Goal: Task Accomplishment & Management: Manage account settings

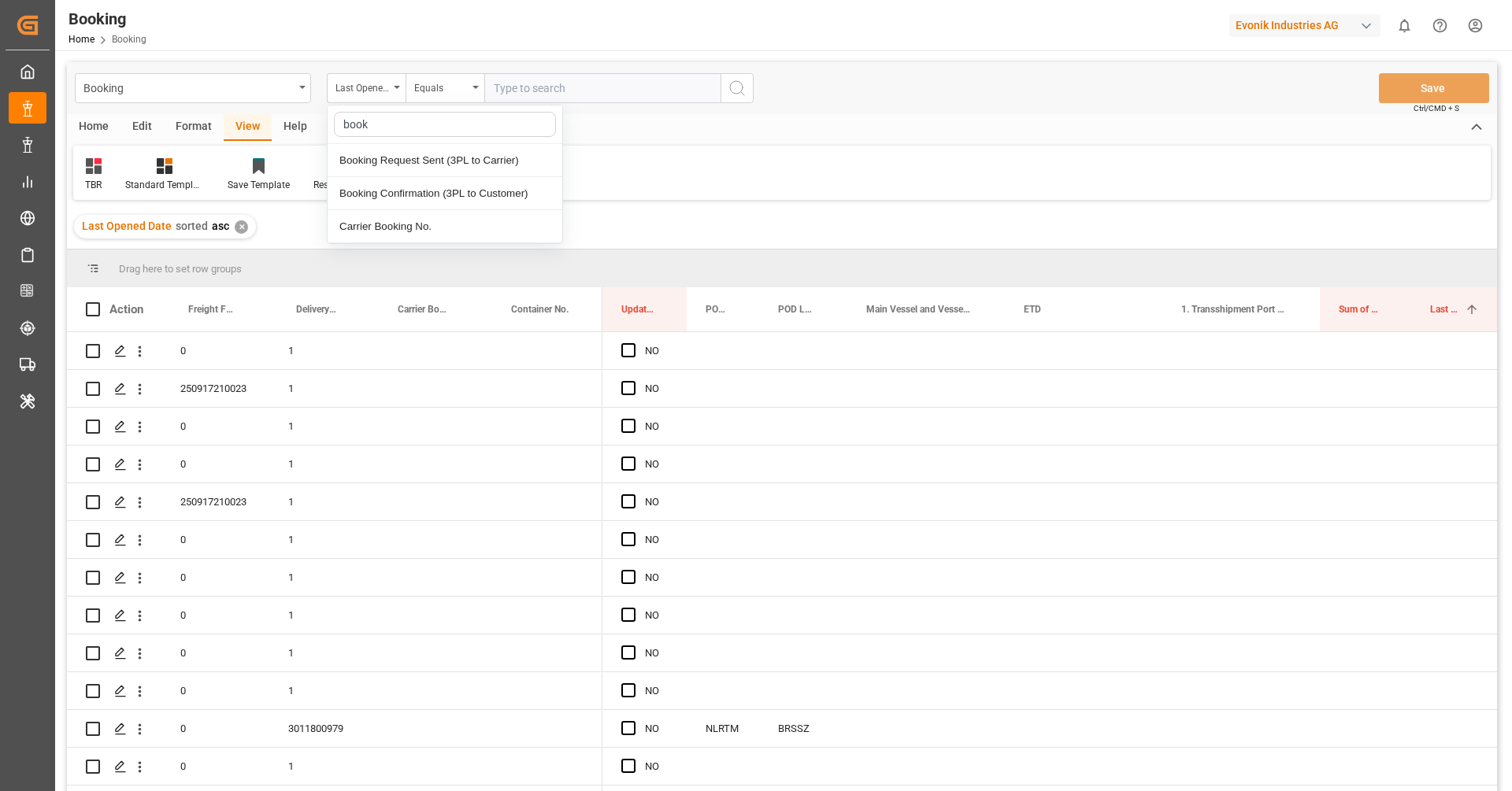
type input "booki"
click at [416, 223] on div "Carrier Booking No." at bounding box center [445, 226] width 235 height 33
click at [537, 91] on input "text" at bounding box center [602, 88] width 236 height 30
click at [546, 86] on input "216" at bounding box center [602, 88] width 236 height 30
type input "2161134580"
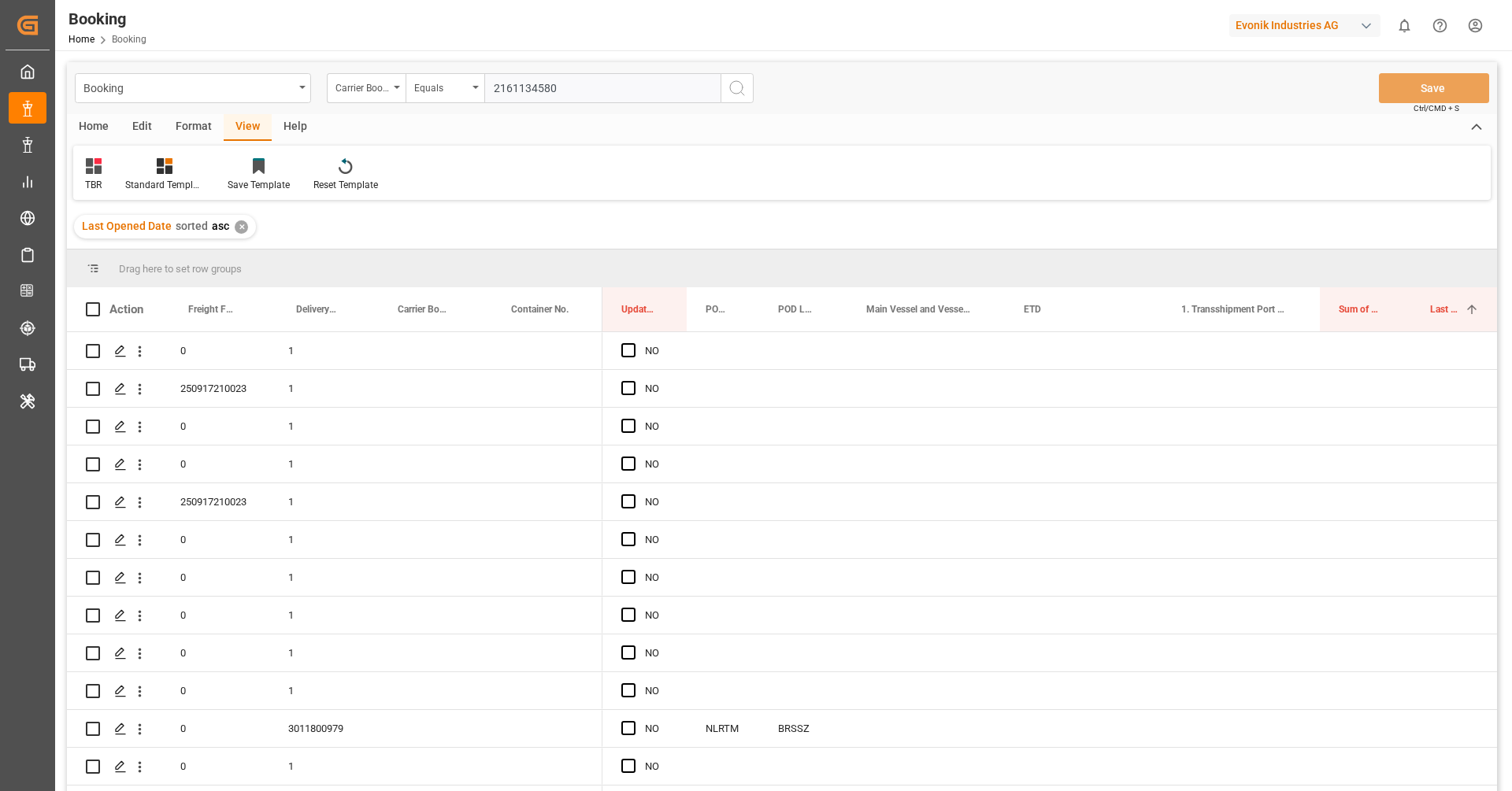
click at [738, 91] on icon "search button" at bounding box center [737, 88] width 19 height 19
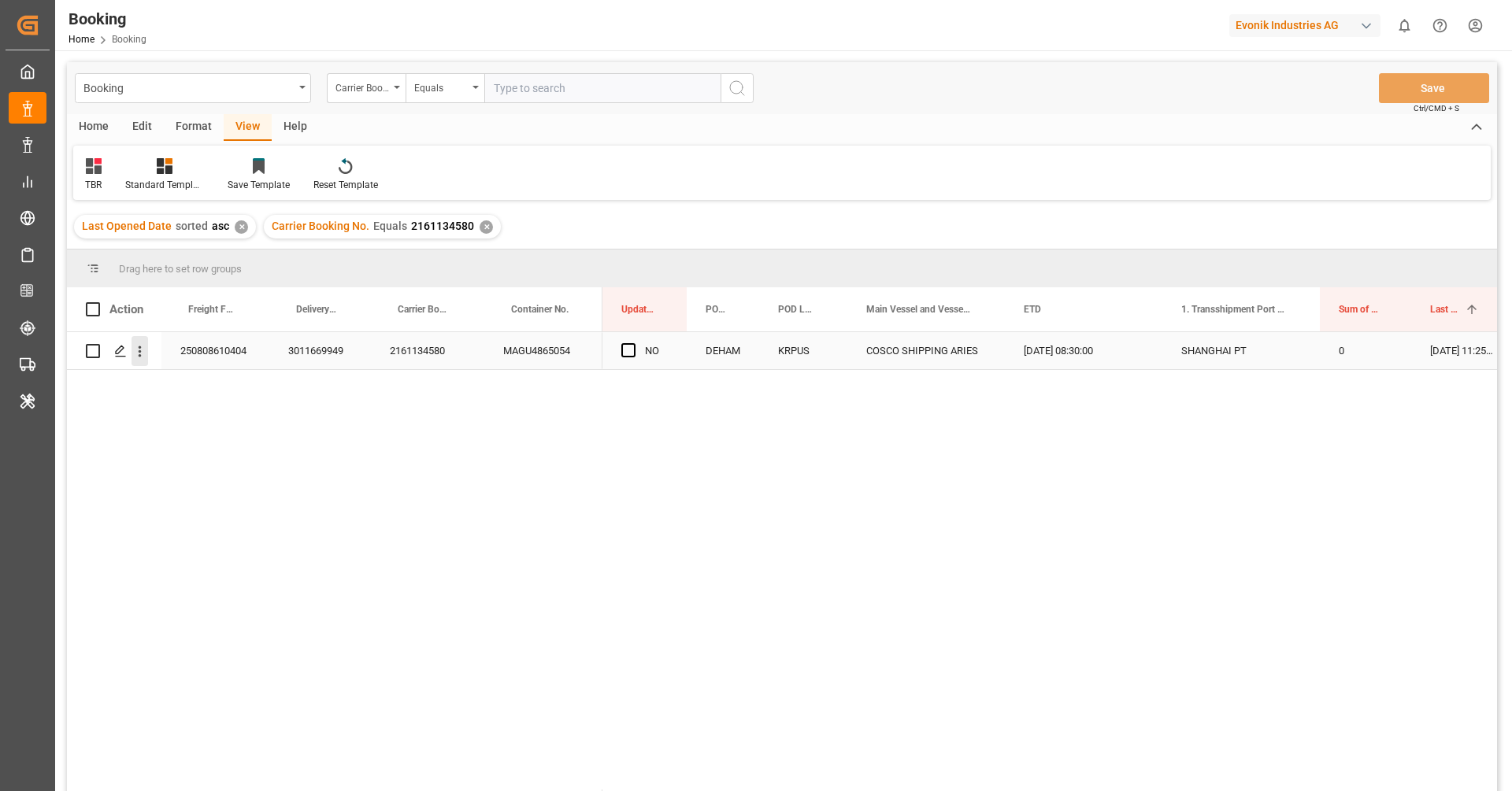
click at [136, 360] on button "open menu" at bounding box center [139, 351] width 16 height 30
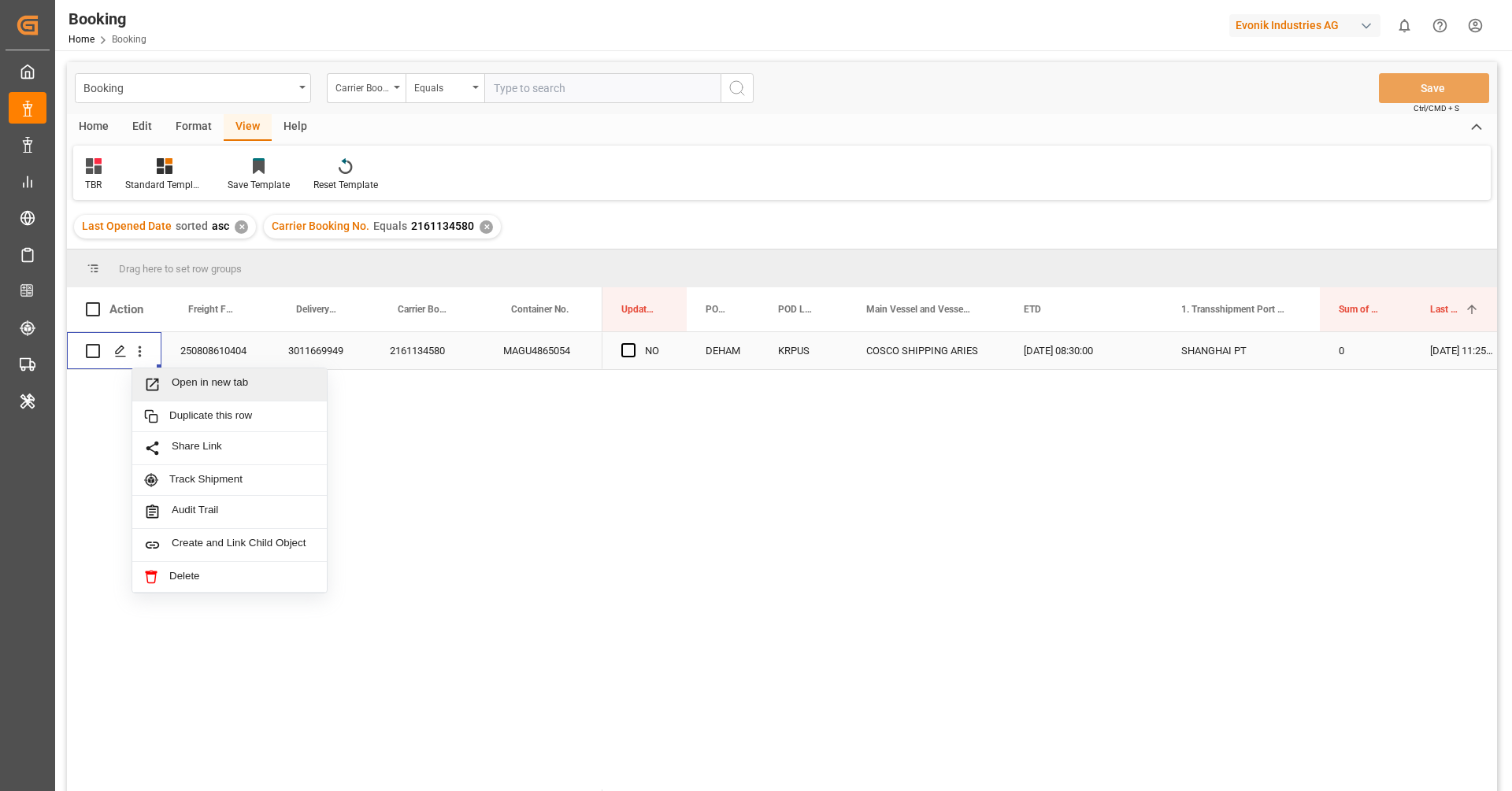
click at [180, 386] on span "Open in new tab" at bounding box center [243, 384] width 143 height 16
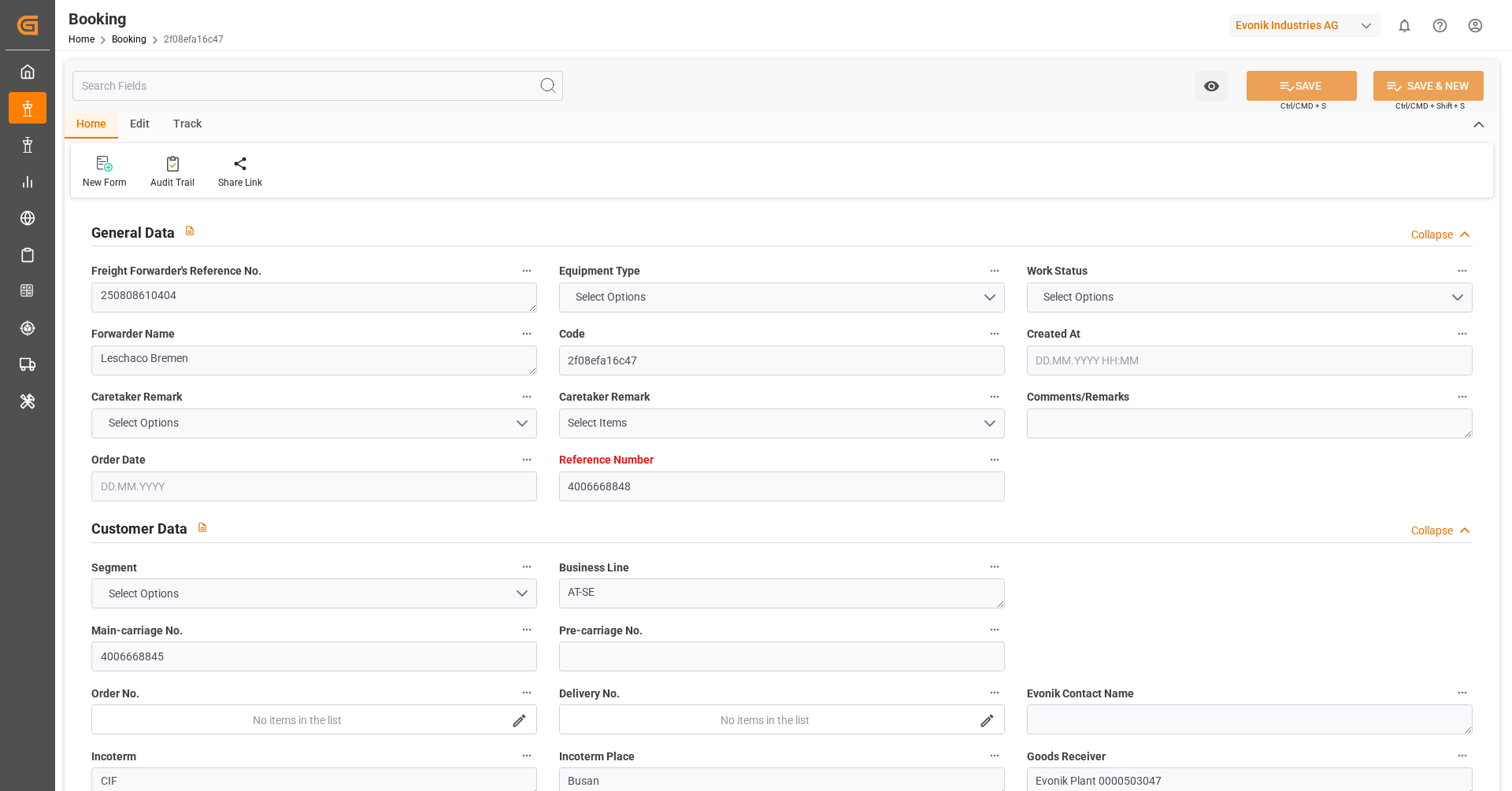
type input "4006668848"
type input "9783497"
type input "OOCL"
type input "Orient Overseas Container Line Ltd"
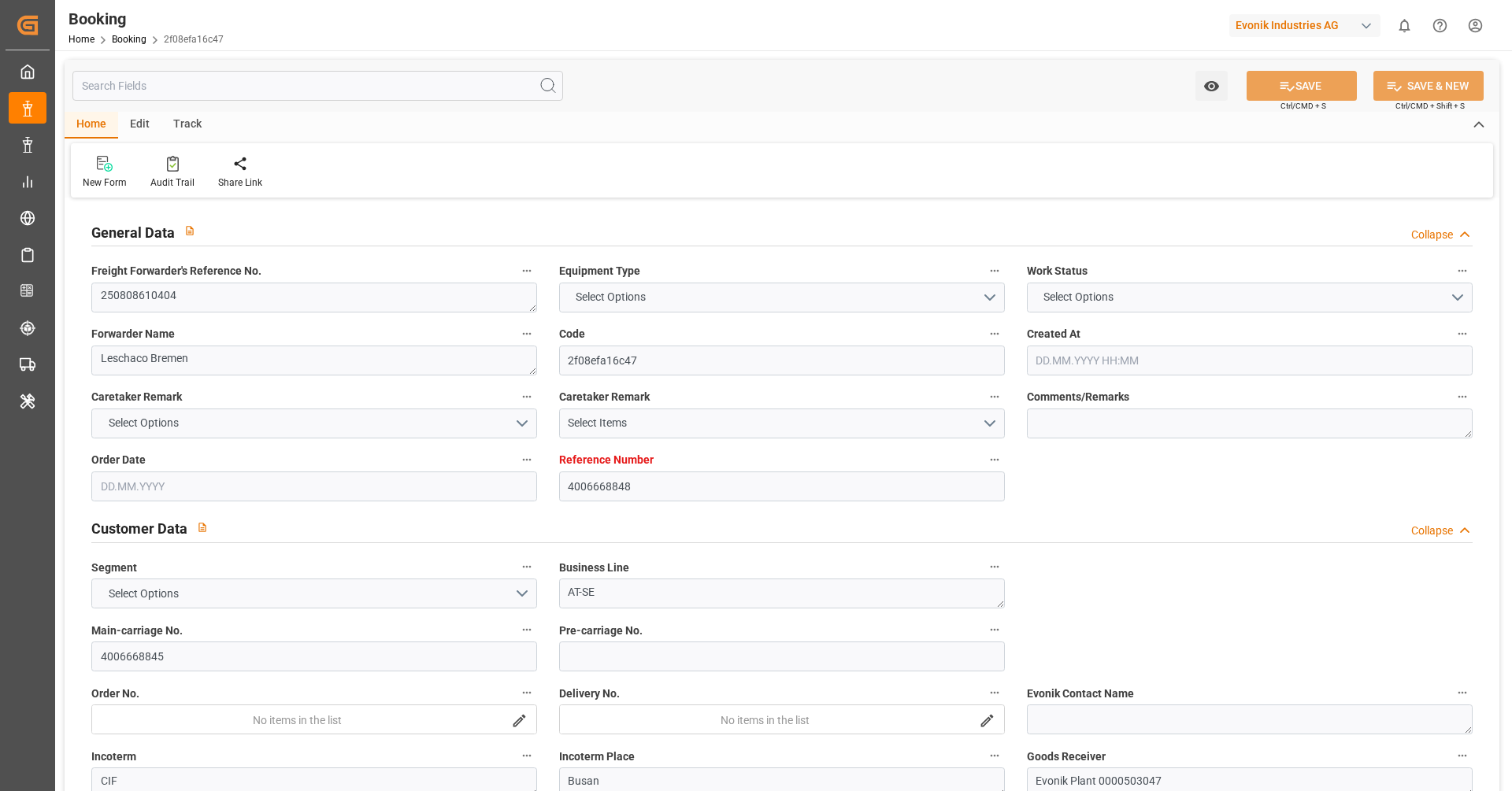
type input "DEHAM"
type input "KRPUS"
type input "CNSHG"
type input "0"
type input "DEHAM"
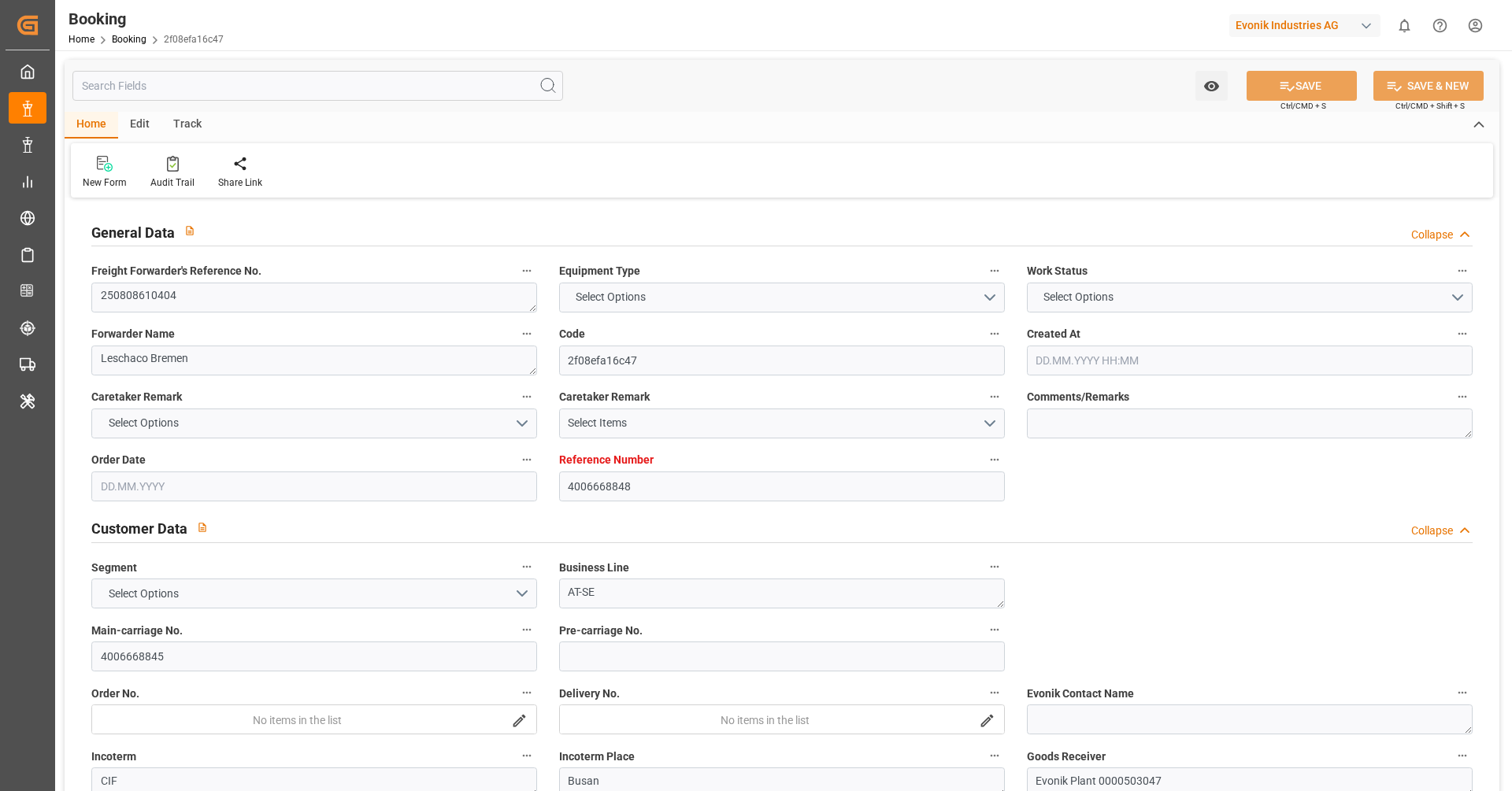
type input "KRPUS"
type input "9516404"
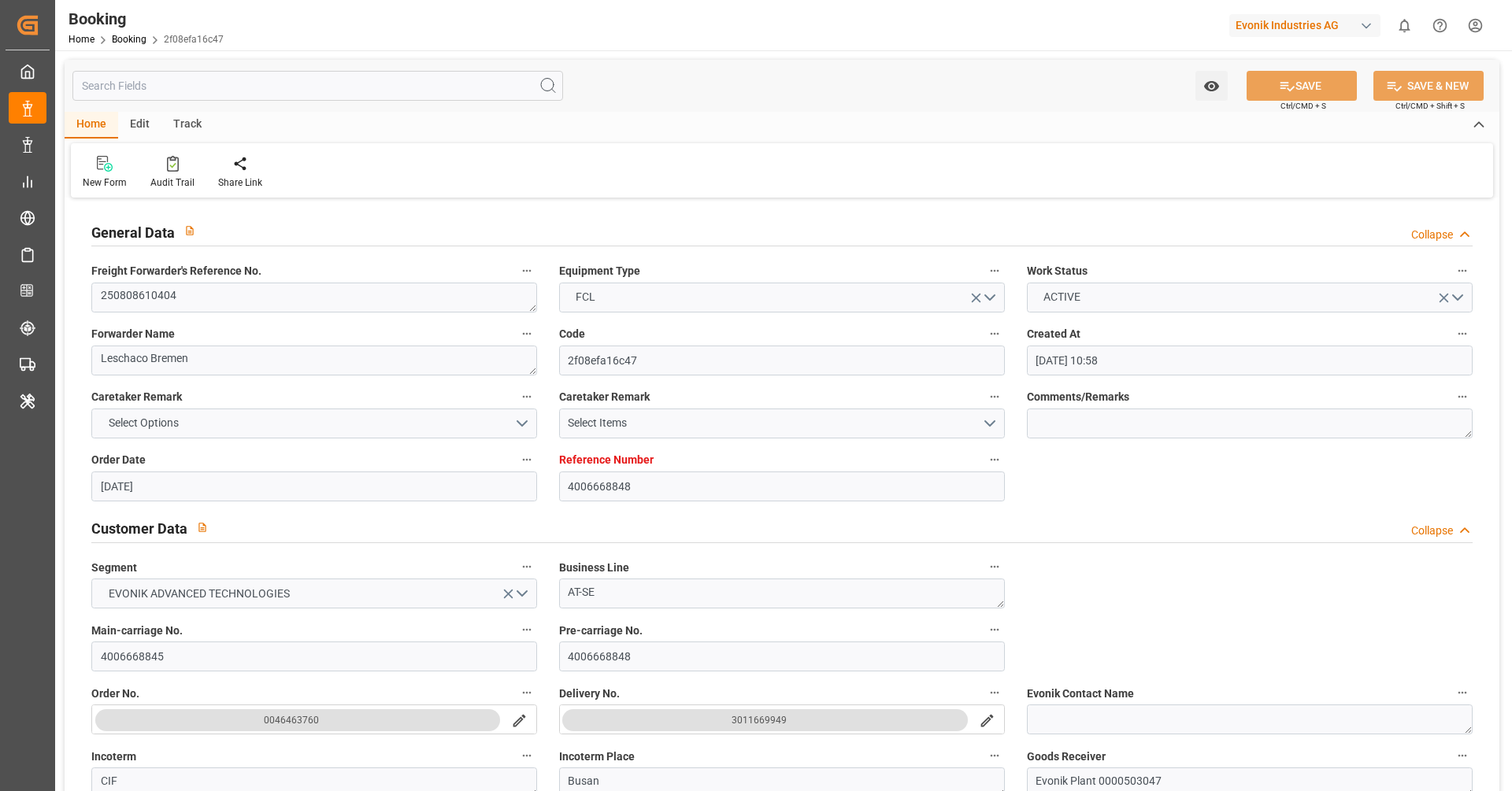
type input "16.07.2025 10:58"
type input "16.07.2025"
type input "20.10.2025"
type input "14.08.2025"
type input "[DATE]"
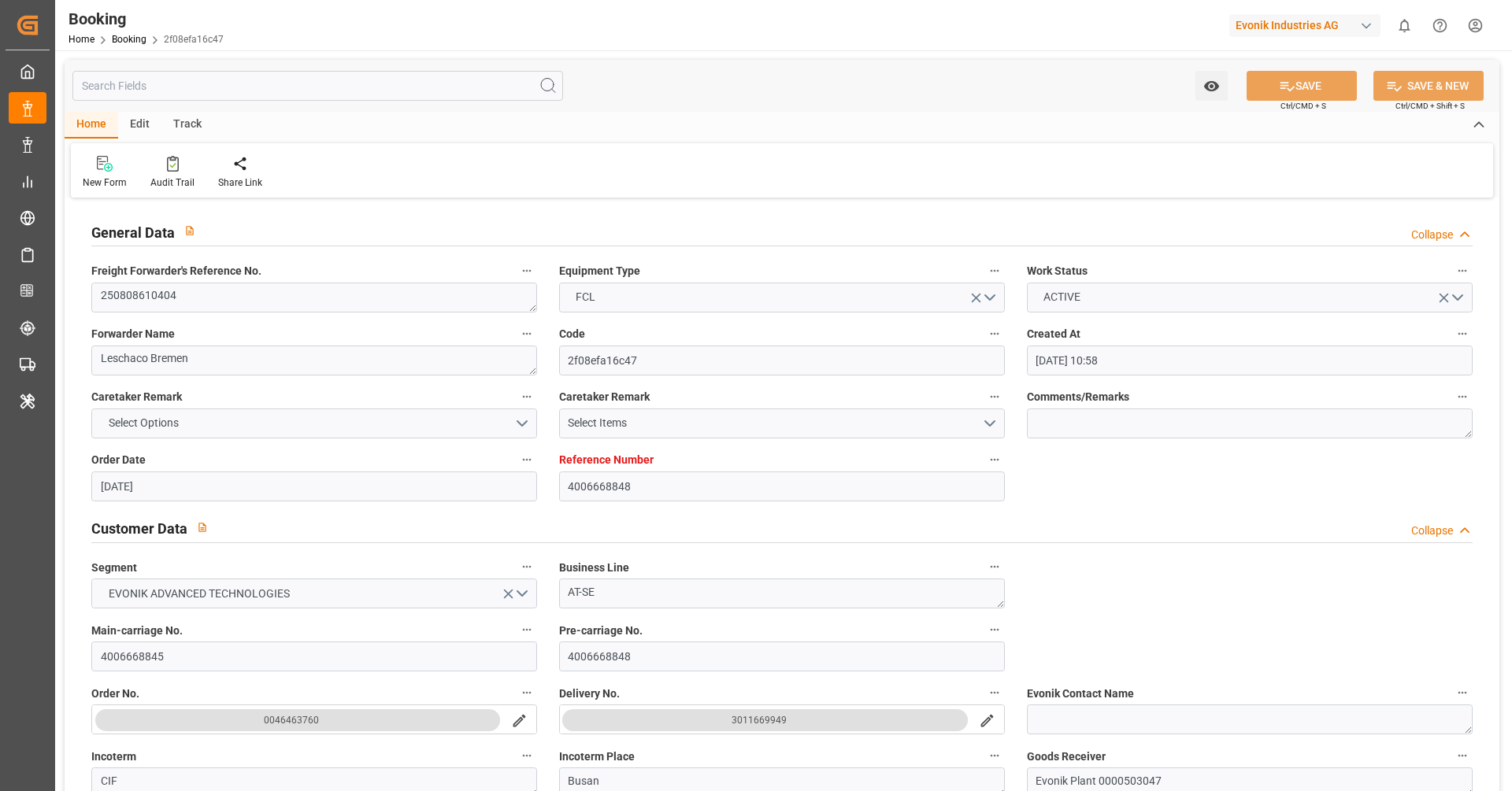
type input "07.09.2025 08:30"
type input "28.08.2025 00:00"
type input "07.09.2025 08:51"
type input "22.08.2025 09:33"
type input "22.10.2025 10:00"
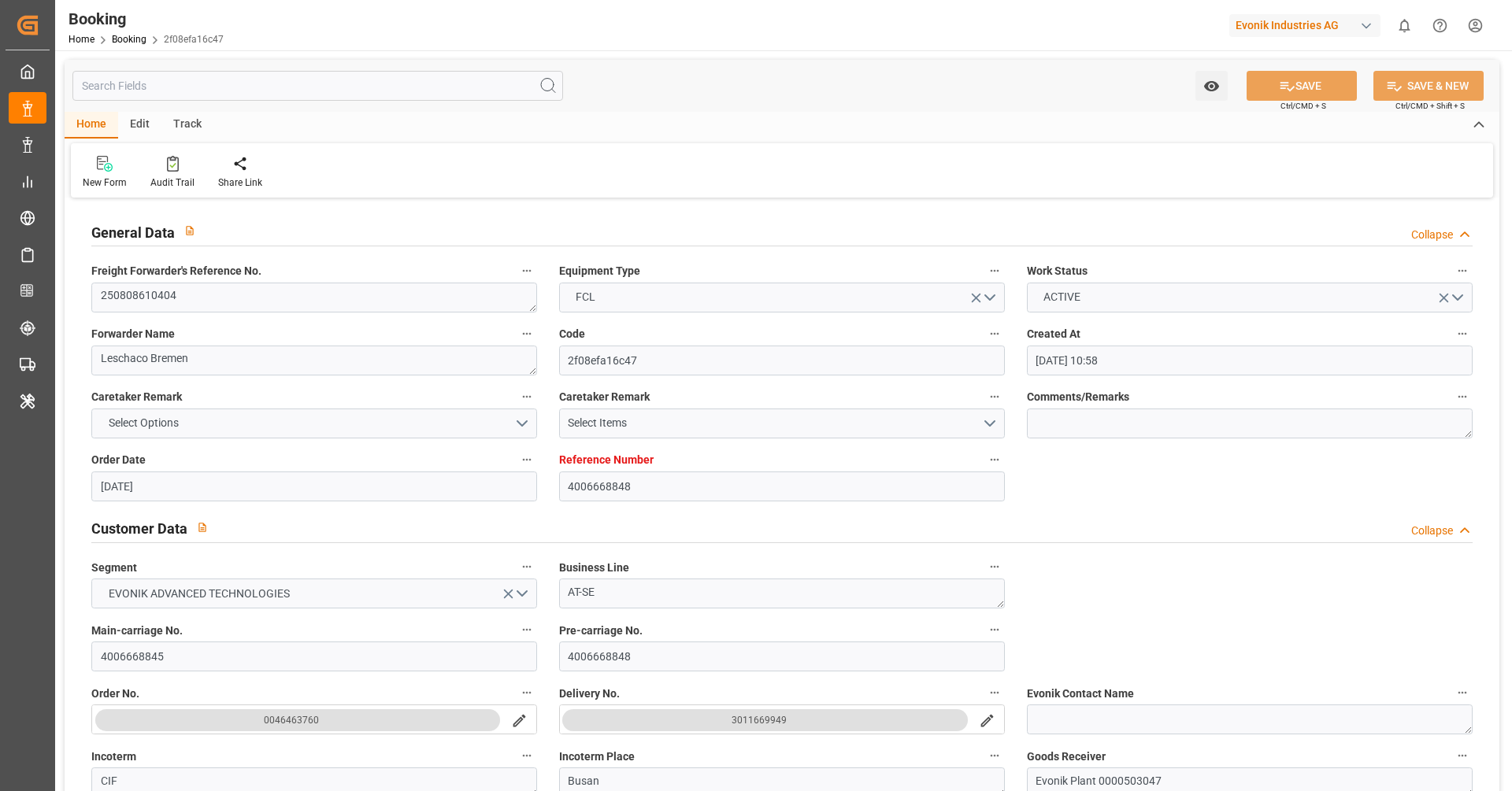
type input "15.10.2025 00:00"
type input "14.10.2025 03:30"
type input "07.10.2025 00:00"
type input "21.10.2025 02:00"
type input "14.10.2025 00:00"
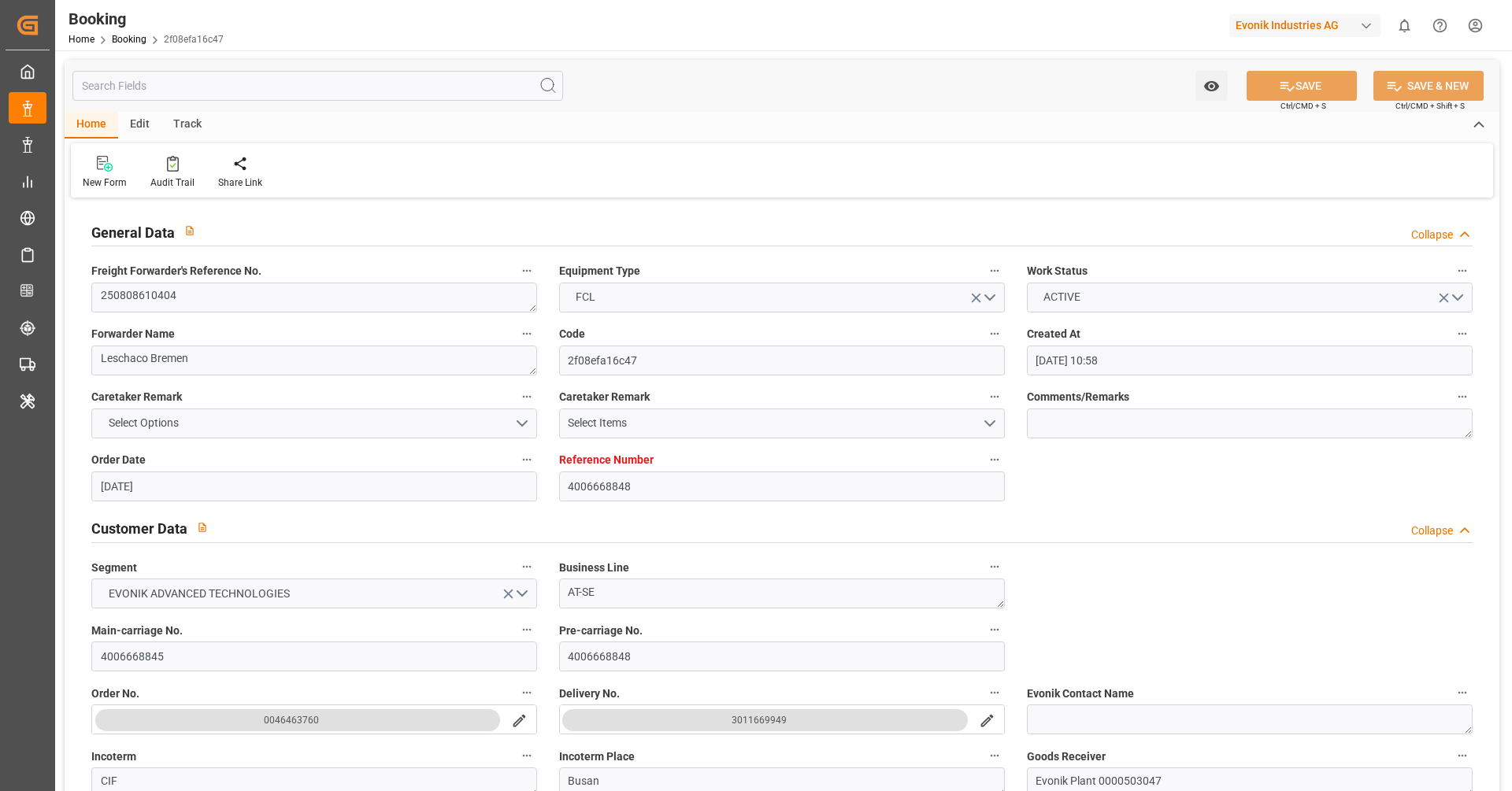
type input "20.08.2025"
type input "22.09.2025 11:25"
type input "21.09.2025"
type input "14.08.2025 12:21"
type input "06.09.2025 15:52"
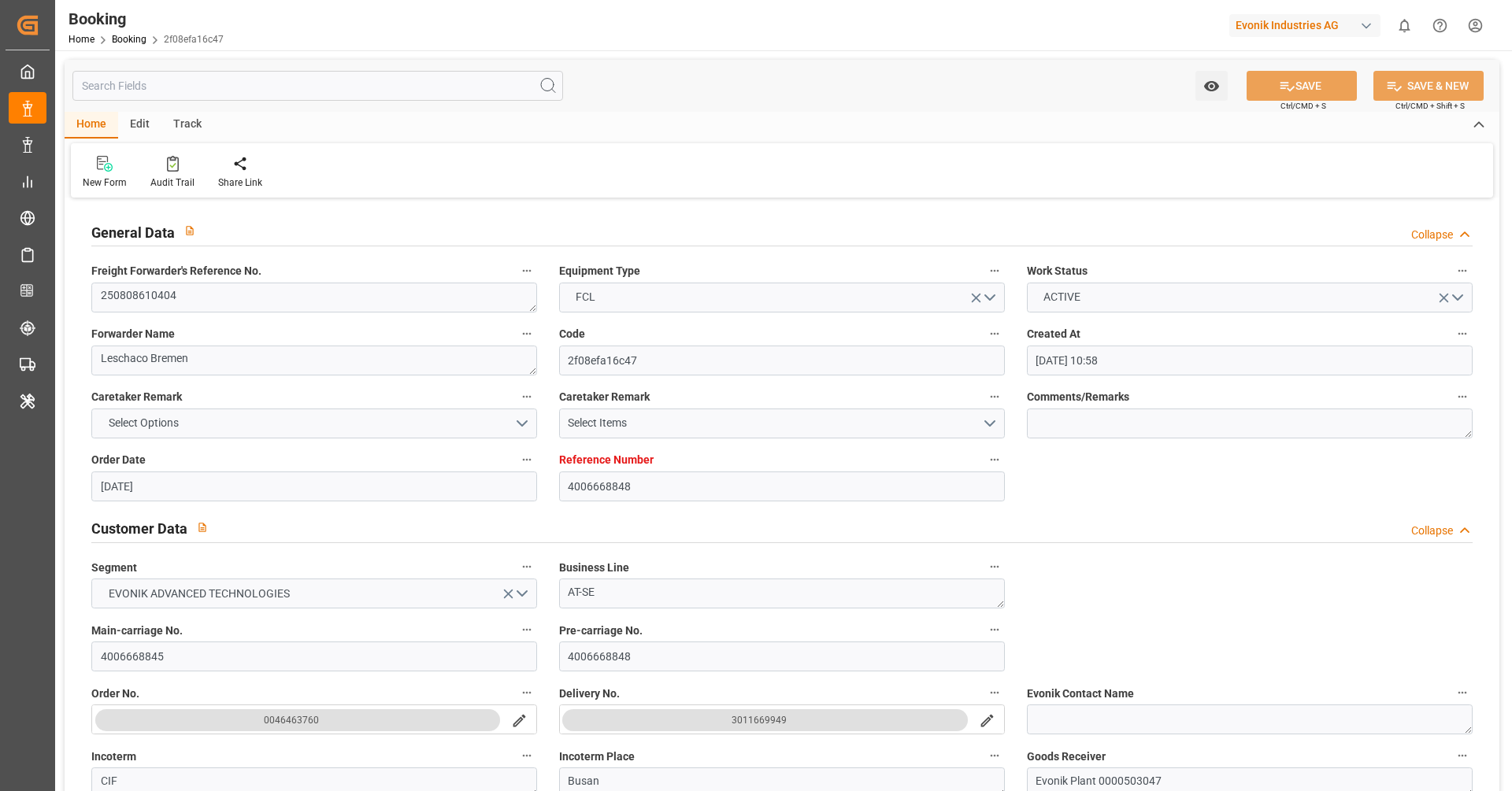
type input "07.09.2025 08:30"
type input "07.09.2025 09:35"
type input "14.10.2025 03:30"
type input "14.10.2025 12:38"
type input "21.10.2025 02:00"
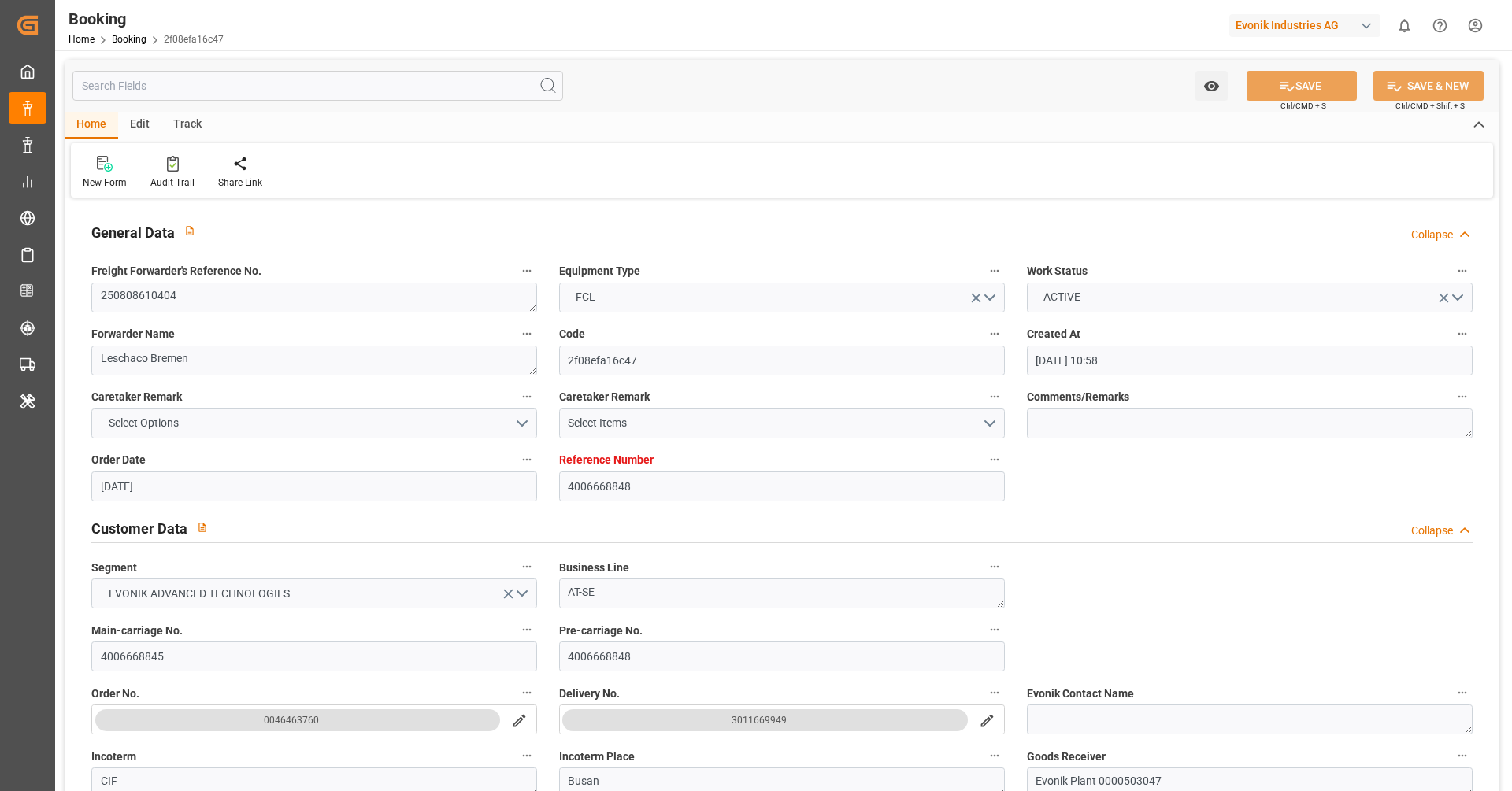
type input "22.10.2025 10:00"
type input "22.10.2025 23:33"
type input "26.10.2025 23:33"
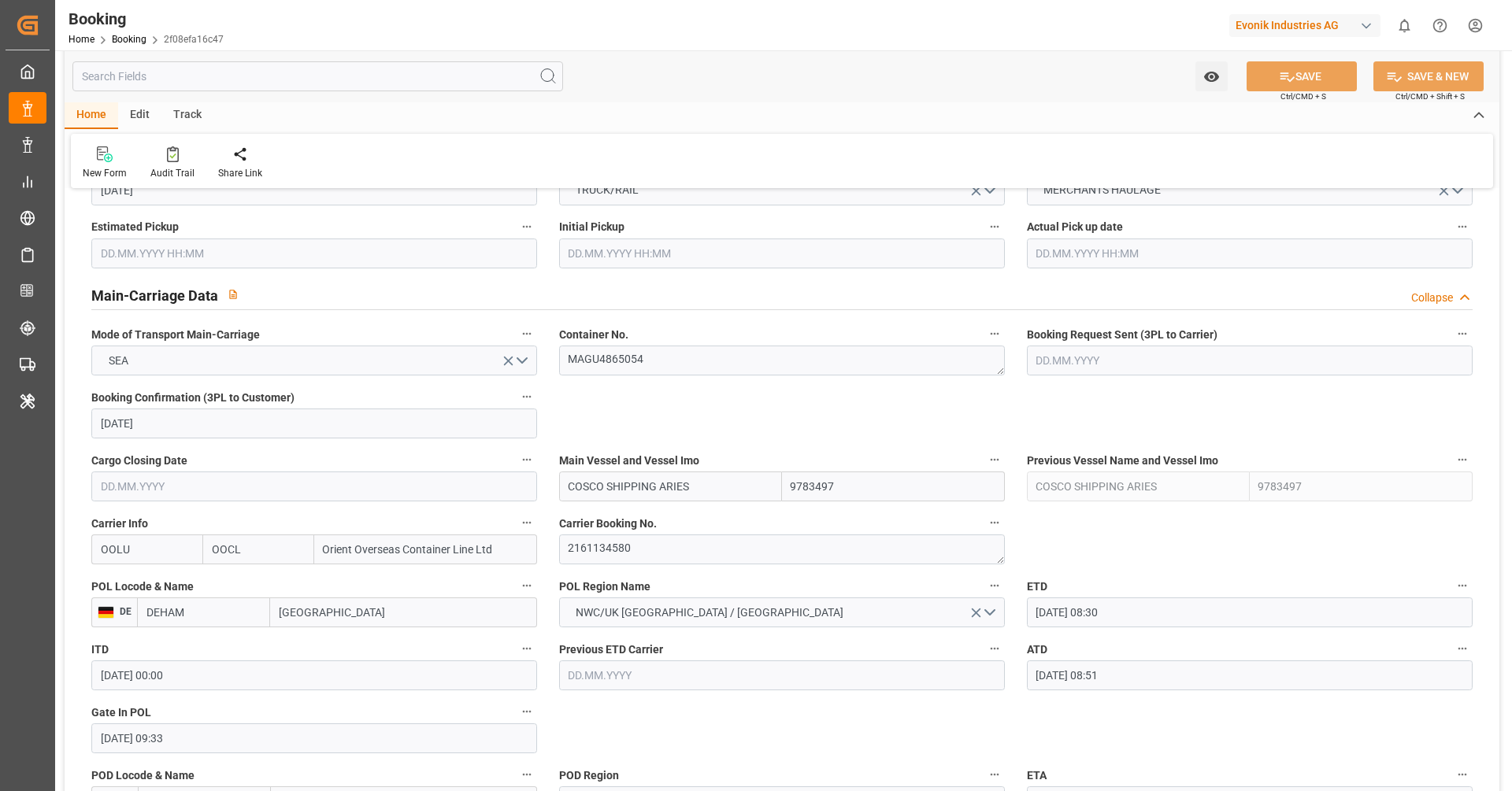
scroll to position [896, 0]
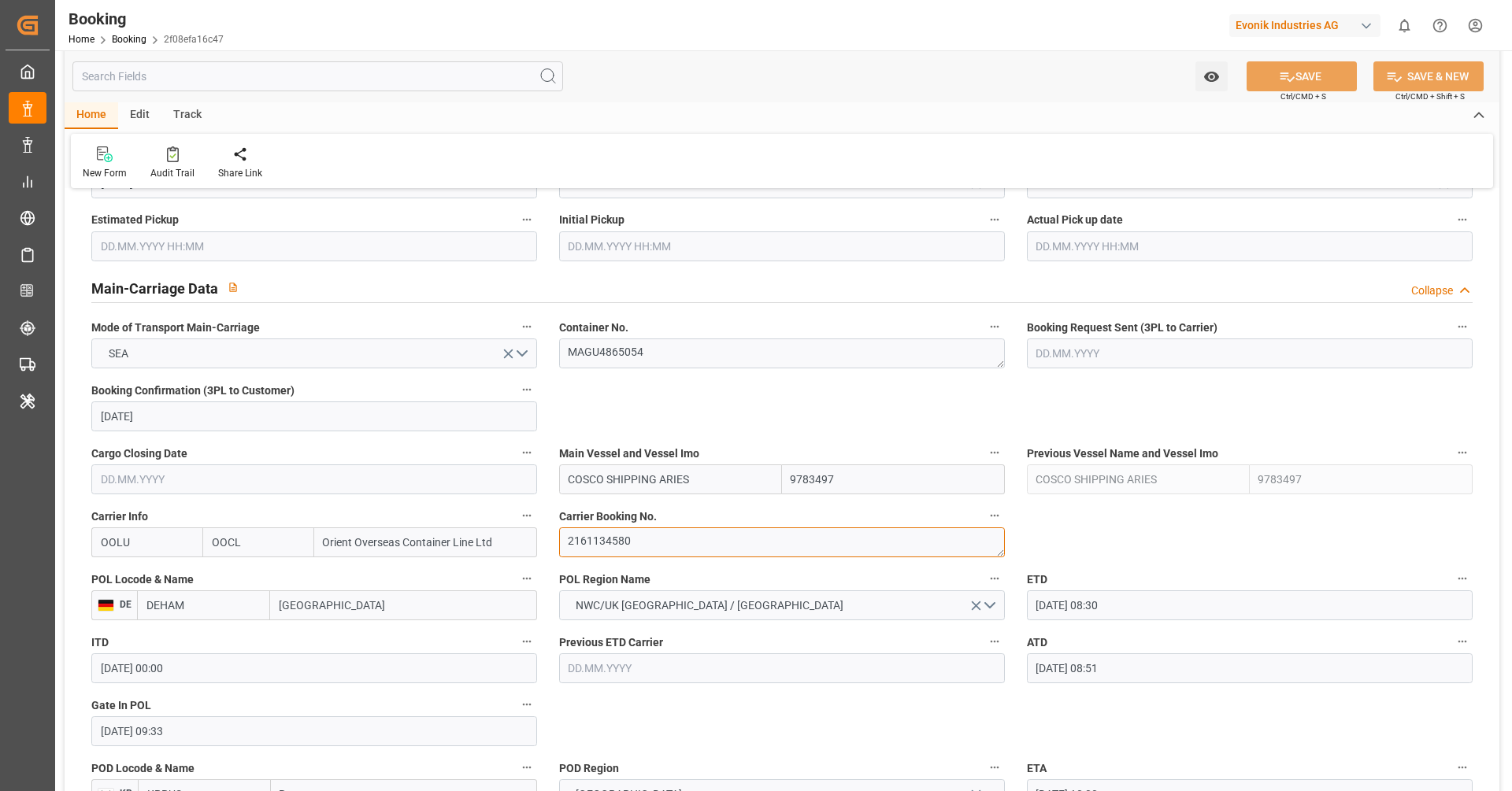
click at [613, 541] on textarea "2161134580" at bounding box center [782, 542] width 446 height 30
click at [628, 352] on textarea "MAGU4865054" at bounding box center [782, 353] width 446 height 30
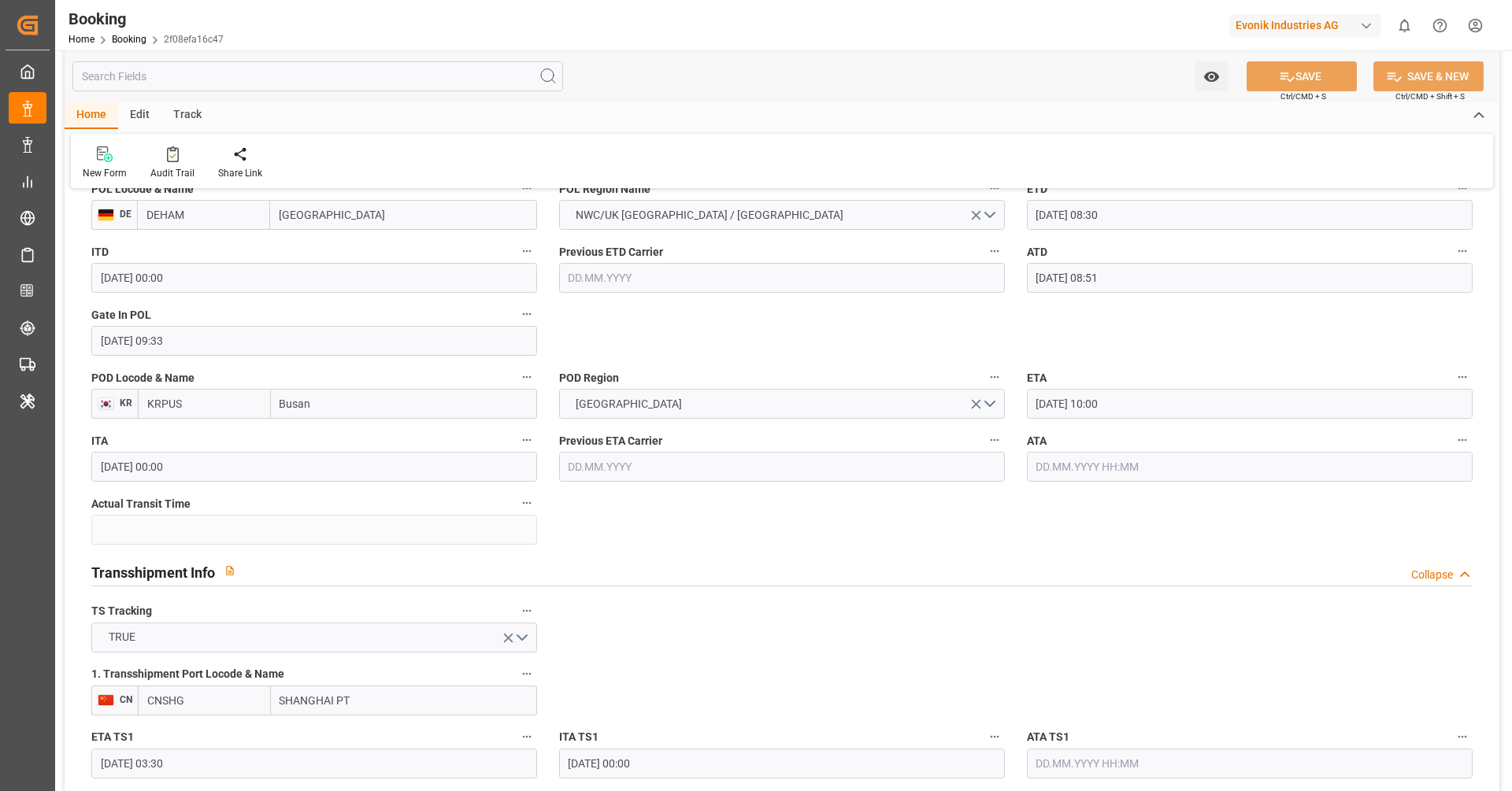
scroll to position [1319, 0]
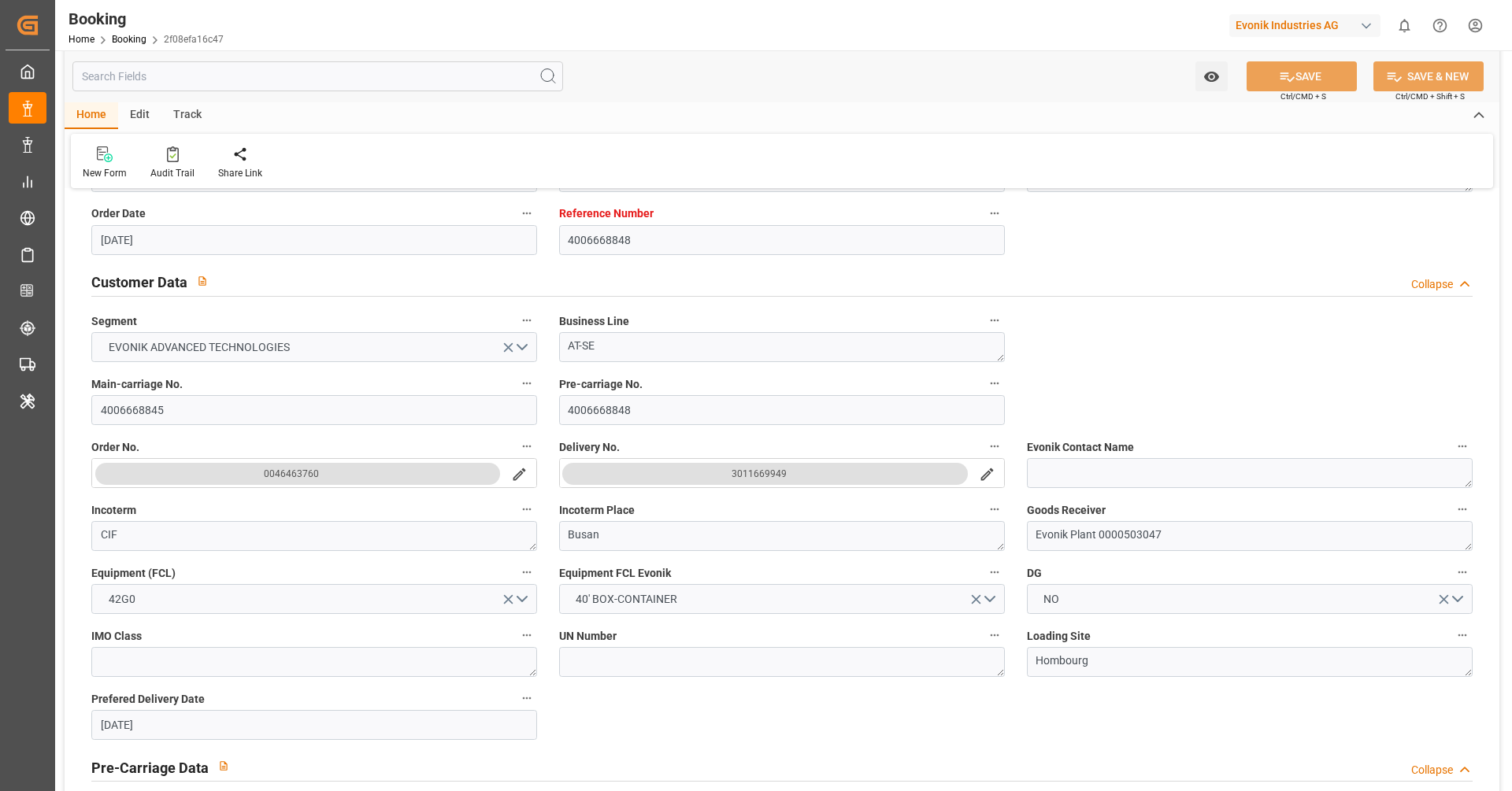
scroll to position [0, 0]
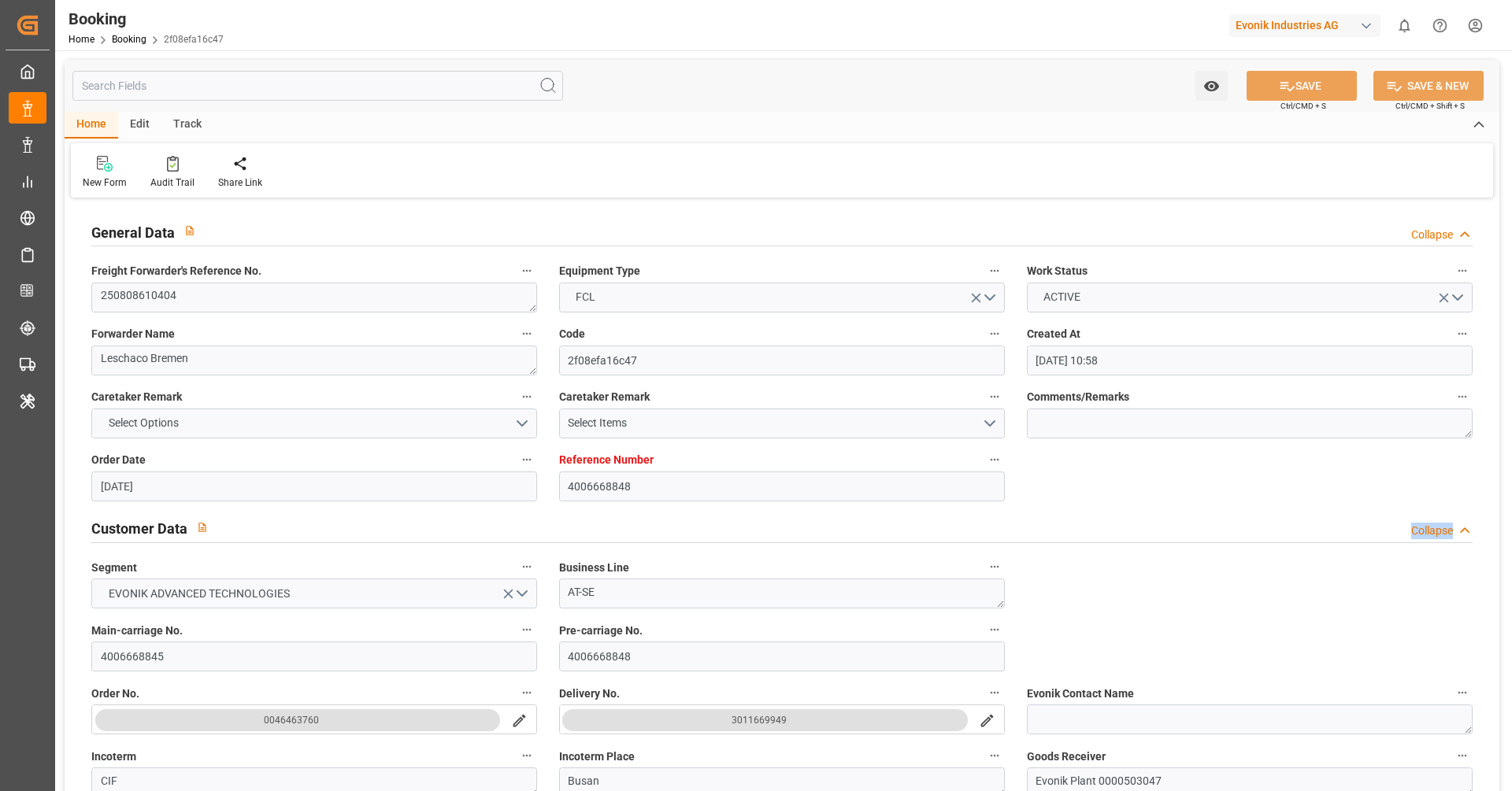
click at [1065, 439] on div "Comments/Remarks" at bounding box center [1250, 412] width 468 height 63
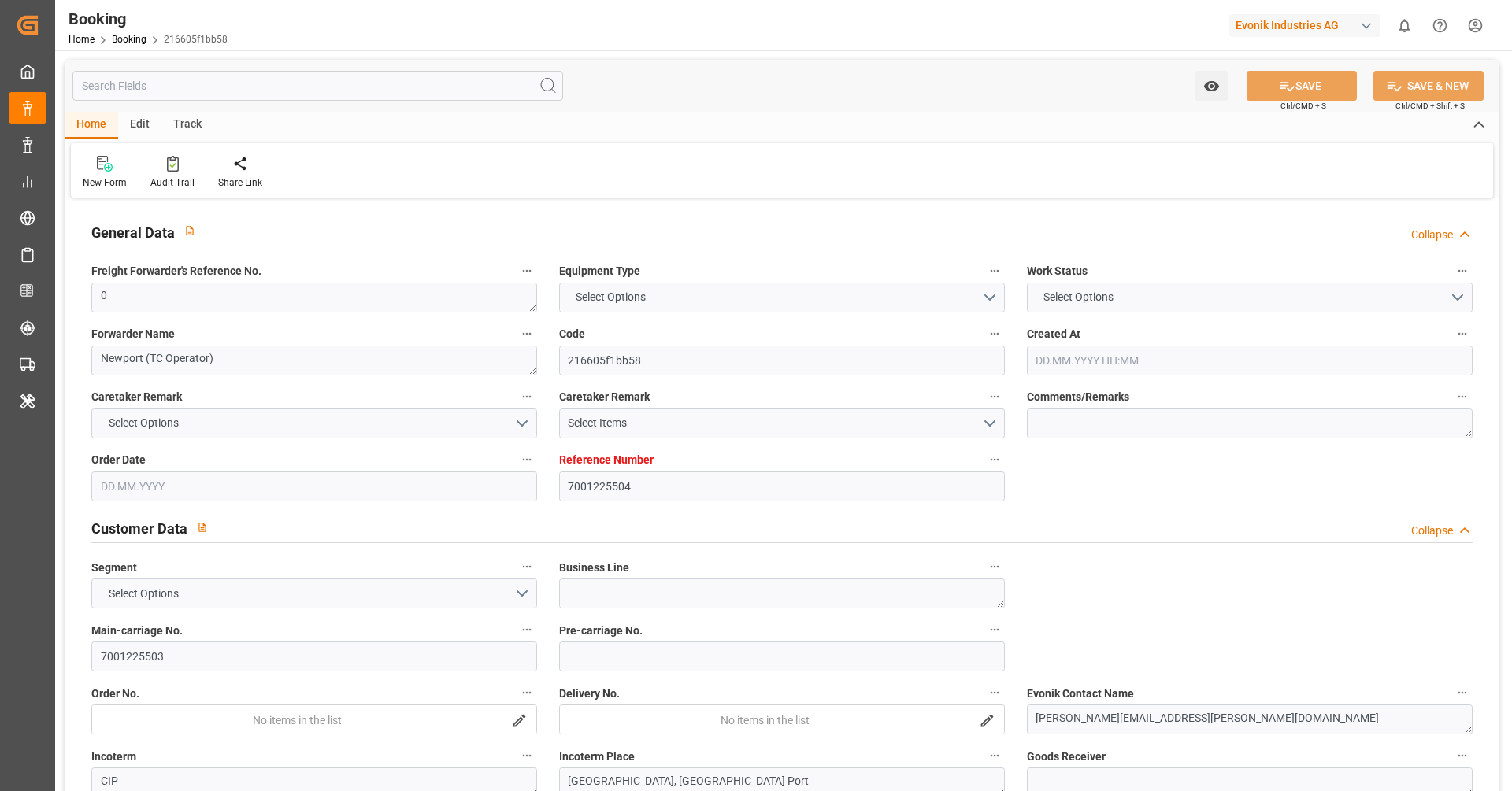
type input "7001225504"
type input "9349497"
type input "Hapag Lloyd"
type input "Hapag Lloyd Aktiengesellschaft"
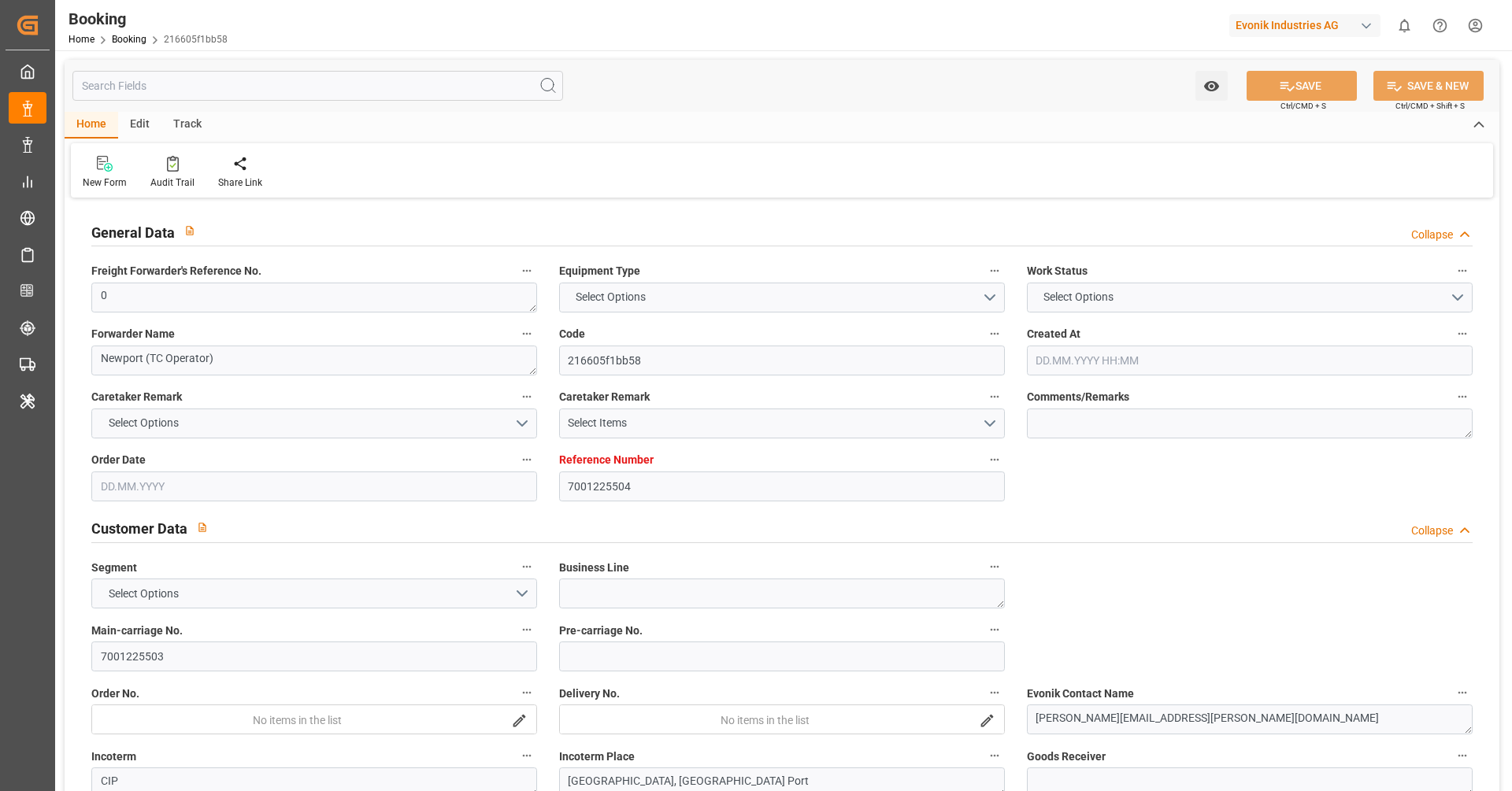
type input "NLRTM"
type input "USCHS"
type input "0"
type input "17.07.2025 12:14"
type input "17.07.2025"
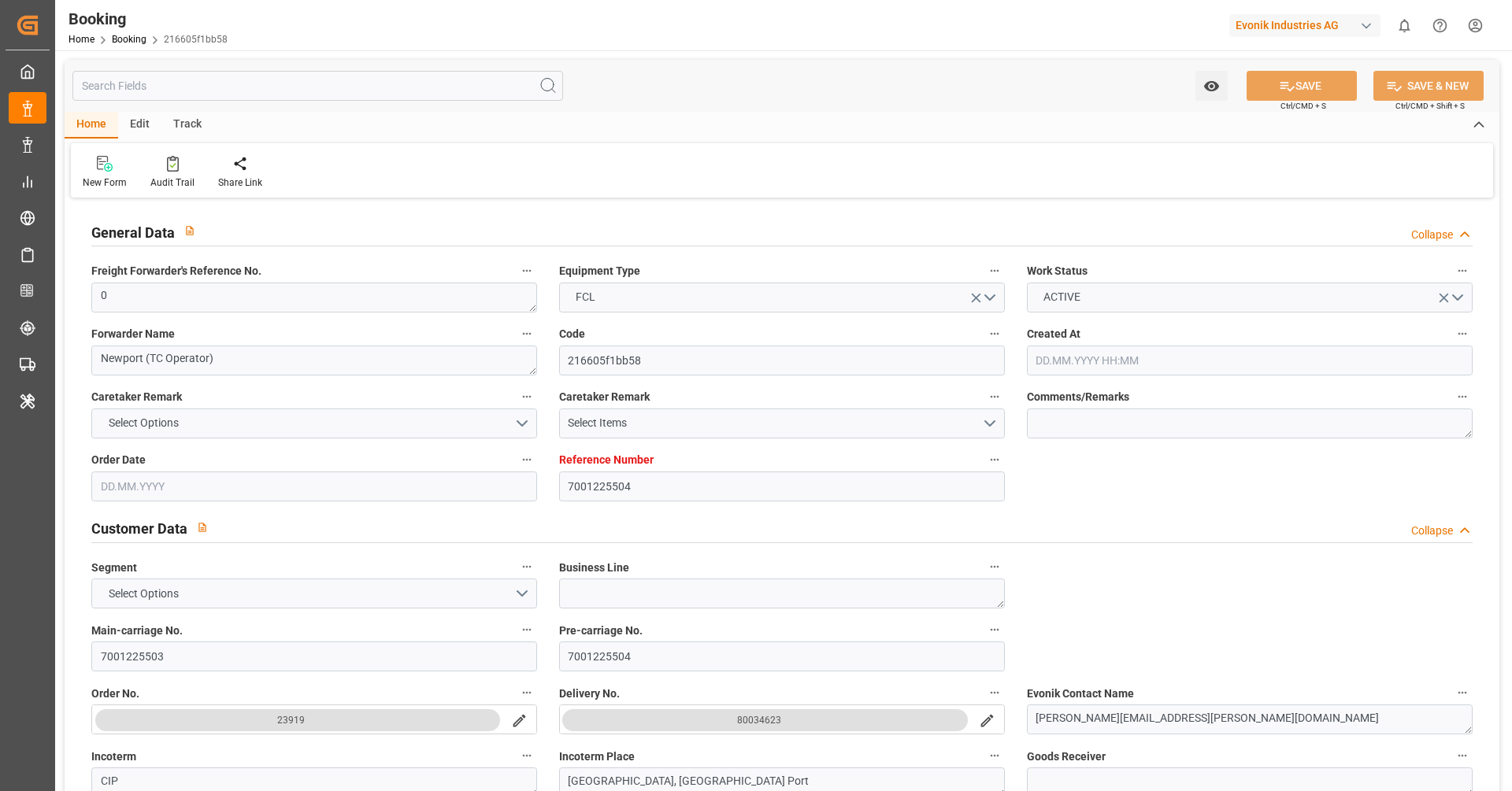
type input "09.09.2025 00:00"
type input "13.09.2025 00:00"
type input "14.09.2025 00:00"
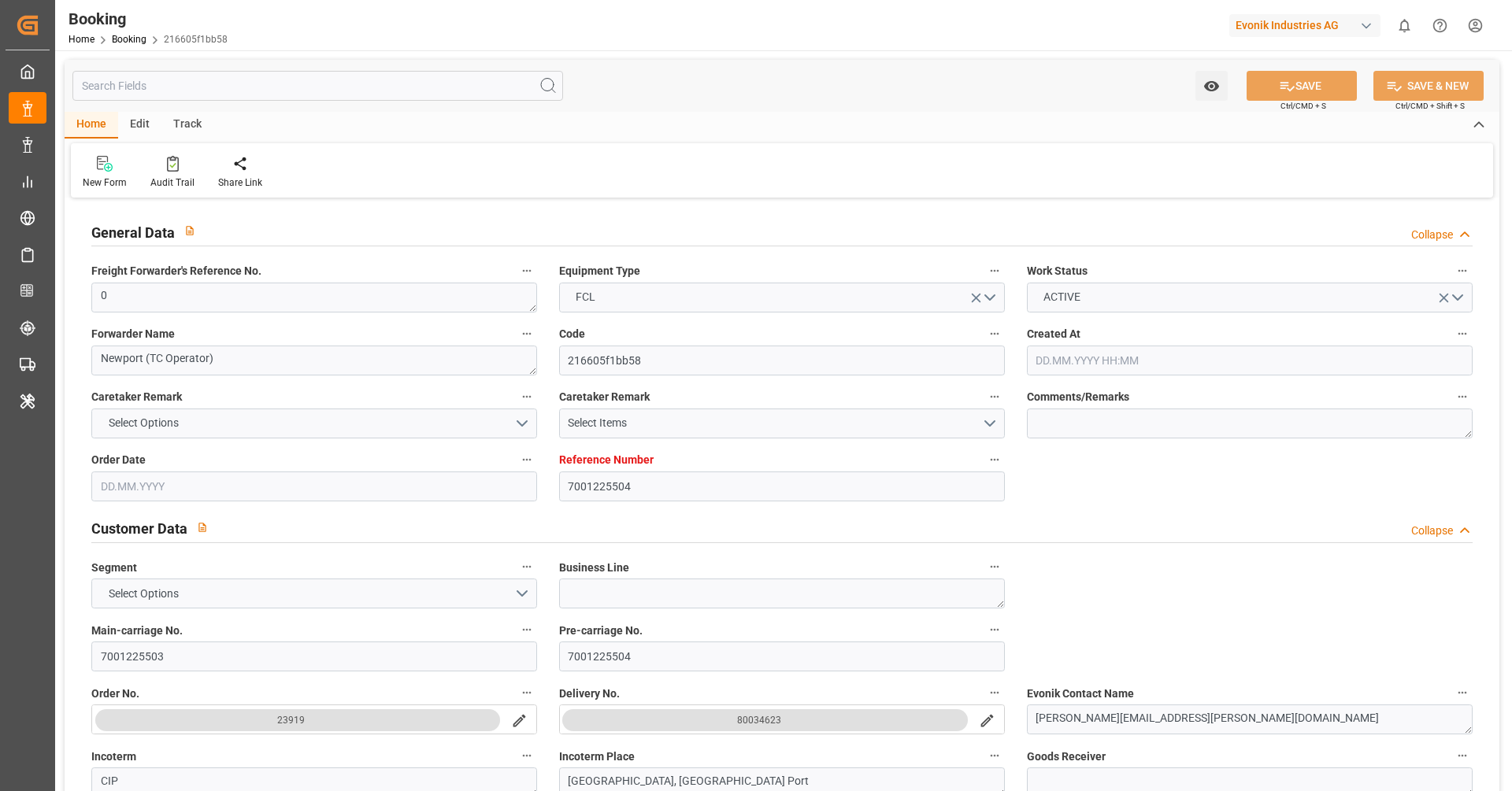
type input "09.09.2025 00:00"
type input "23.09.2025 00:00"
type input "21.09.2025 00:00"
type input "22.07.2025"
type input "22.09.2025 06:27"
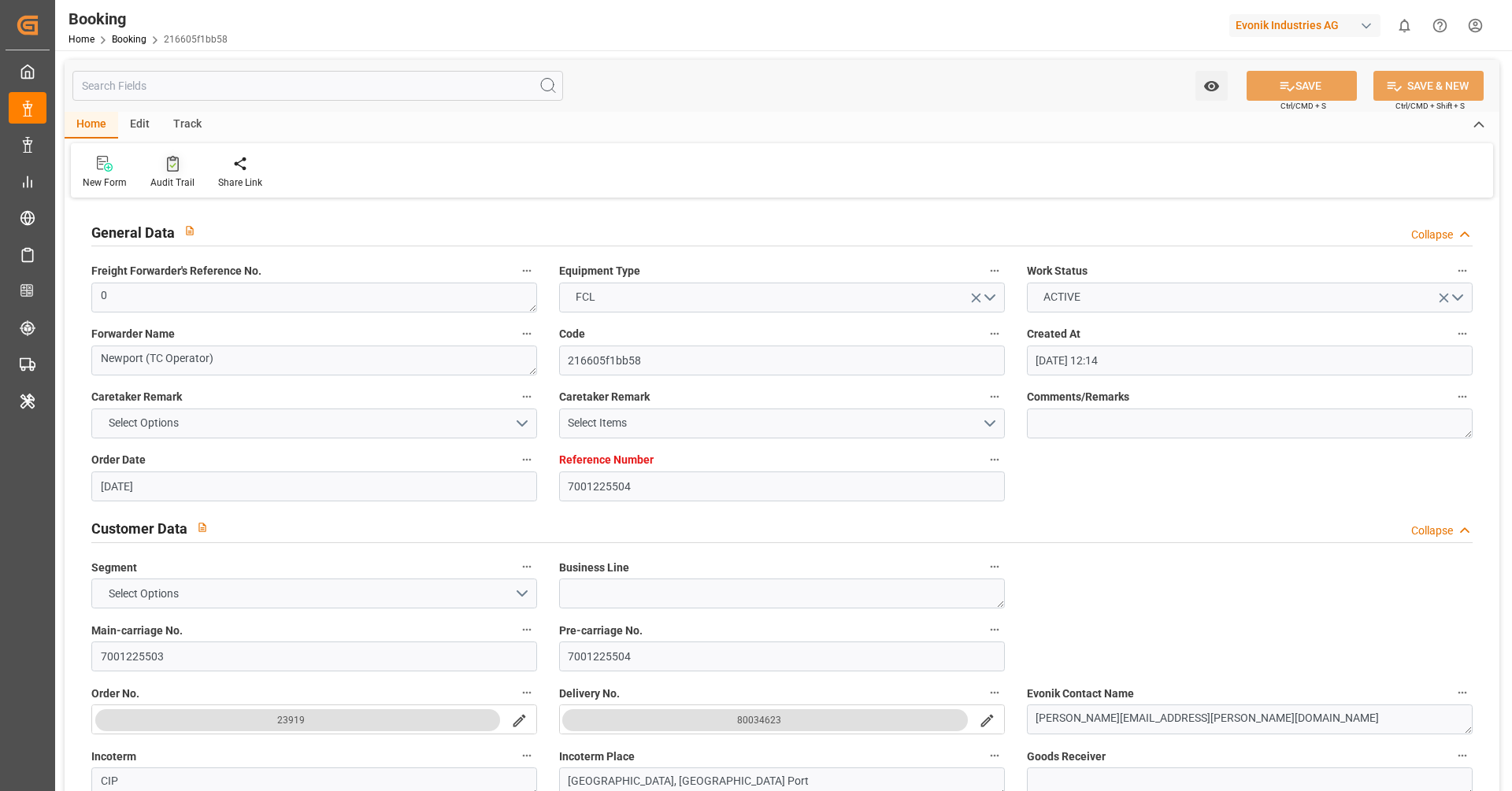
click at [167, 177] on div "Audit Trail" at bounding box center [172, 183] width 44 height 15
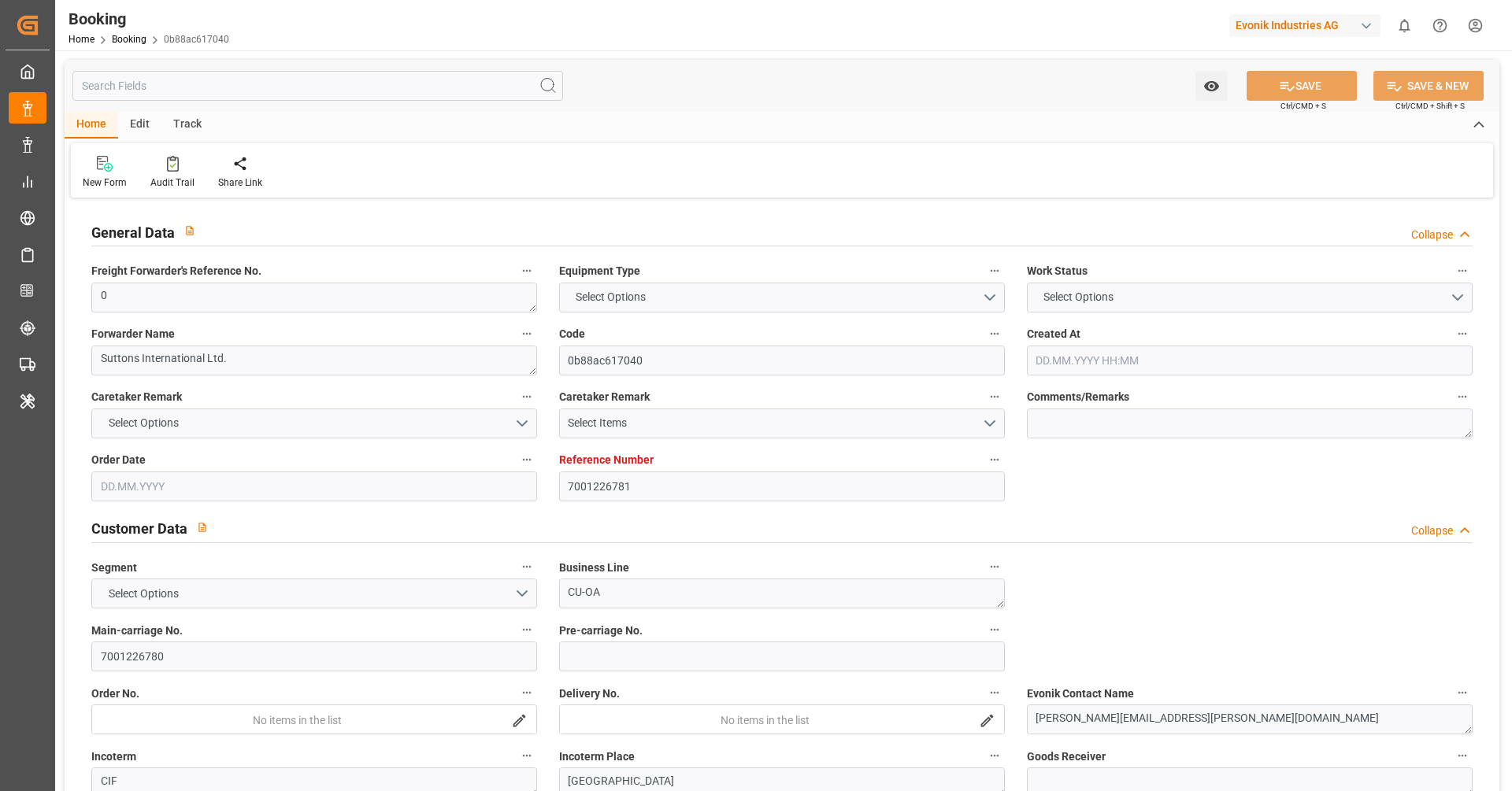
type input "7001226781"
type input "9315850"
type input "Hapag [PERSON_NAME]"
type input "Hapag Lloyd Aktiengesellschaft"
type input "BEANR"
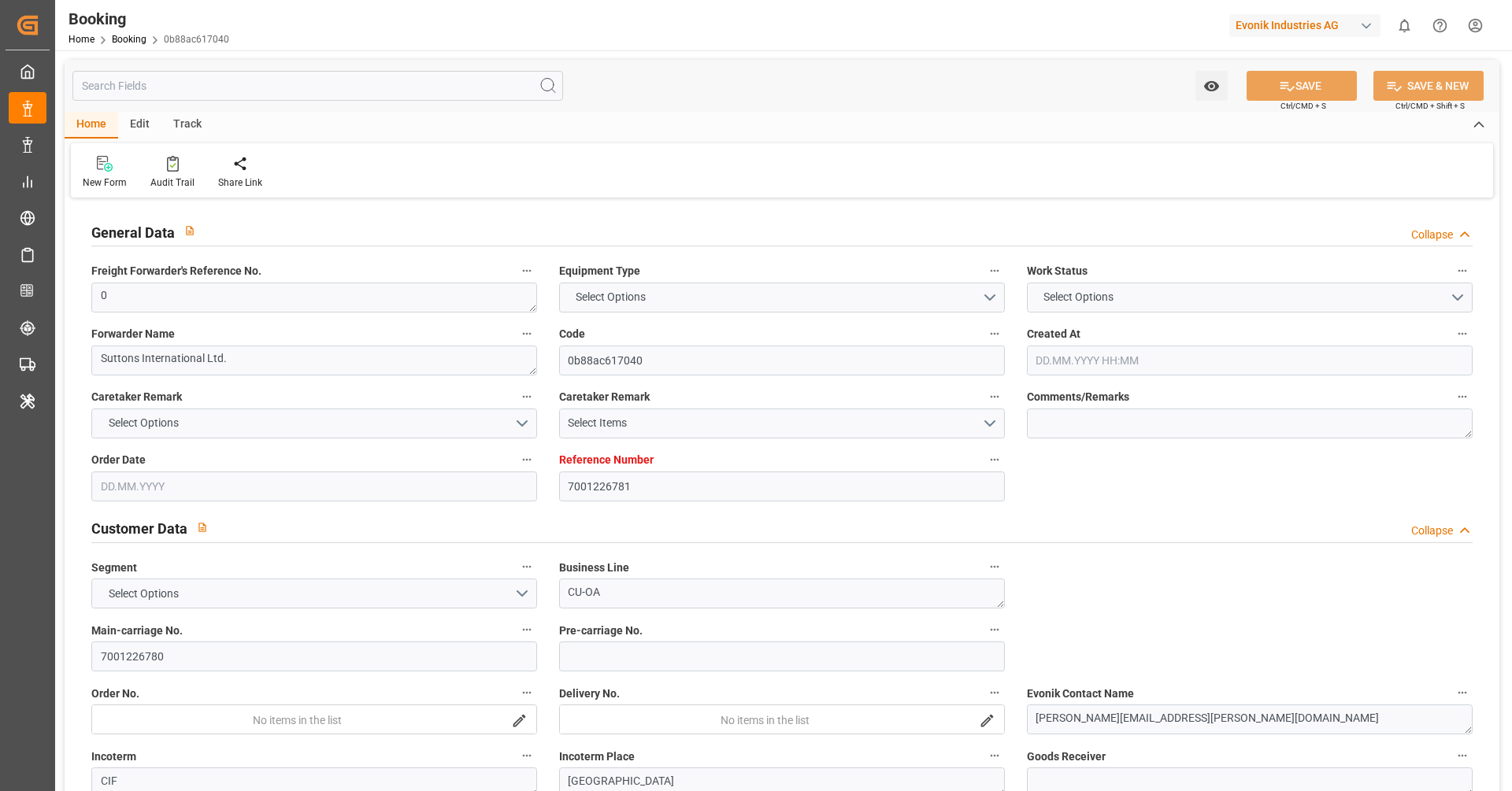
type input "CNSGH"
type input "MAPTM"
type input "0"
type input "18.07.2025 13:39"
type input "18.07.2025"
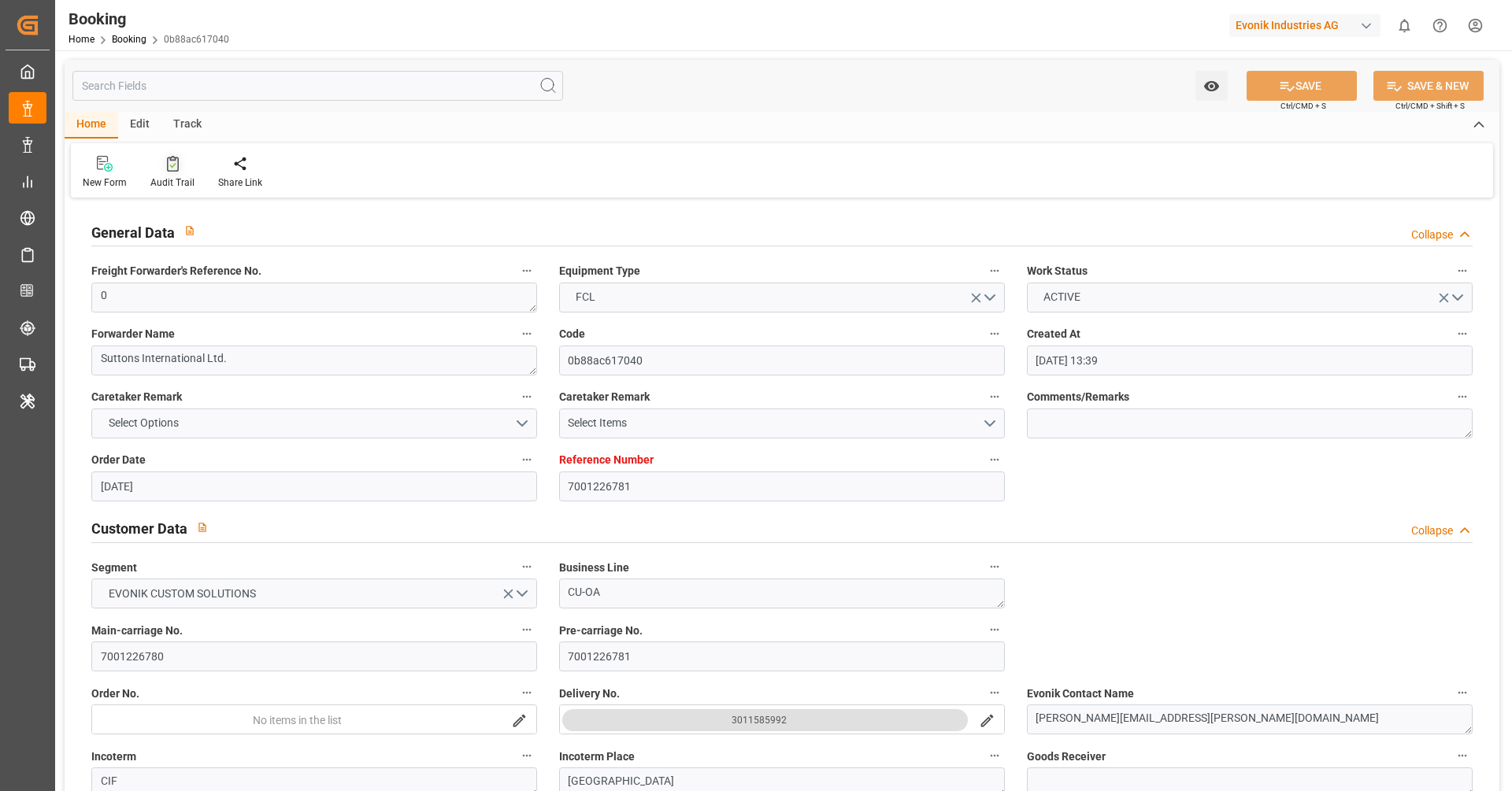
type input "14.10.2025"
type input "15.08.2025"
type input "18.08.2025 00:00"
type input "29.08.2025 00:00"
type input "31.08.2025 00:00"
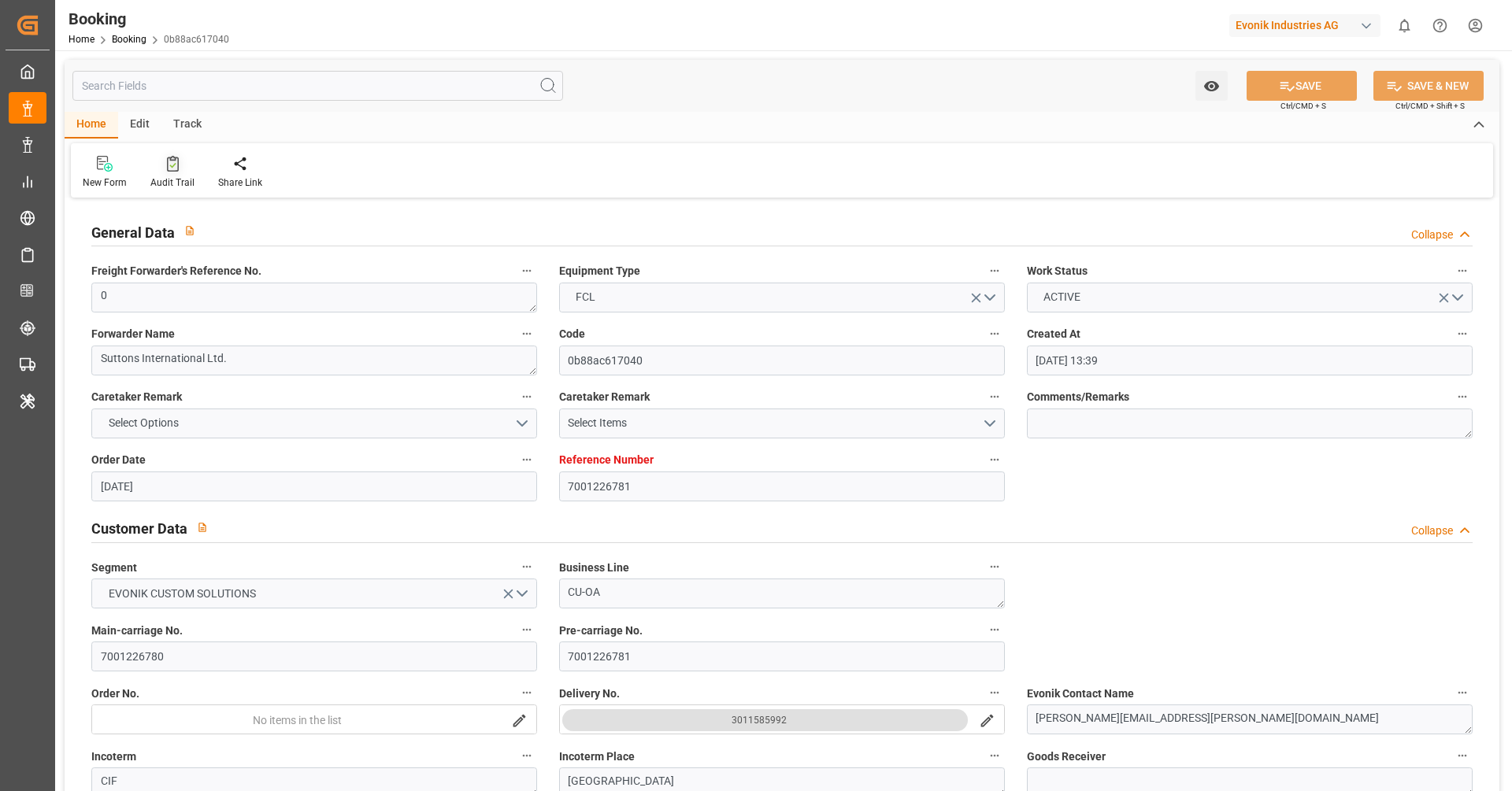
type input "30.08.2025 00:00"
type input "26.08.2025 00:00"
type input "23.10.2025 00:00"
type input "14.10.2025 00:00"
type input "06.09.2025 00:00"
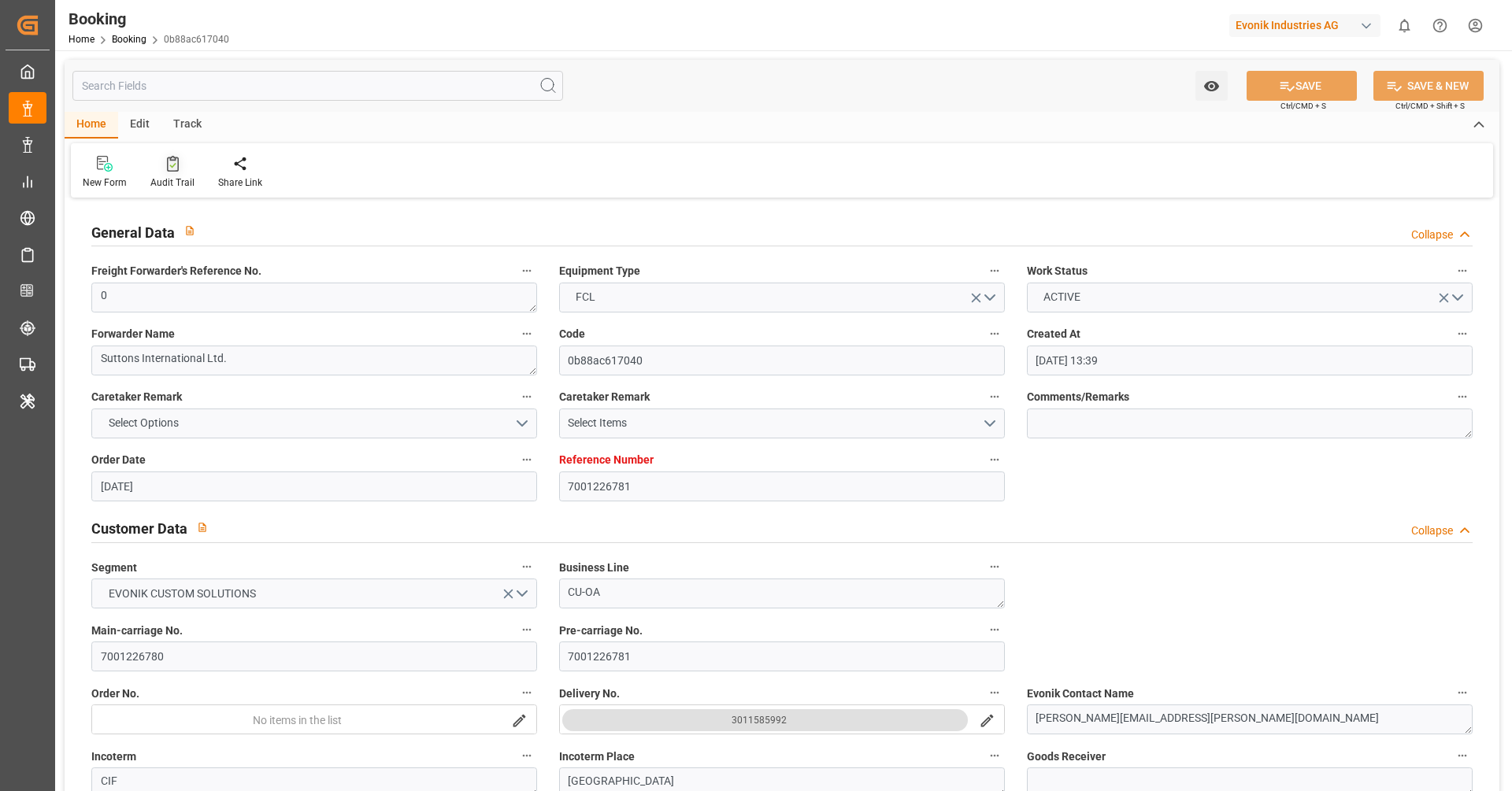
type input "06.09.2025 00:00"
type input "09.09.2025 00:00"
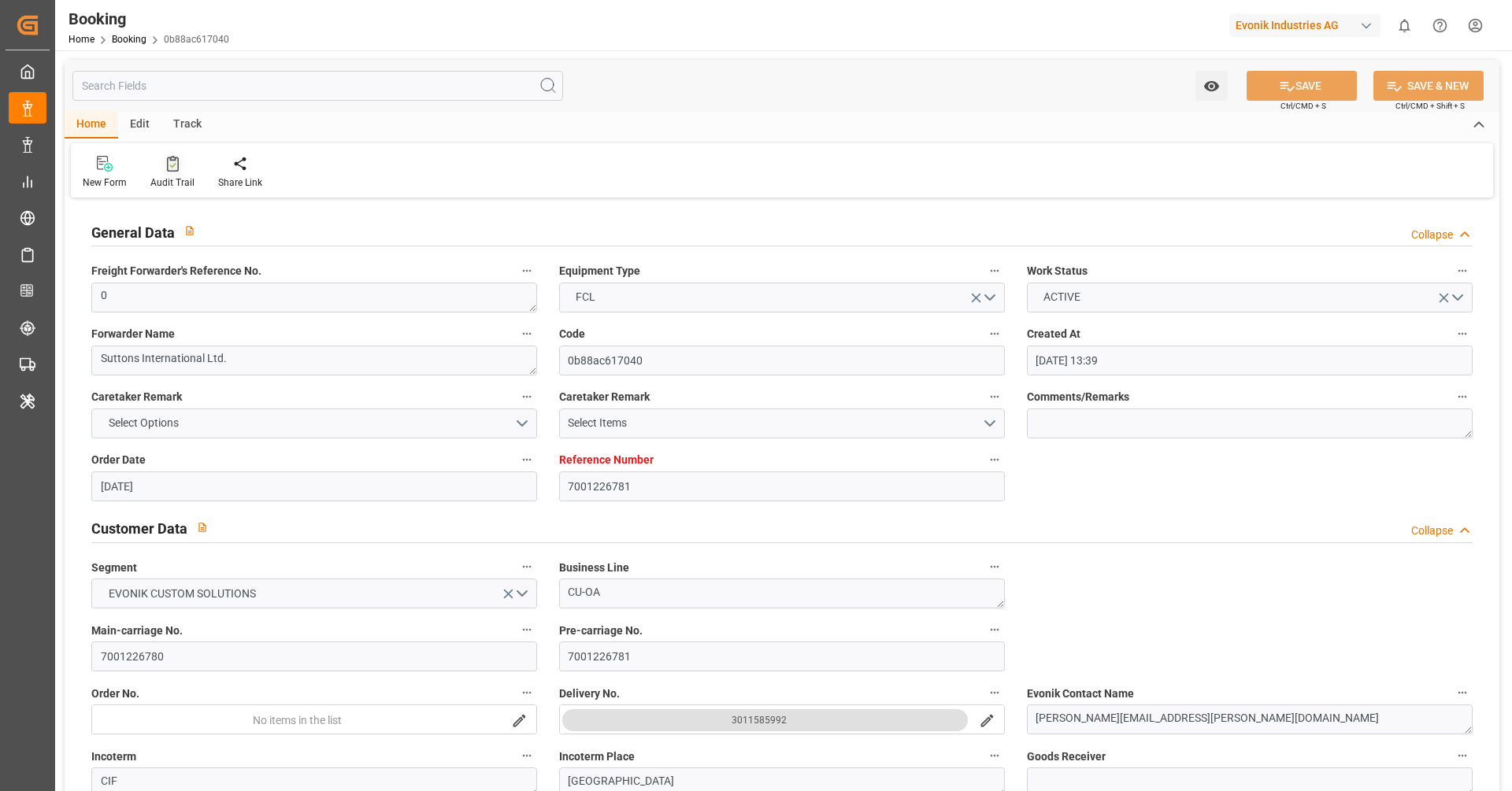
type input "18.08.2025"
type input "22.09.2025 06:46"
click at [165, 178] on div "Audit Trail" at bounding box center [172, 183] width 44 height 15
type input "7001221848"
type input "9321536"
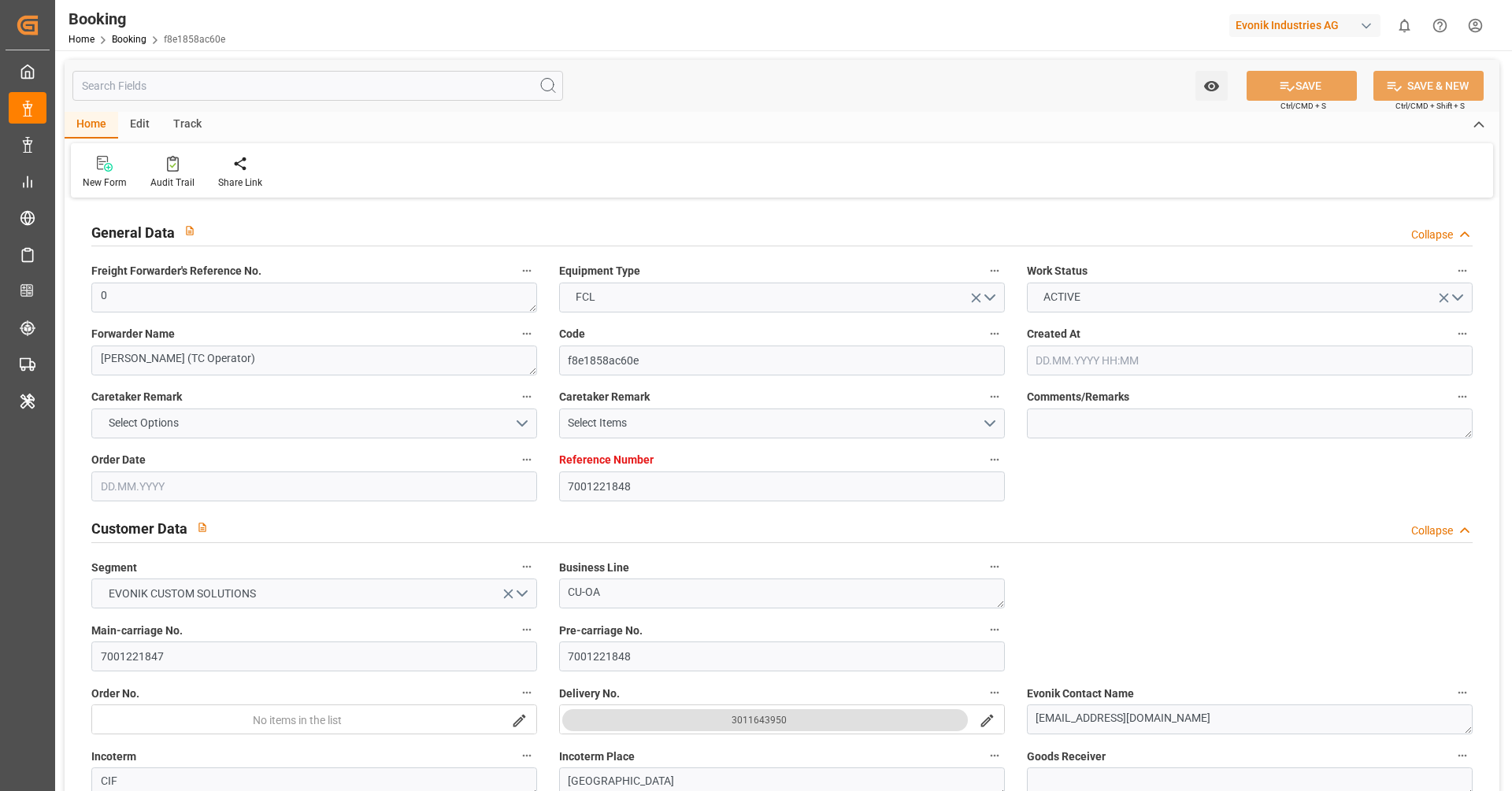
type input "9321536"
type input "Maersk"
type input "Maersk Line AS"
type input "NLRTM"
type input "SGSIN"
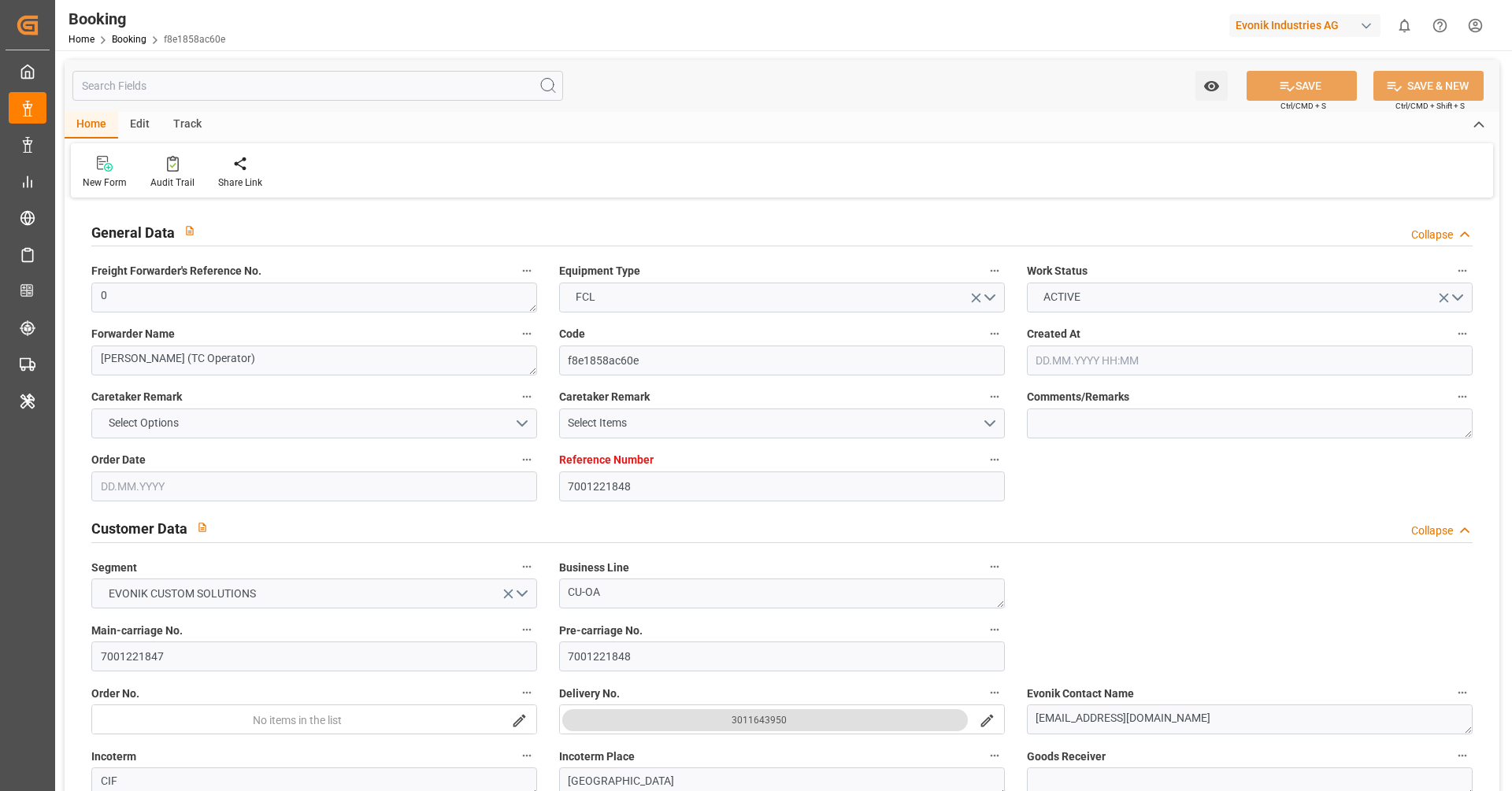
type input "35"
type input "0"
type input "14.07.2025 12:21"
type input "14.07.2025"
type input "03.09.2025"
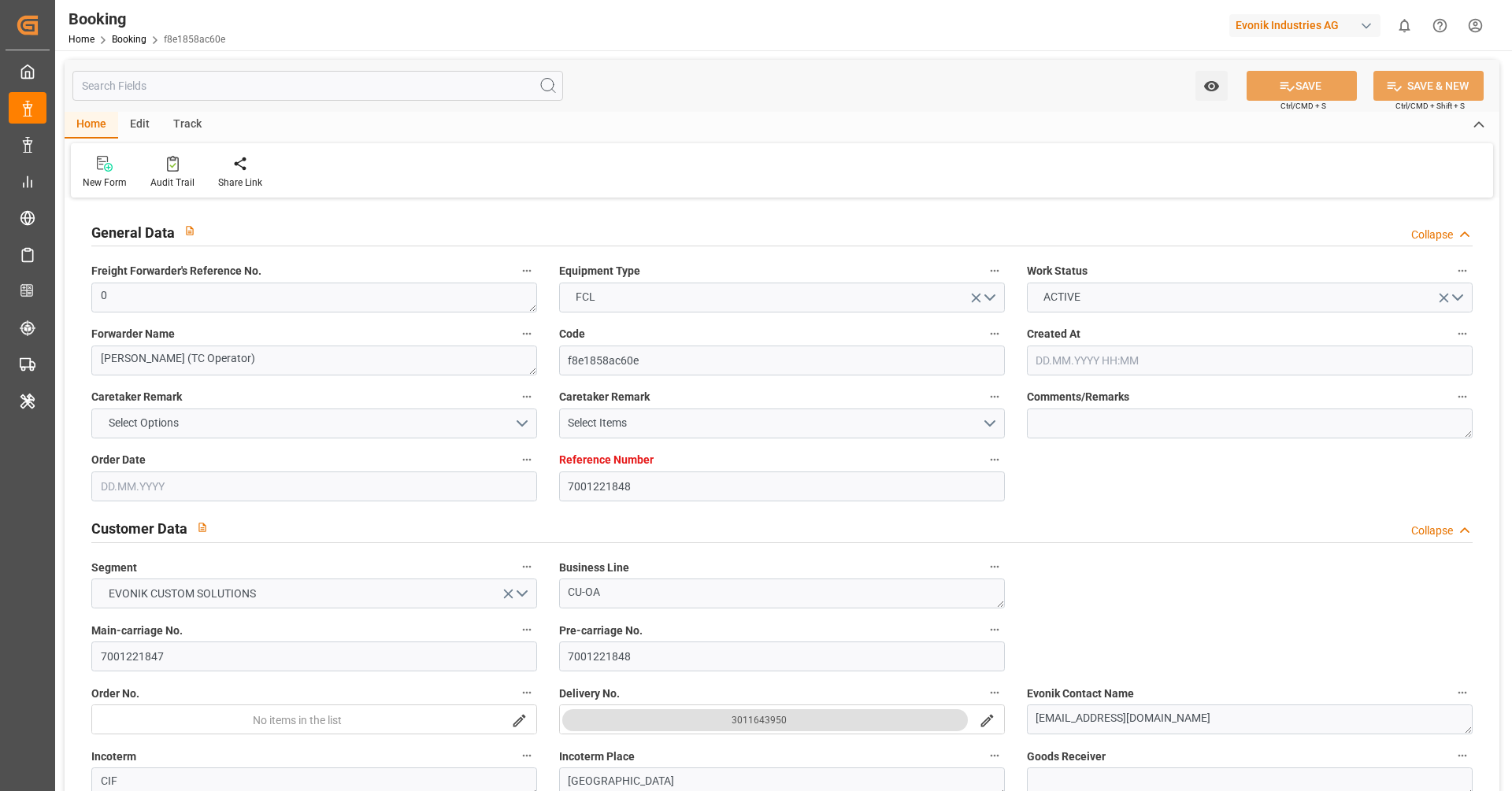
type input "04.08.2025"
type input "17.08.2025 00:00"
type input "11.08.2025 00:00"
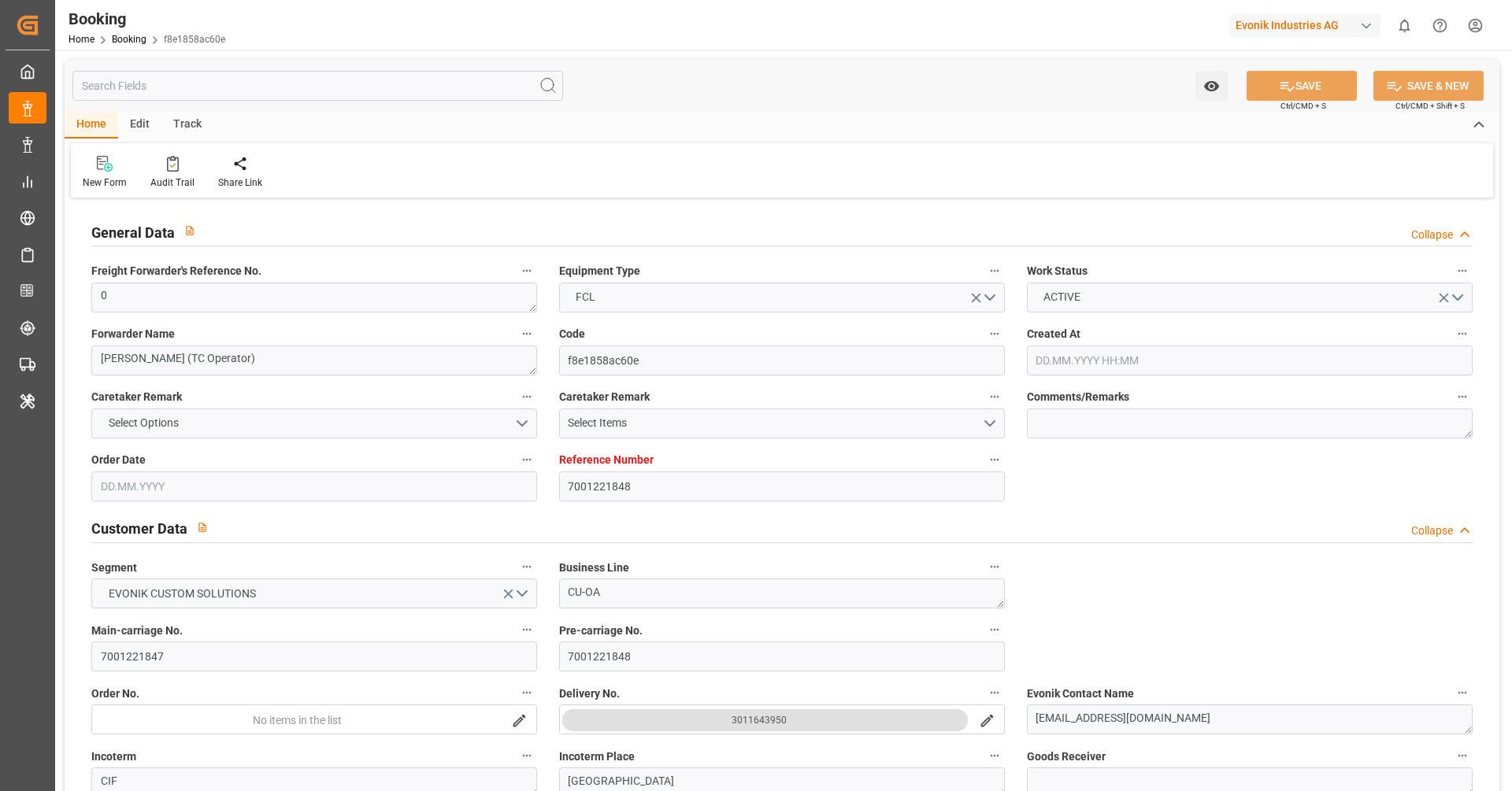
type input "20.09.2025 00:00"
type input "22.08.2025 00:00"
type input "21.09.2025 00:00"
type input "13.08.2025"
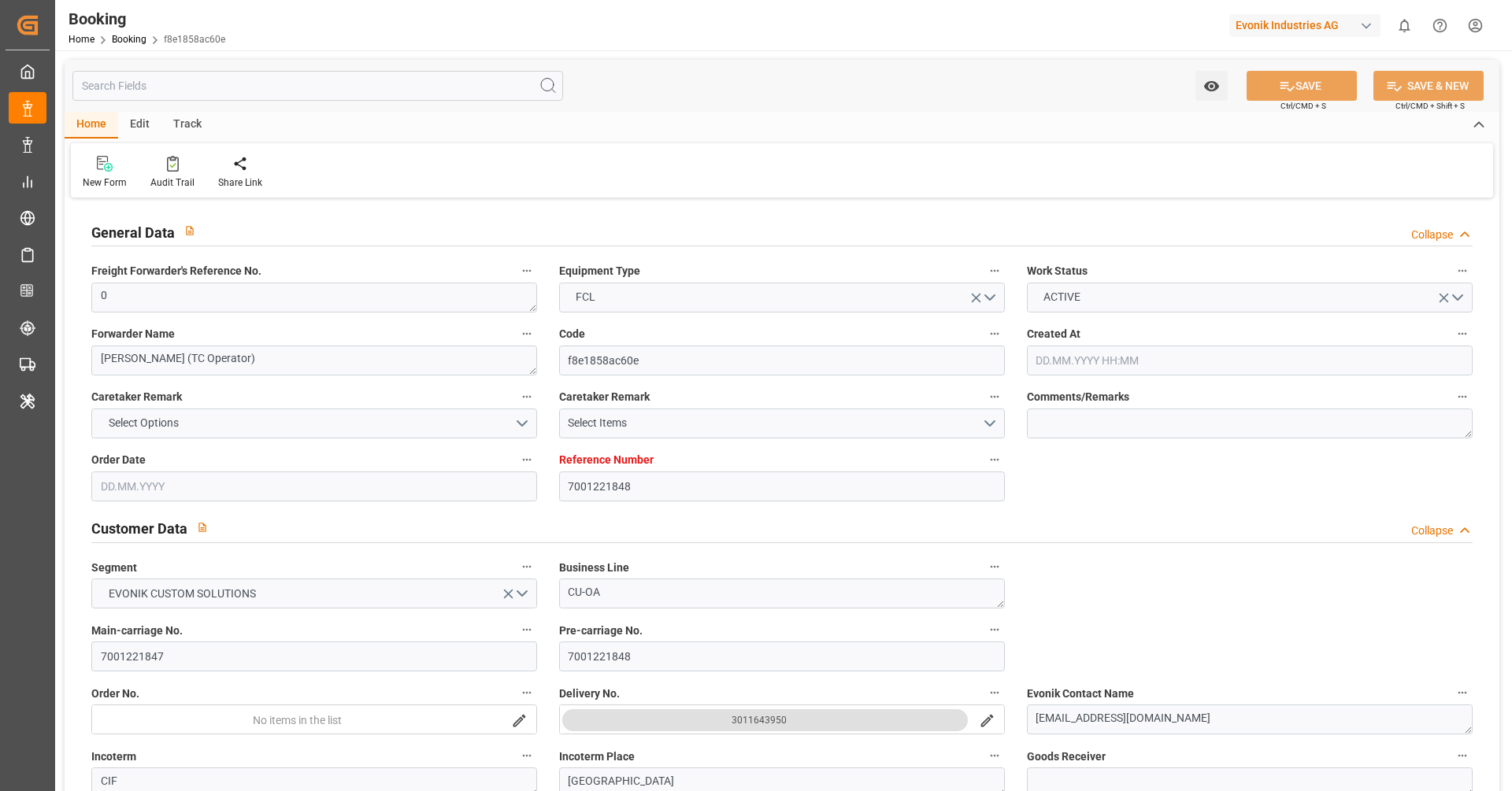
type input "22.09.2025 07:16"
click at [159, 189] on div "New Form Audit Trail Share Link" at bounding box center [782, 171] width 1422 height 55
click at [172, 168] on icon at bounding box center [173, 164] width 12 height 15
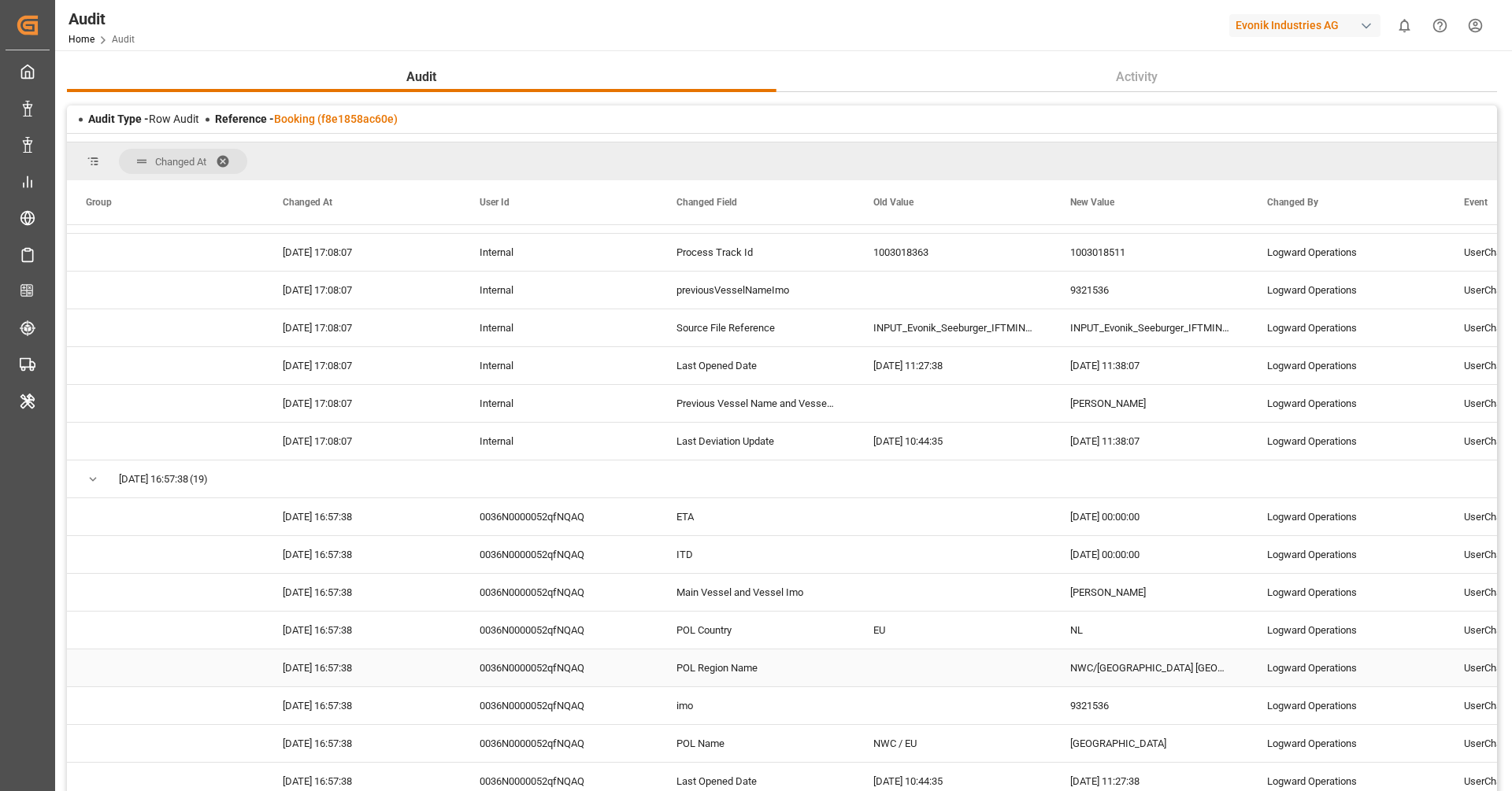
scroll to position [1452, 0]
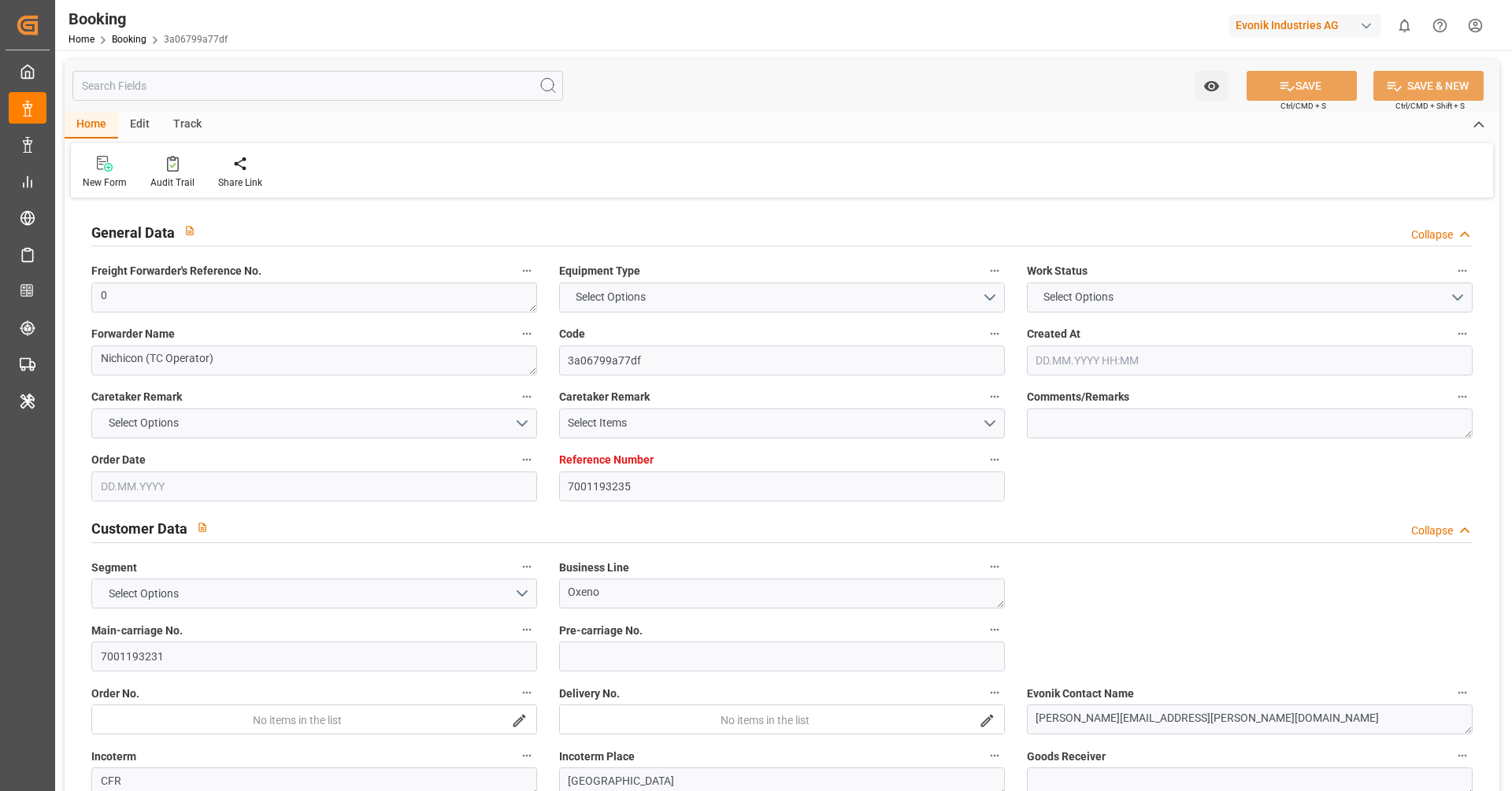
type input "7001193235"
type input "9312975"
type input "ONE"
type input "Ocean Network Express"
type input "NLRTM"
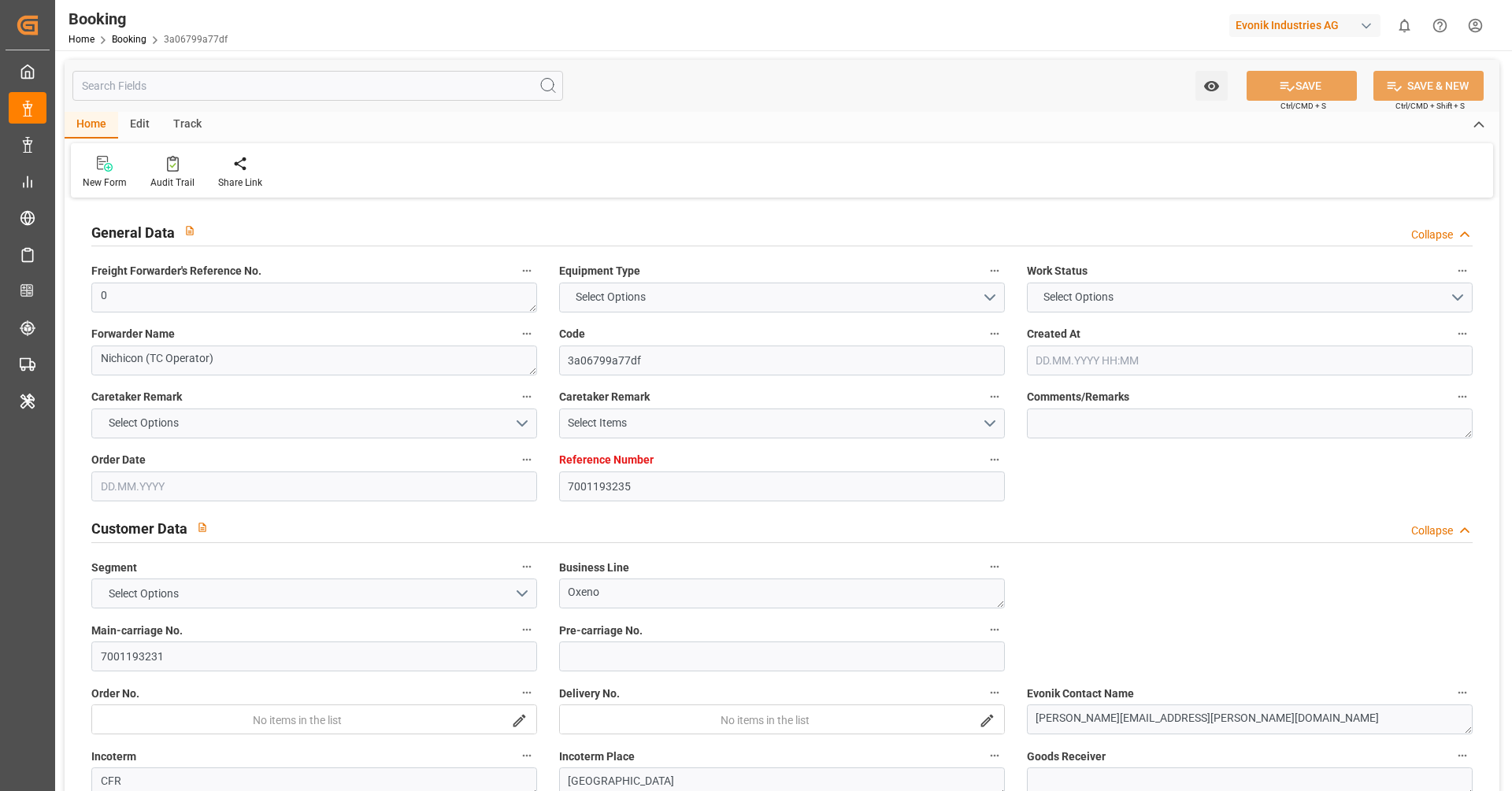
type input "JPNGO"
type input "55"
type input "0"
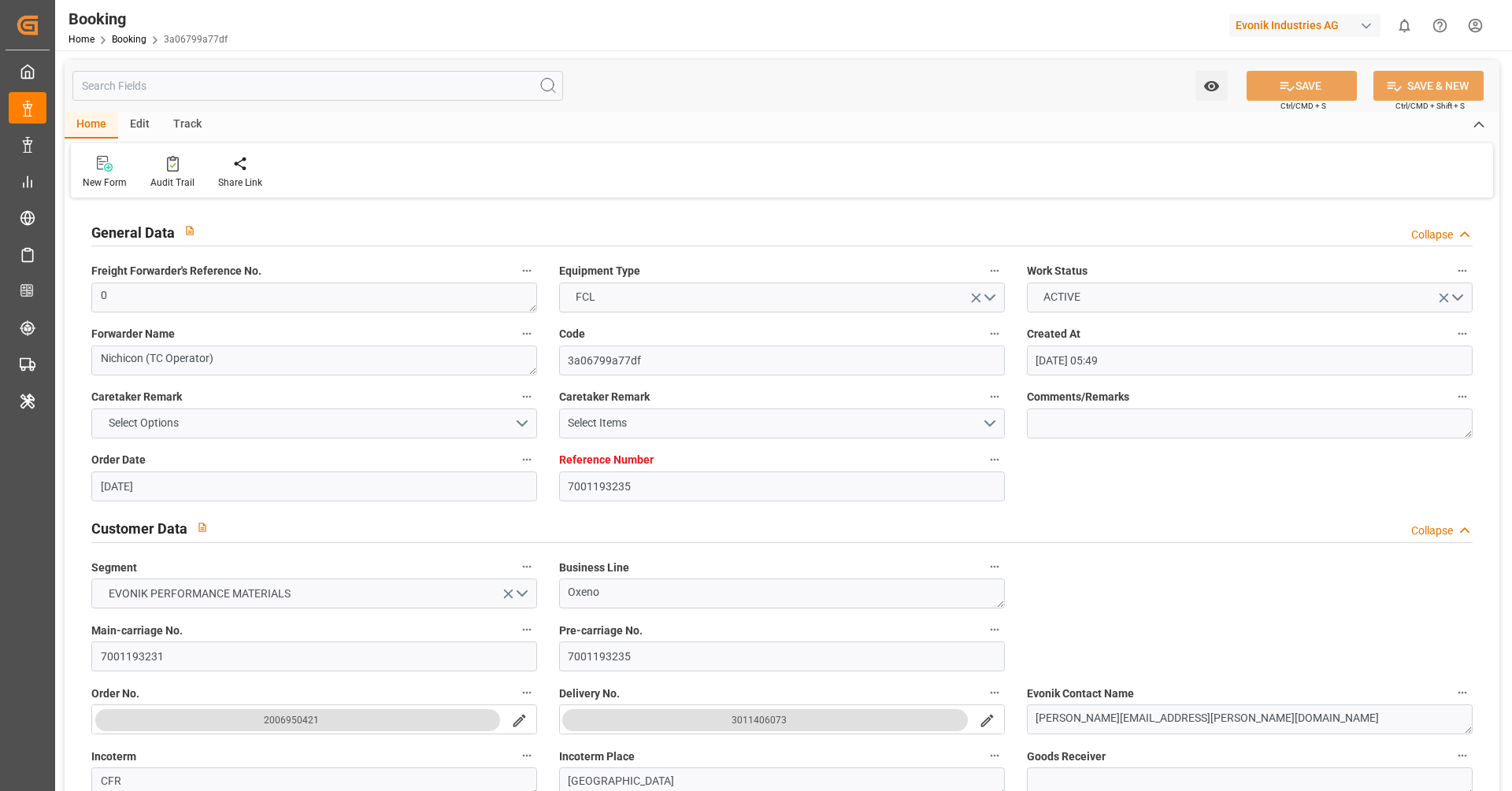
type input "[DATE] 05:49"
type input "[DATE]"
type input "[DATE] 00:00"
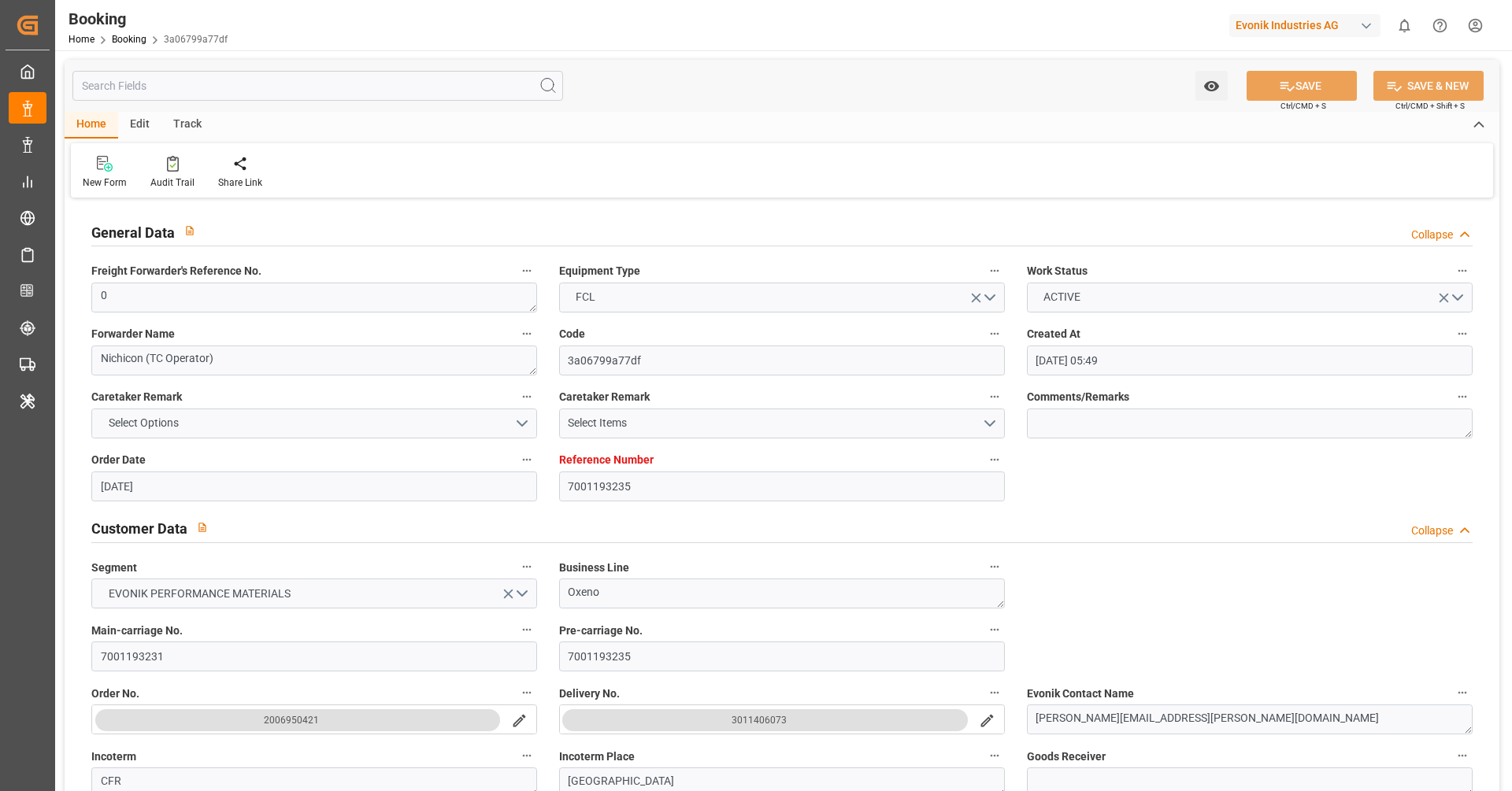
type input "[DATE] 00:00"
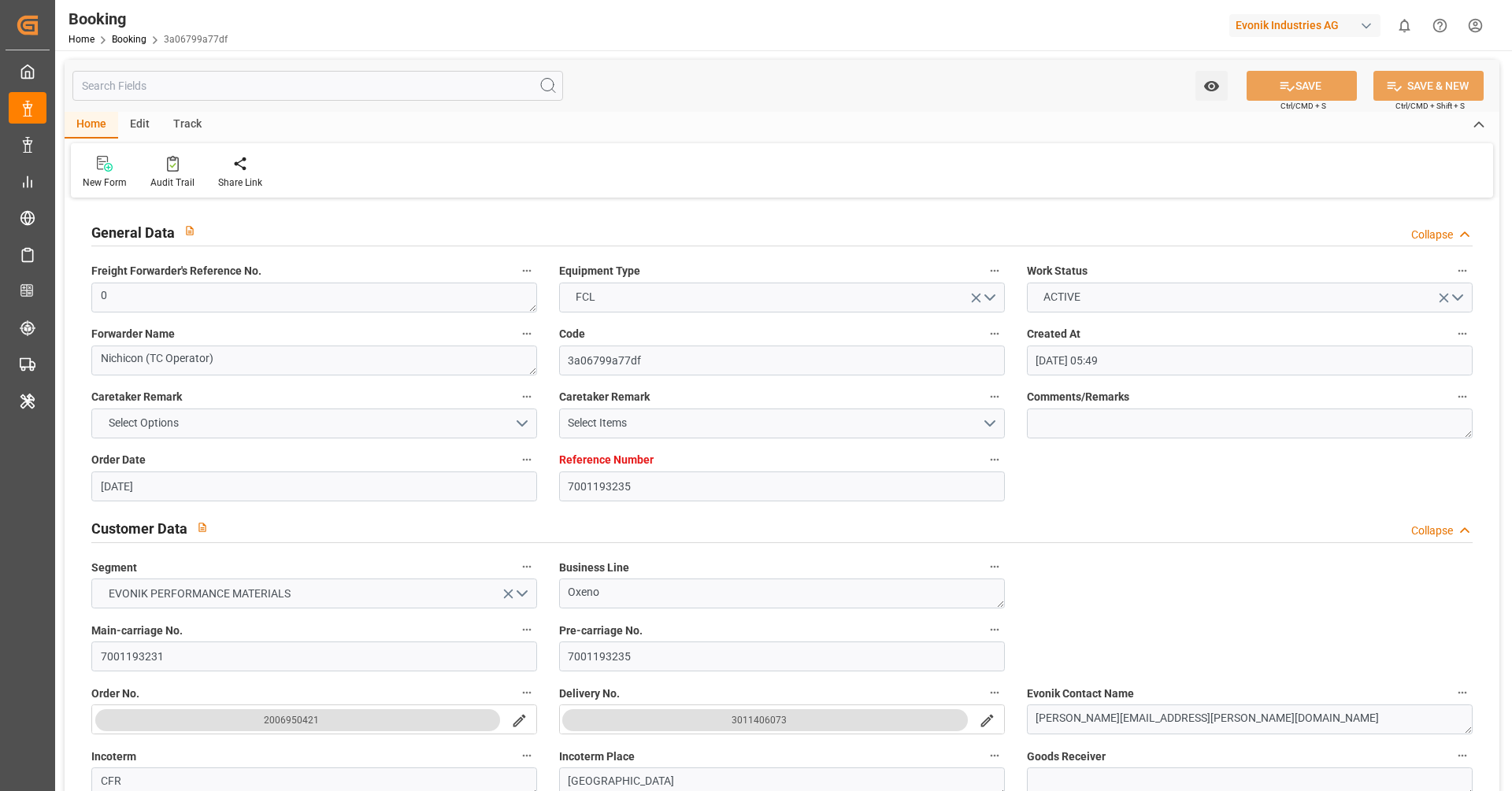
type input "[DATE] 00:00"
type input "[DATE]"
type input "[DATE] 07:46"
click at [161, 183] on div "Audit Trail" at bounding box center [172, 183] width 44 height 15
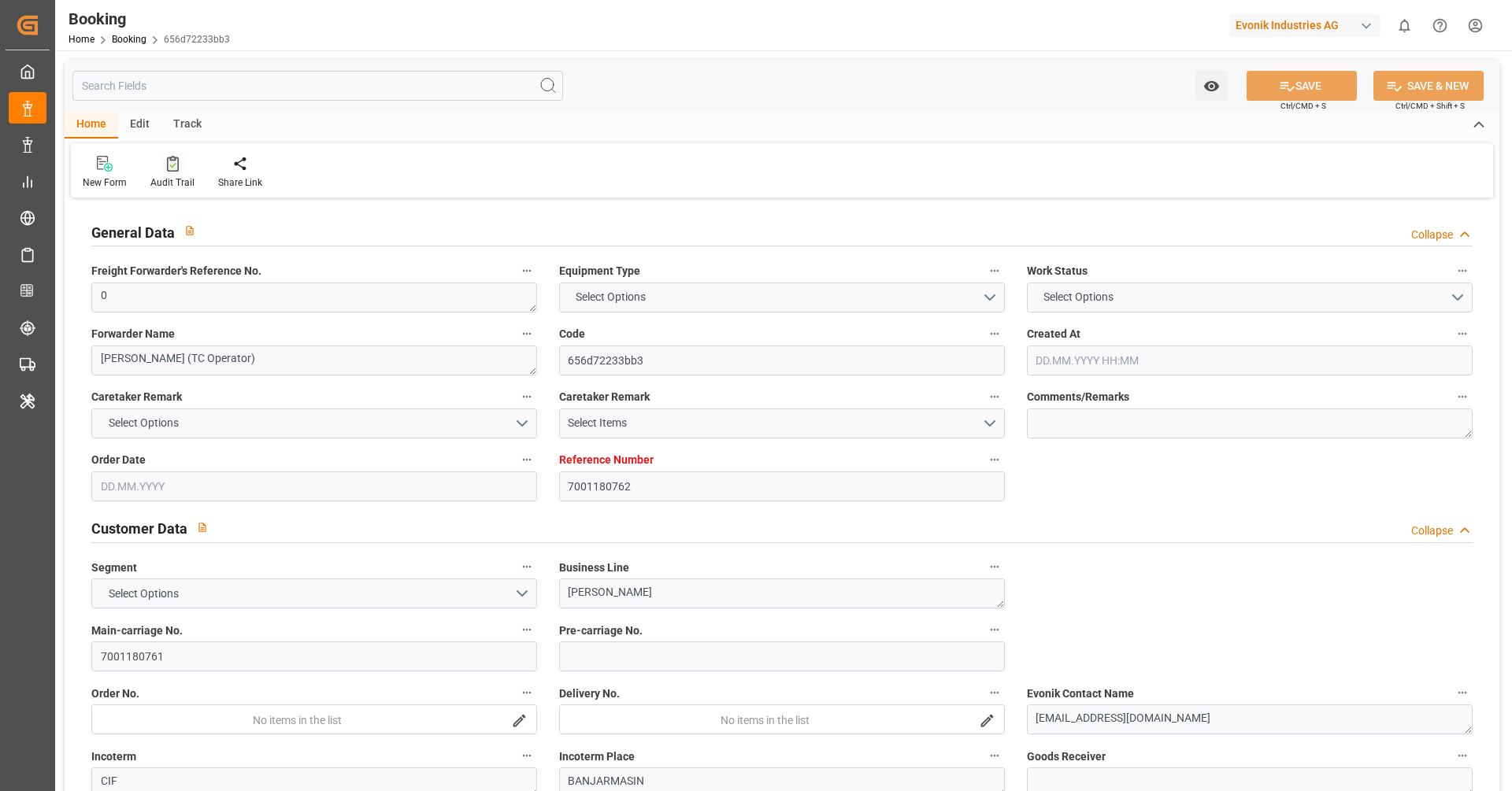
type input "7001180762"
type input "9839210"
type input "CMACGM"
type input "CMA CGM Group"
type input "NLRTM"
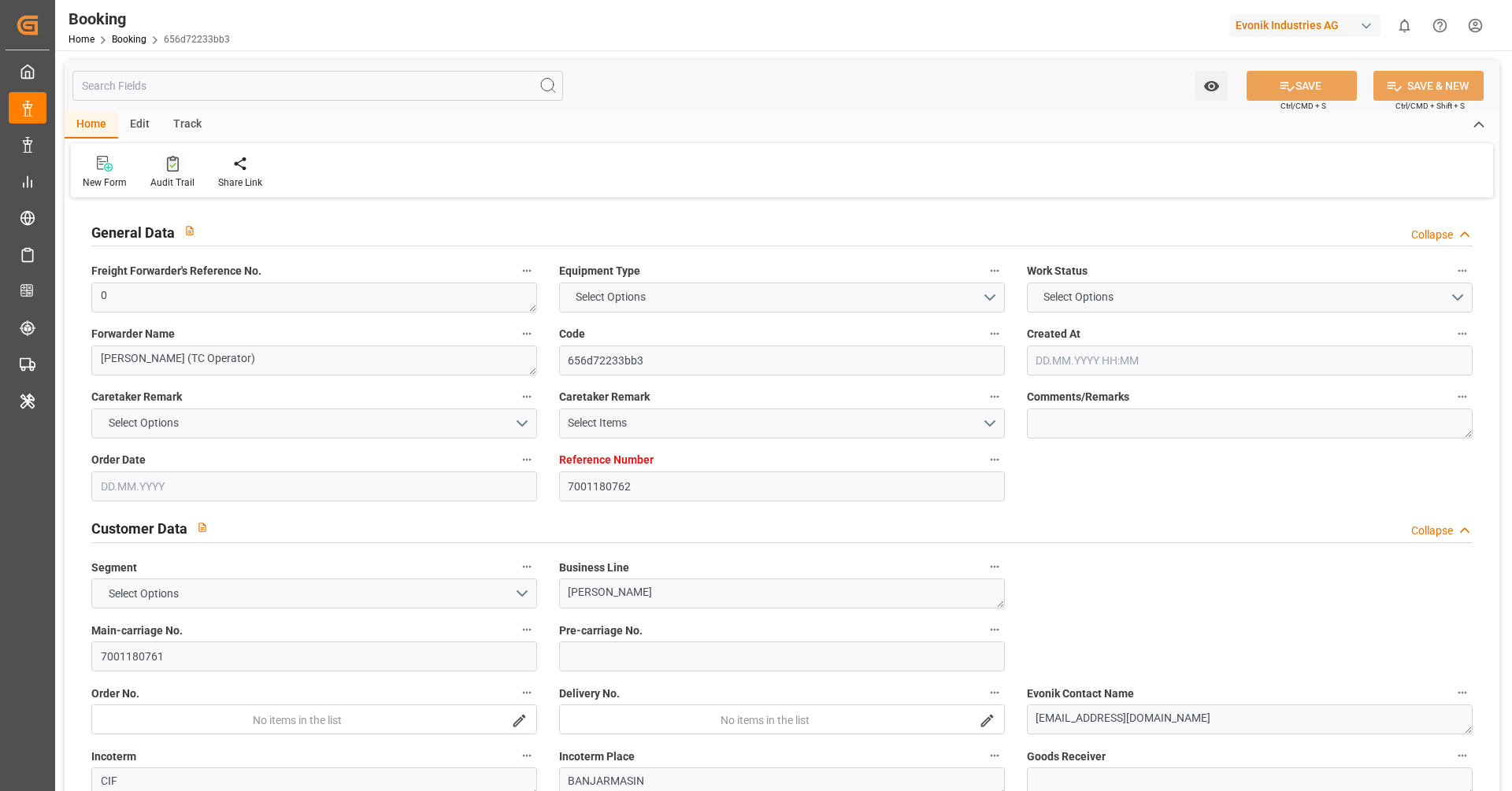
type input "IDBDJ"
type input "MYPKG"
type input "IDJKT"
type input "49"
type input "0"
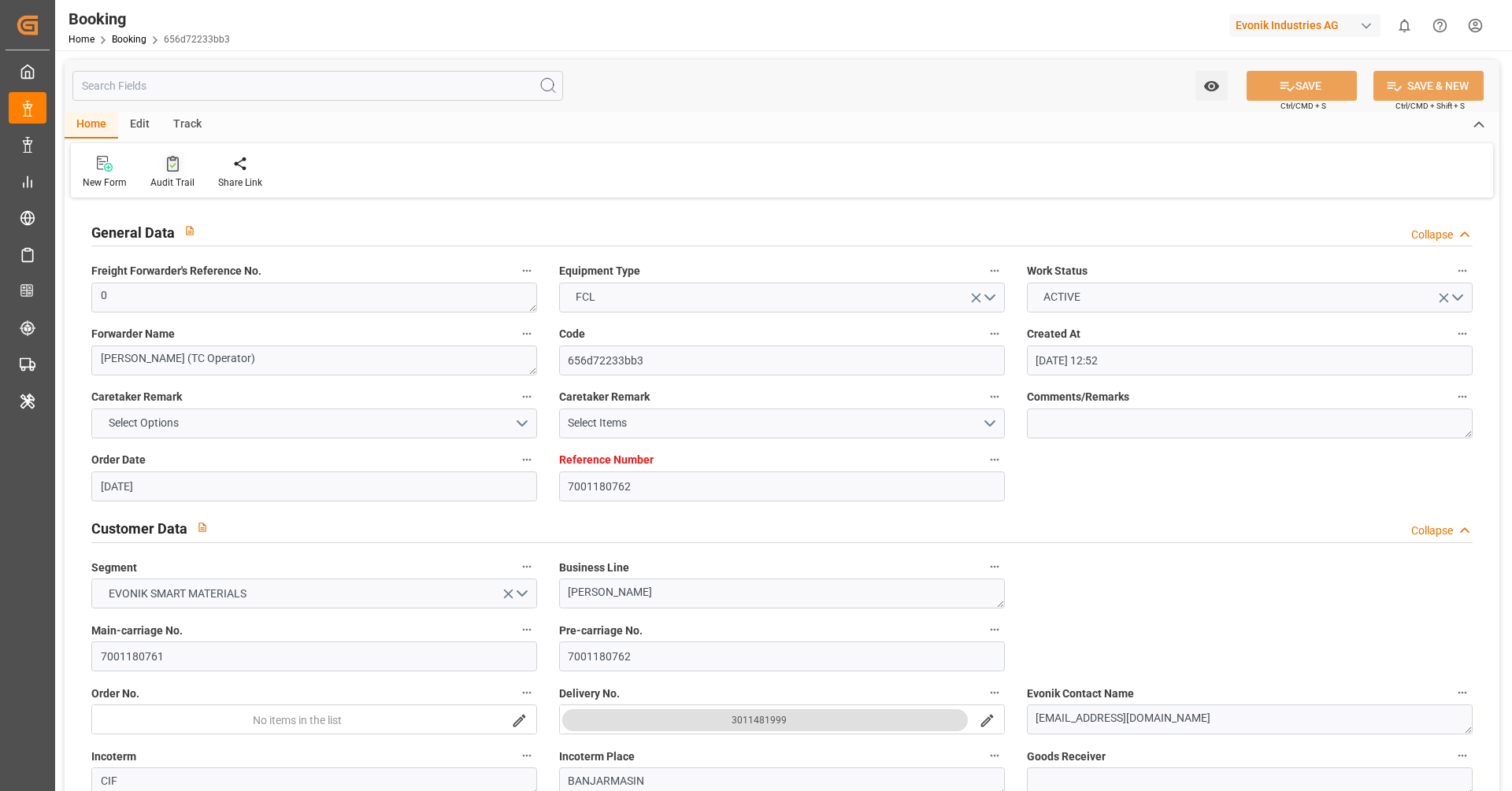
type input "[DATE] 12:52"
type input "[DATE]"
type input "[DATE] 00:00"
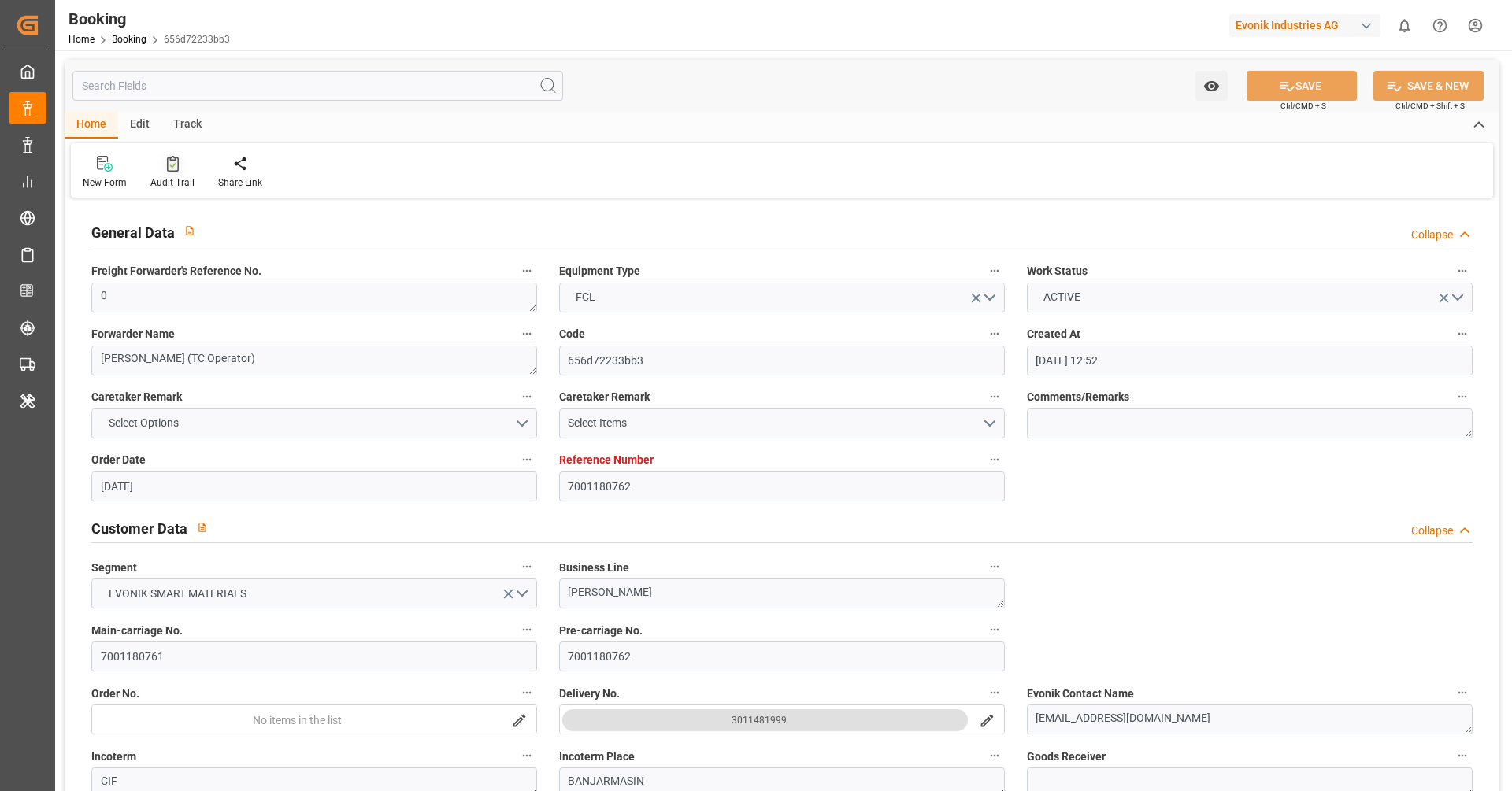
type input "[DATE] 00:00"
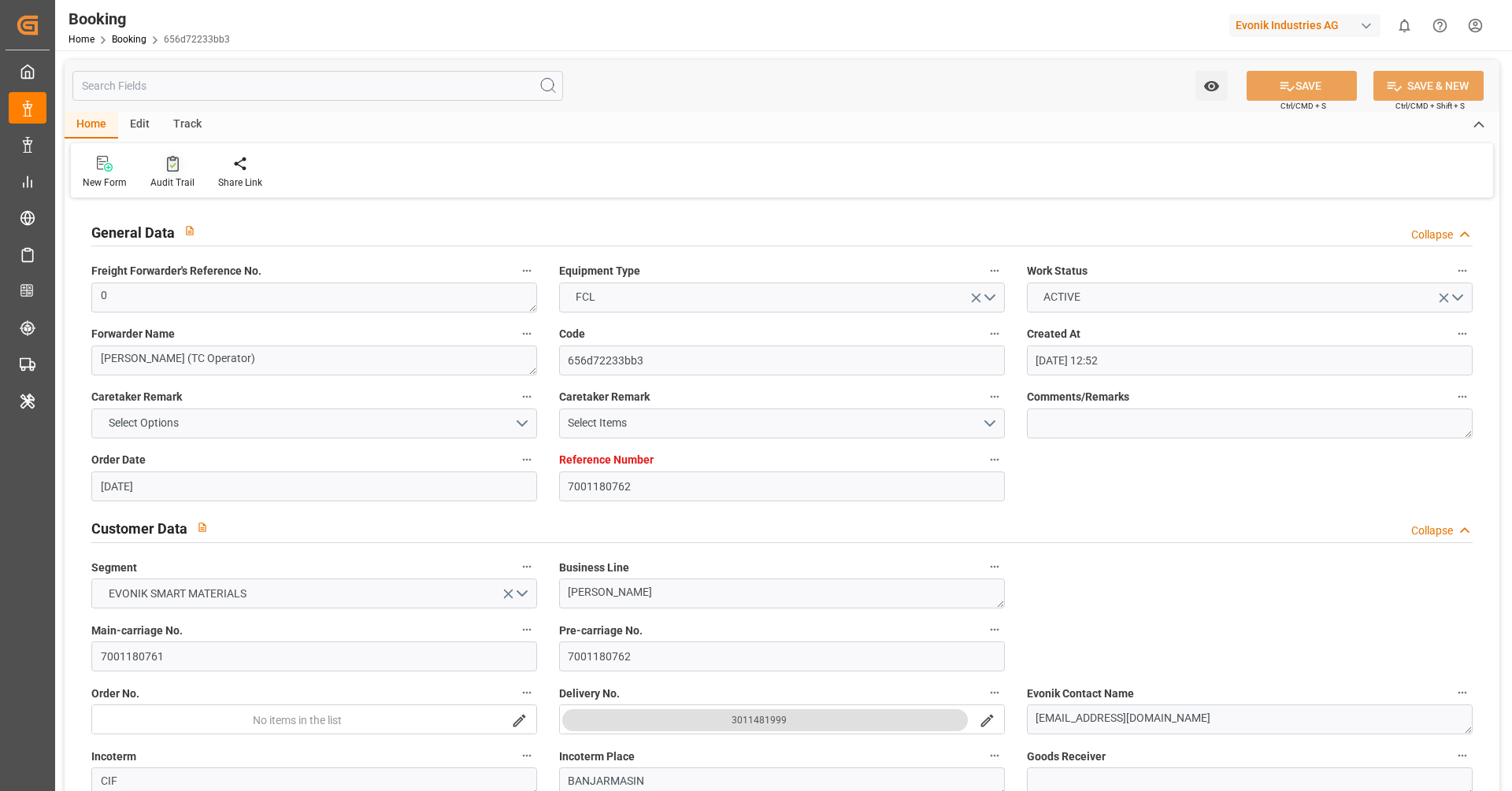
type input "[DATE] 00:00"
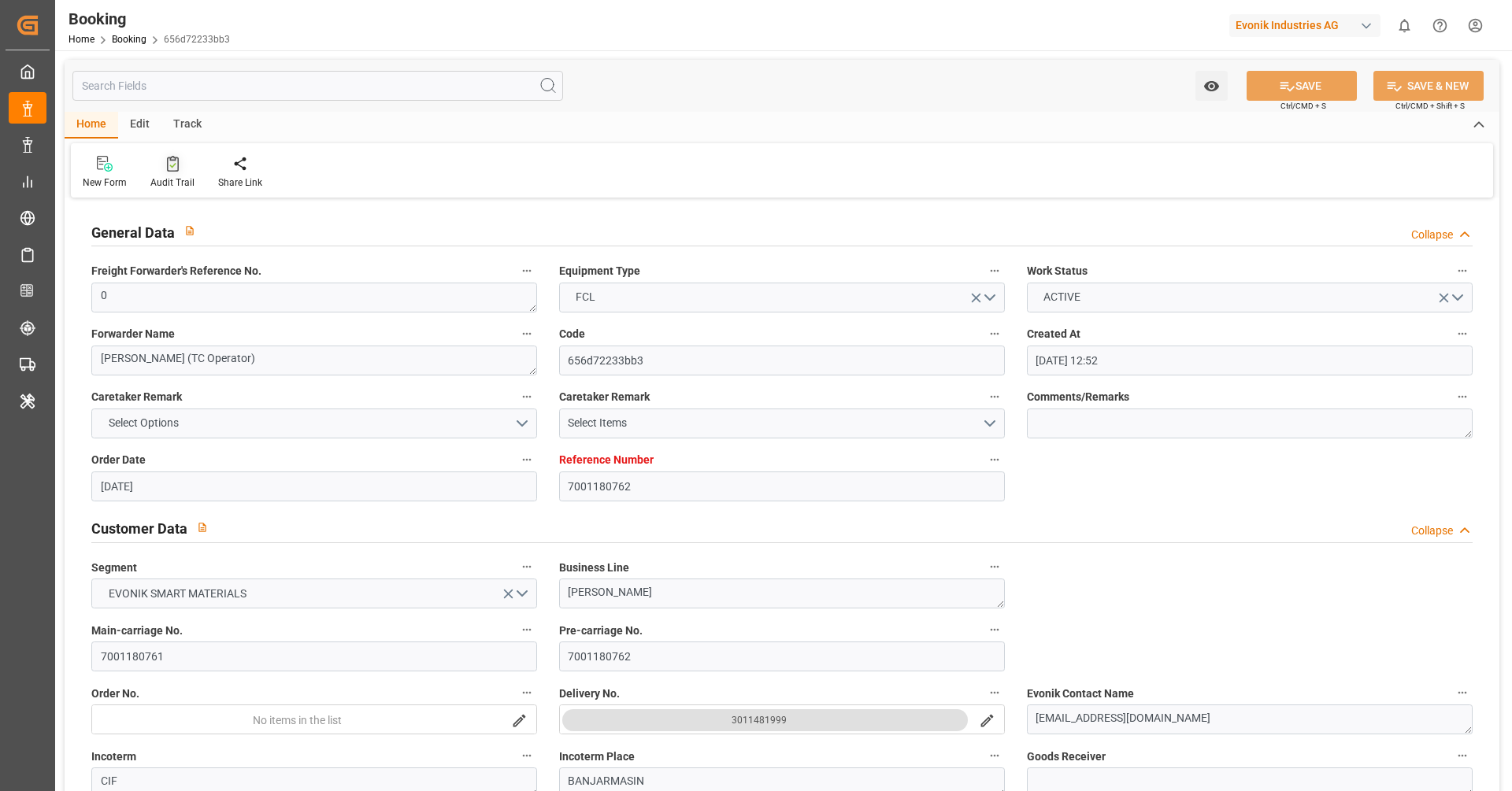
type input "[DATE] 00:00"
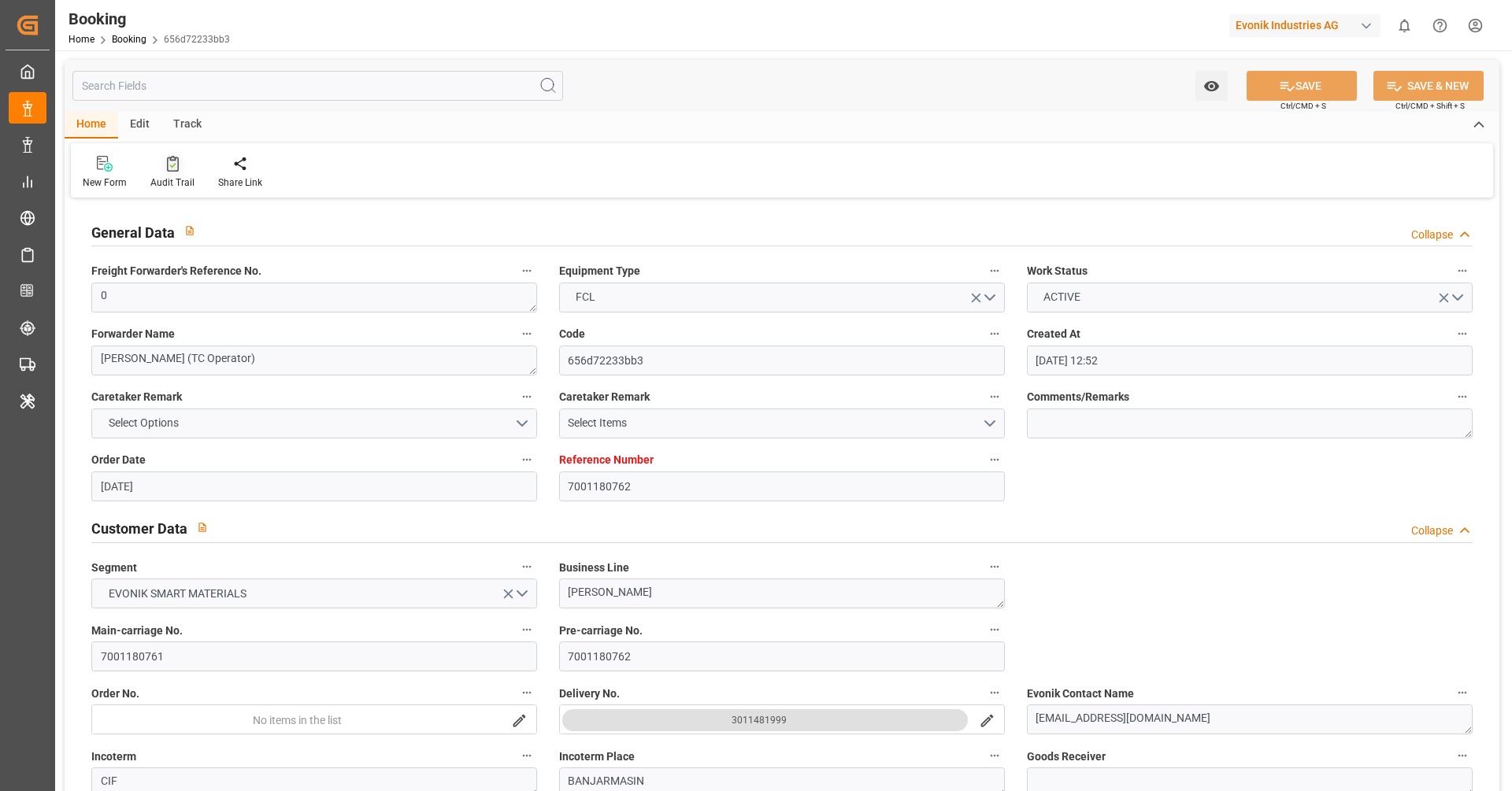
type input "[DATE] 00:00"
type input "[DATE]"
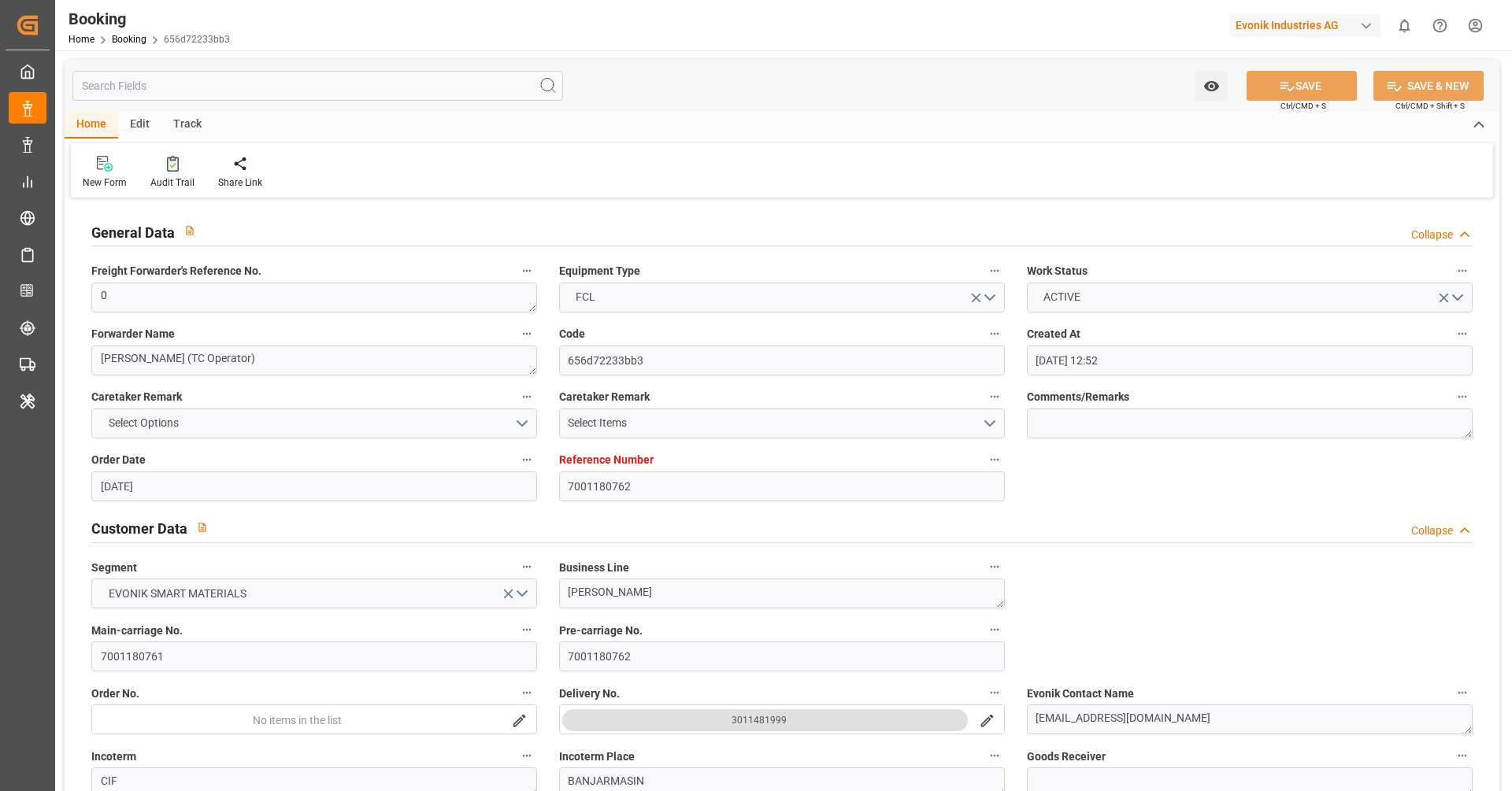
type input "22.09.2025 09:38"
click at [169, 172] on div "Audit Trail" at bounding box center [172, 172] width 67 height 35
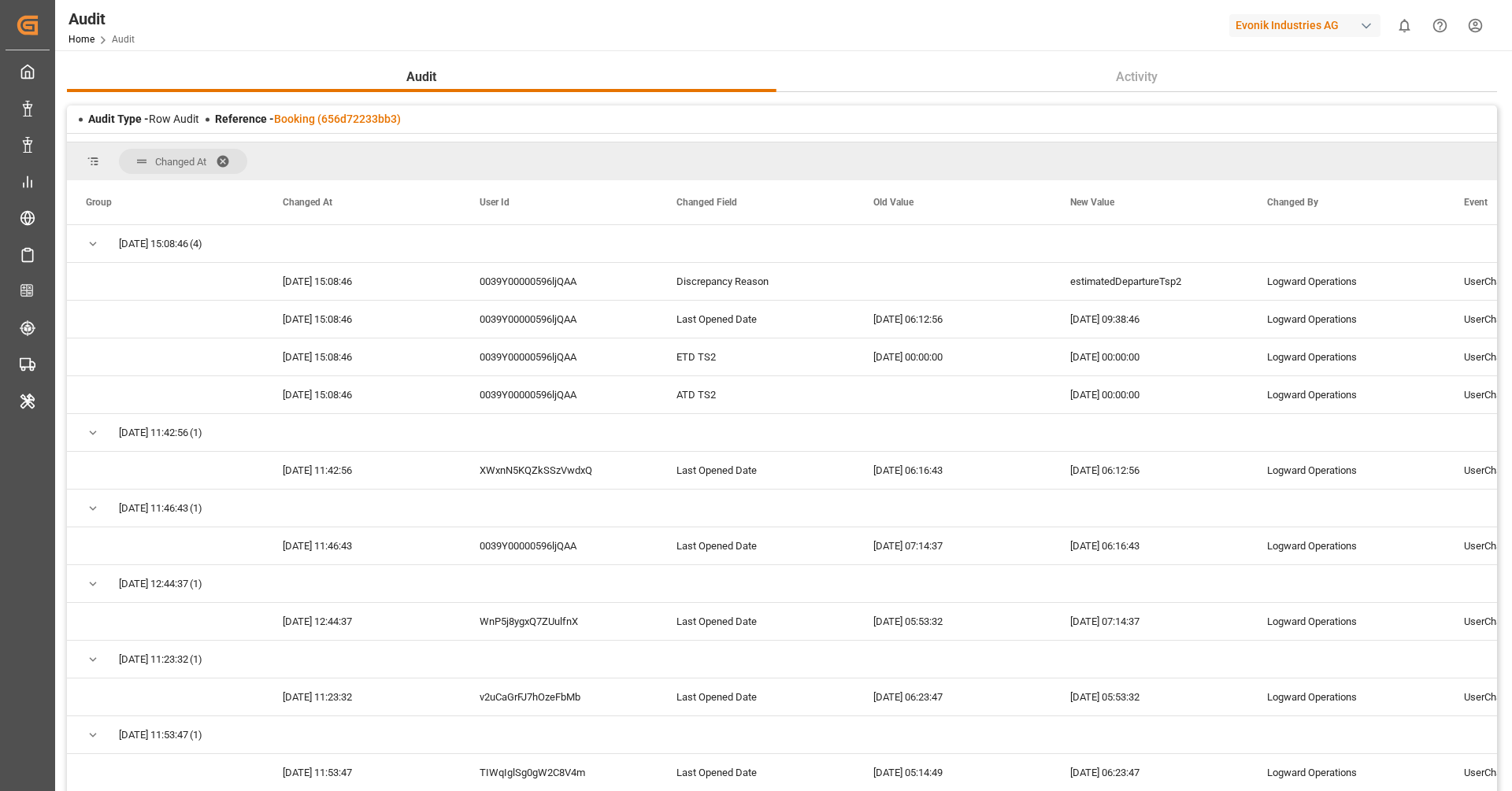
click at [359, 108] on div "Audit Type - Row Audit Reference - Booking (656d72233bb3)" at bounding box center [781, 119] width 1430 height 27
click at [361, 116] on link "Booking (656d72233bb3)" at bounding box center [337, 119] width 126 height 13
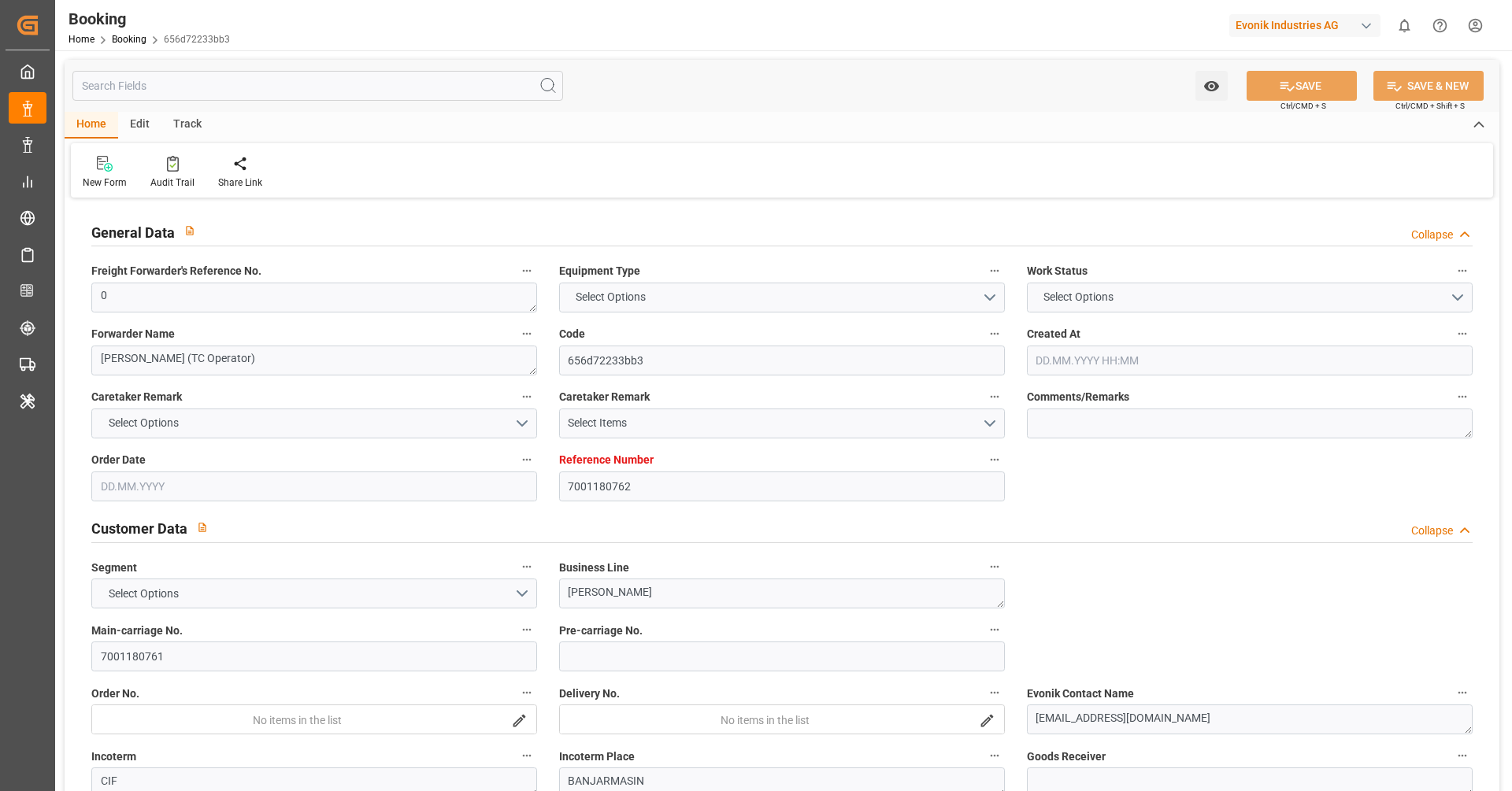
type input "7001180762"
type input "9839210"
type input "CMACGM"
type input "CMA CGM Group"
type input "NLRTM"
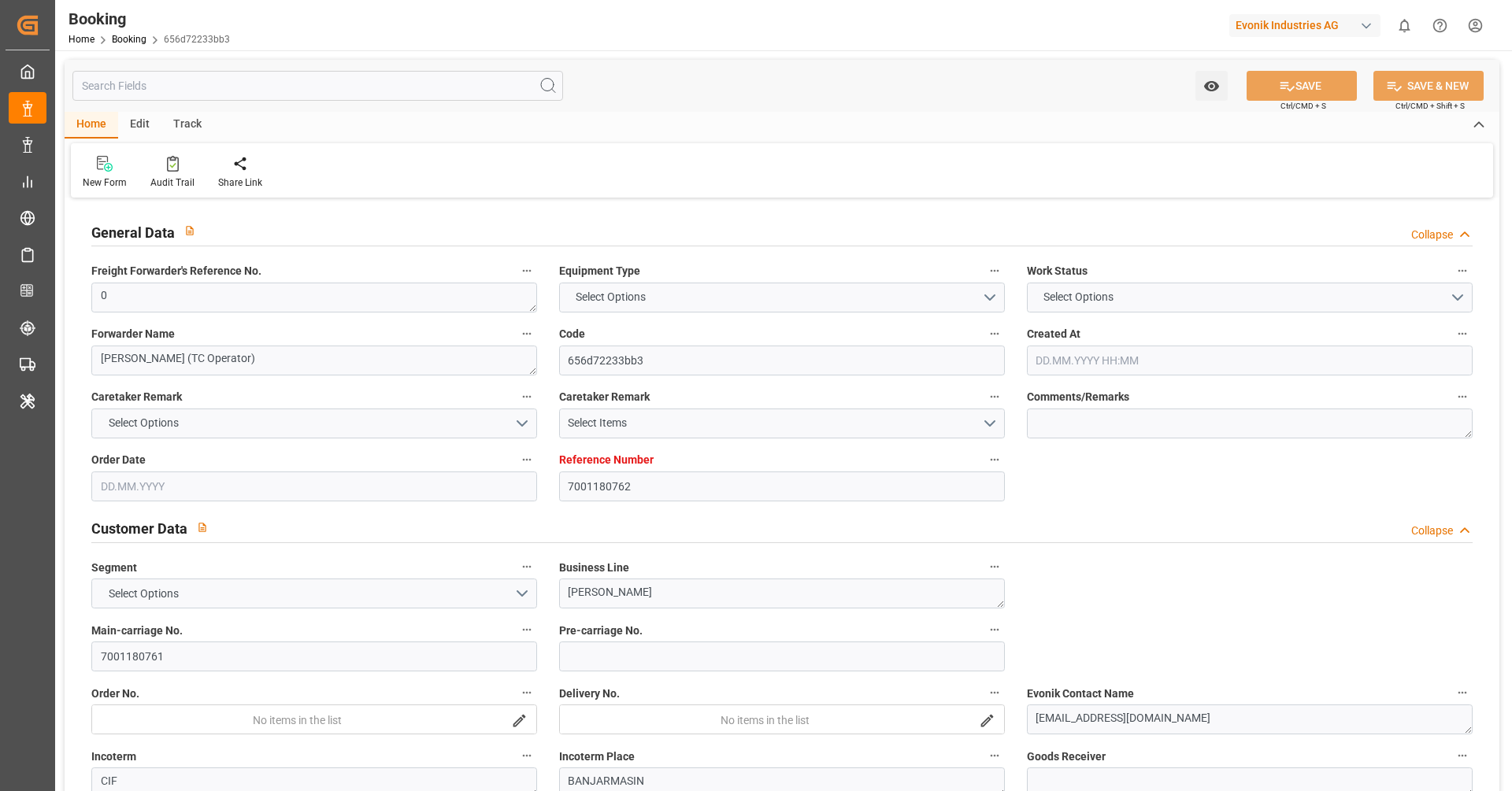
type input "IDBDJ"
type input "MYPKG"
type input "IDJKT"
type input "49"
type input "0"
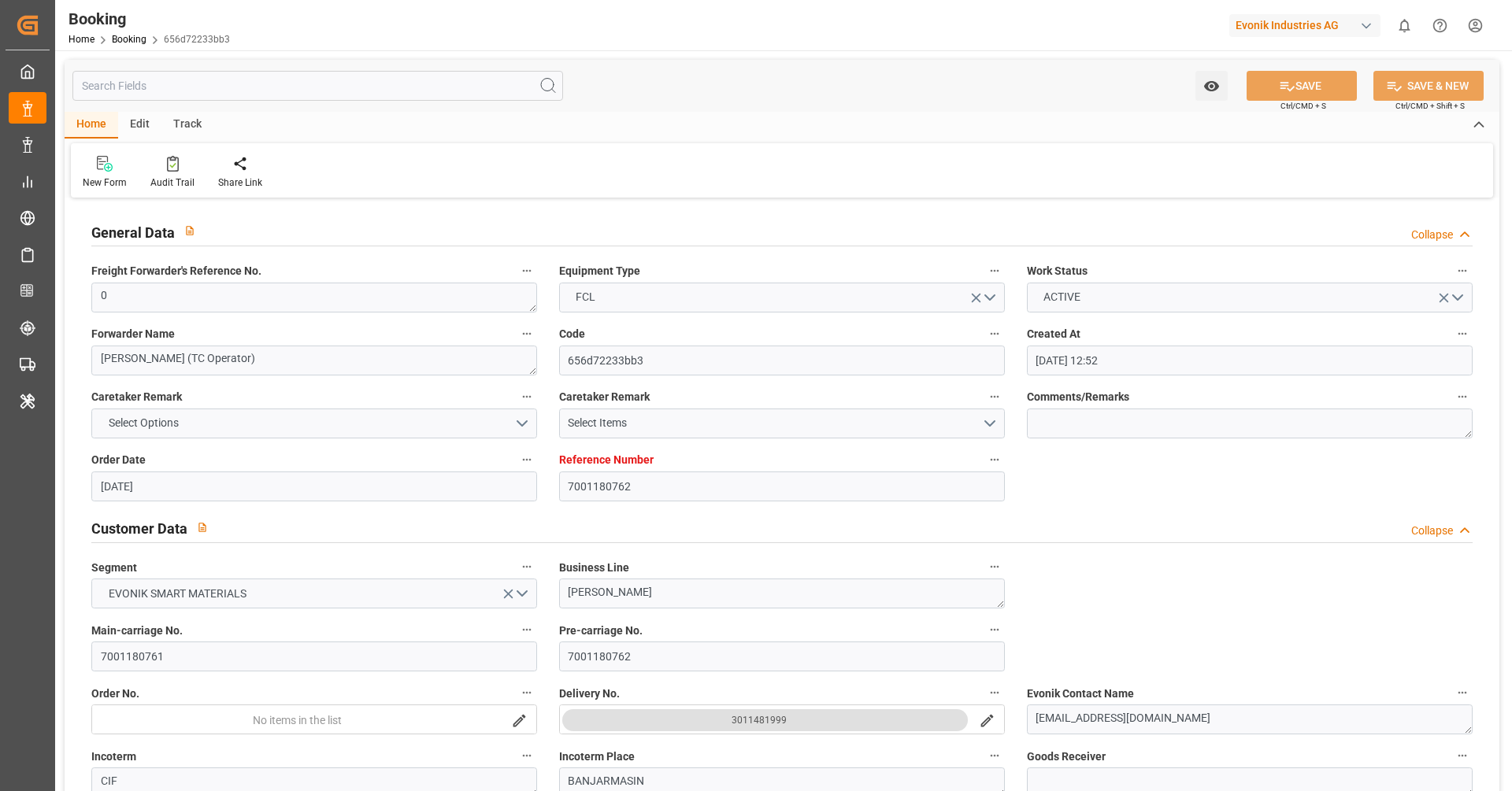
type input "[DATE] 12:52"
type input "[DATE]"
type input "[DATE] 00:00"
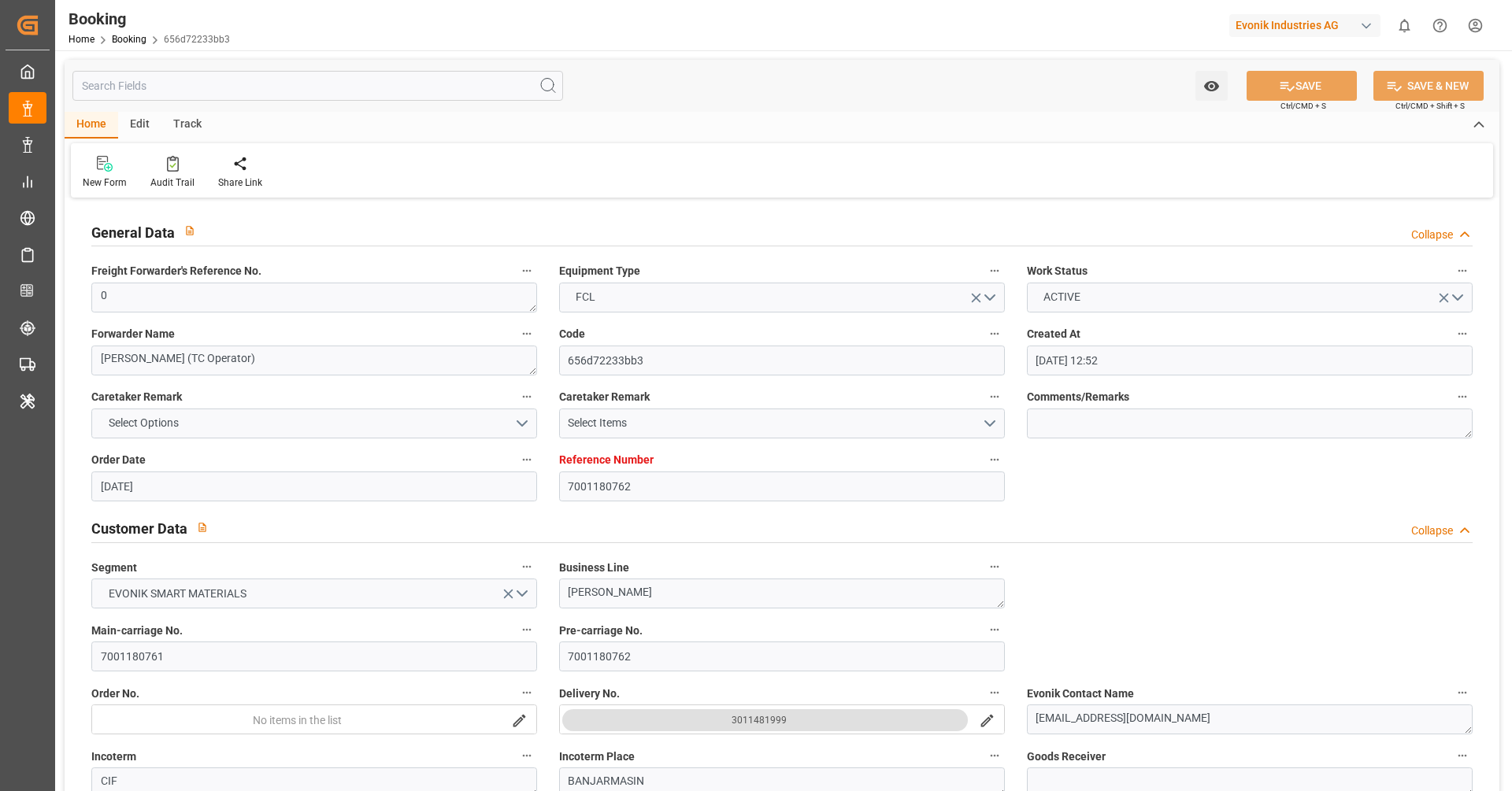
type input "[DATE] 00:00"
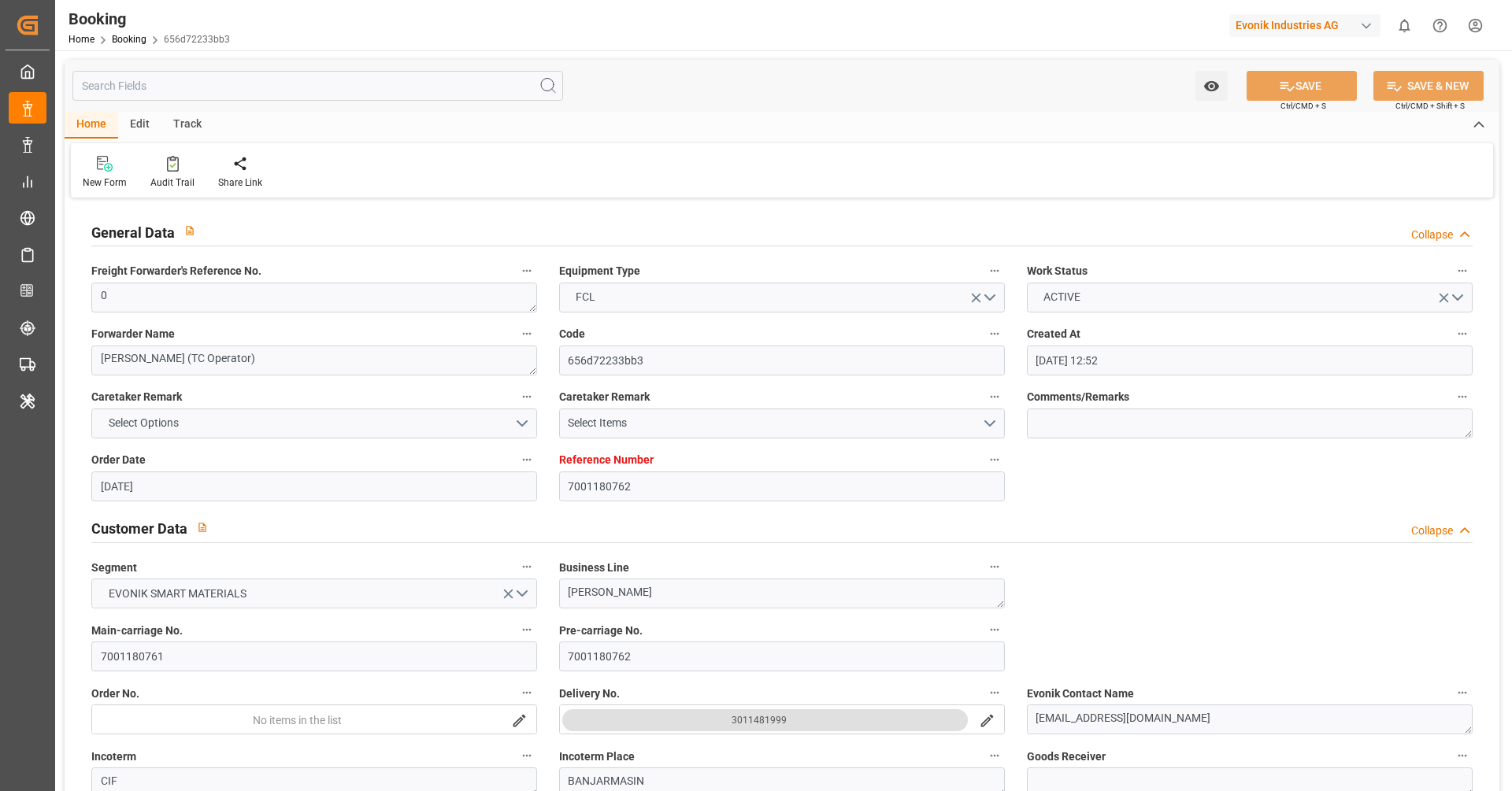
type input "[DATE] 00:00"
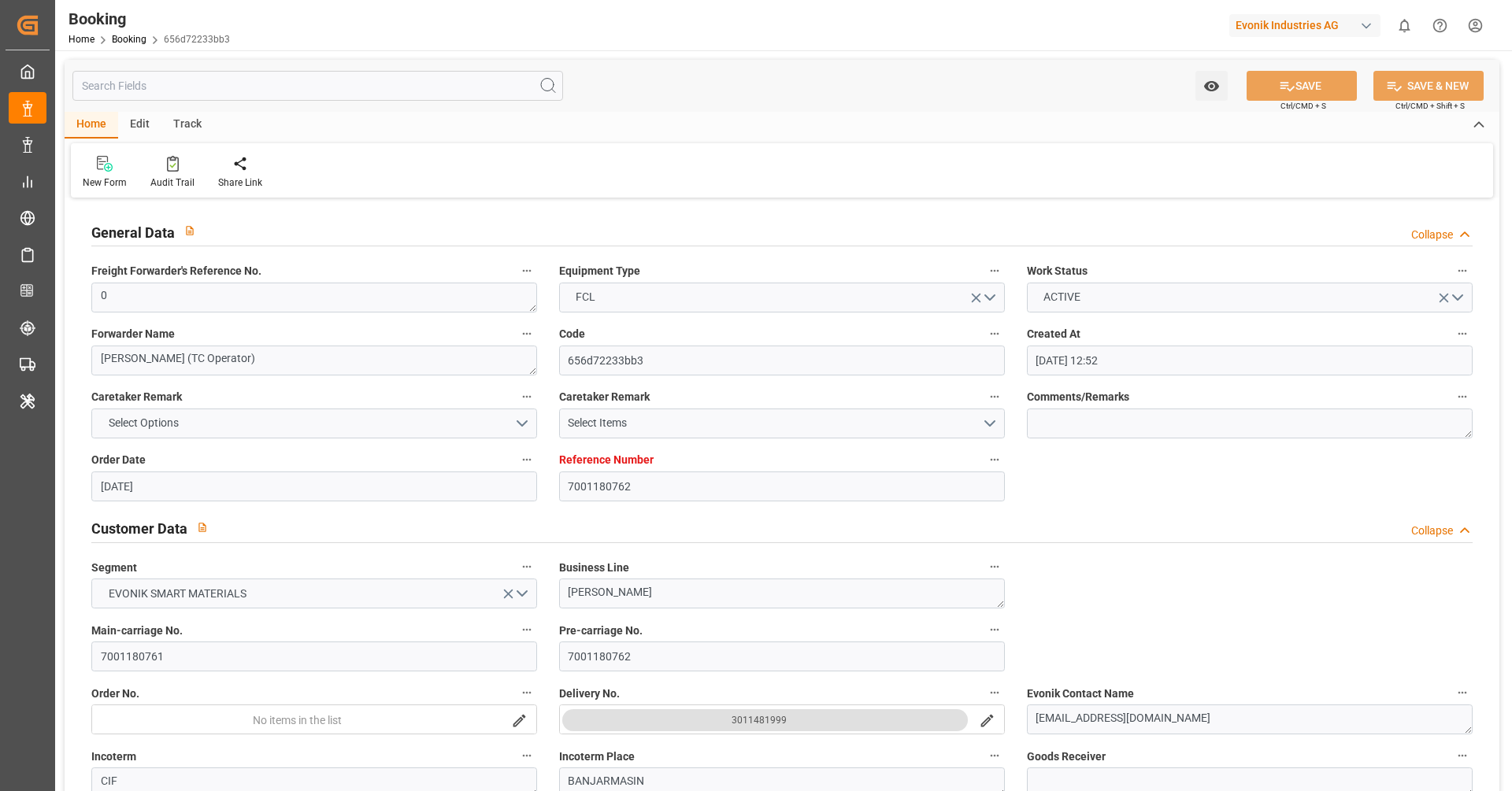
type input "[DATE] 00:00"
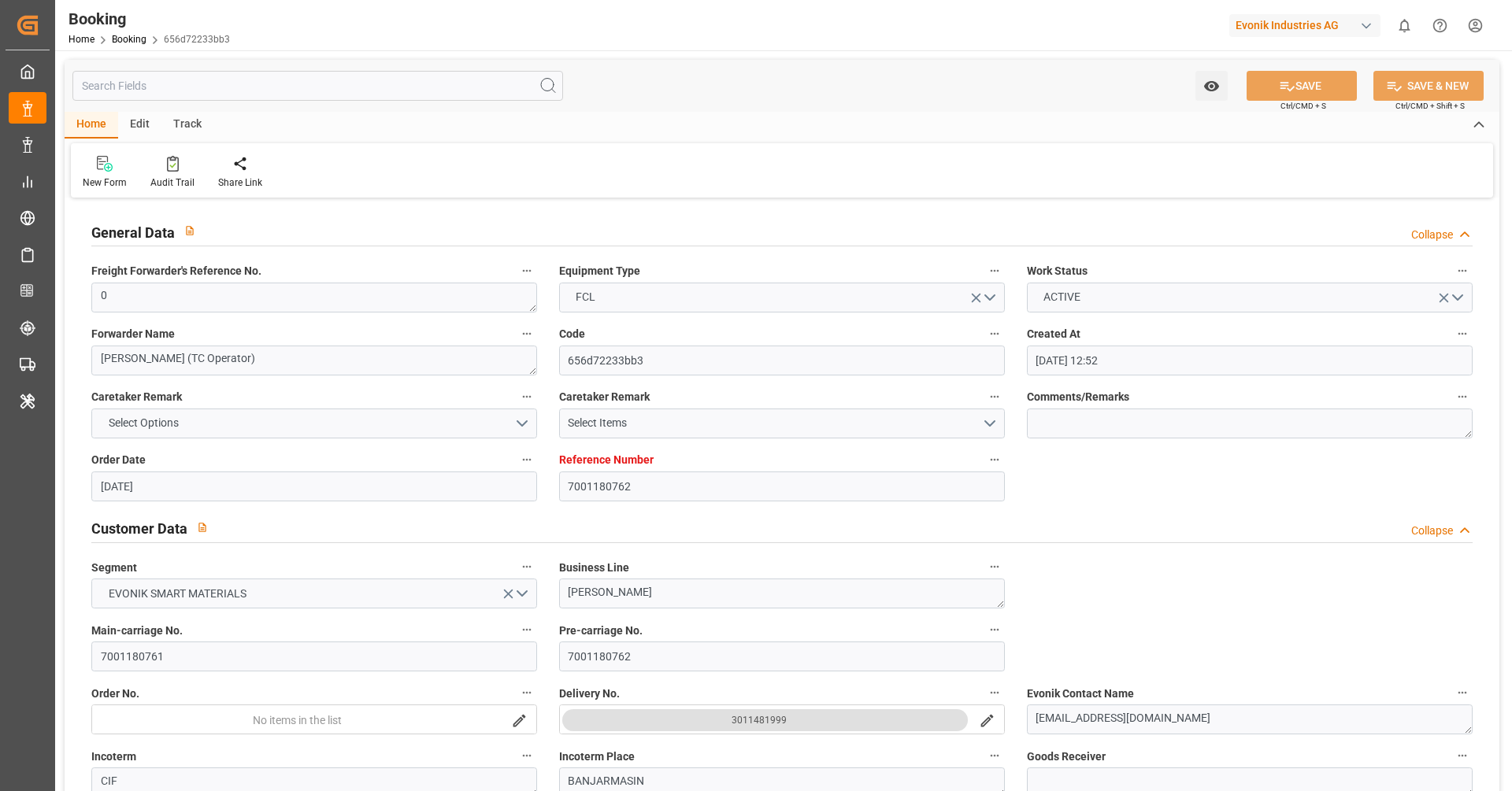
type input "[DATE] 00:00"
type input "[DATE]"
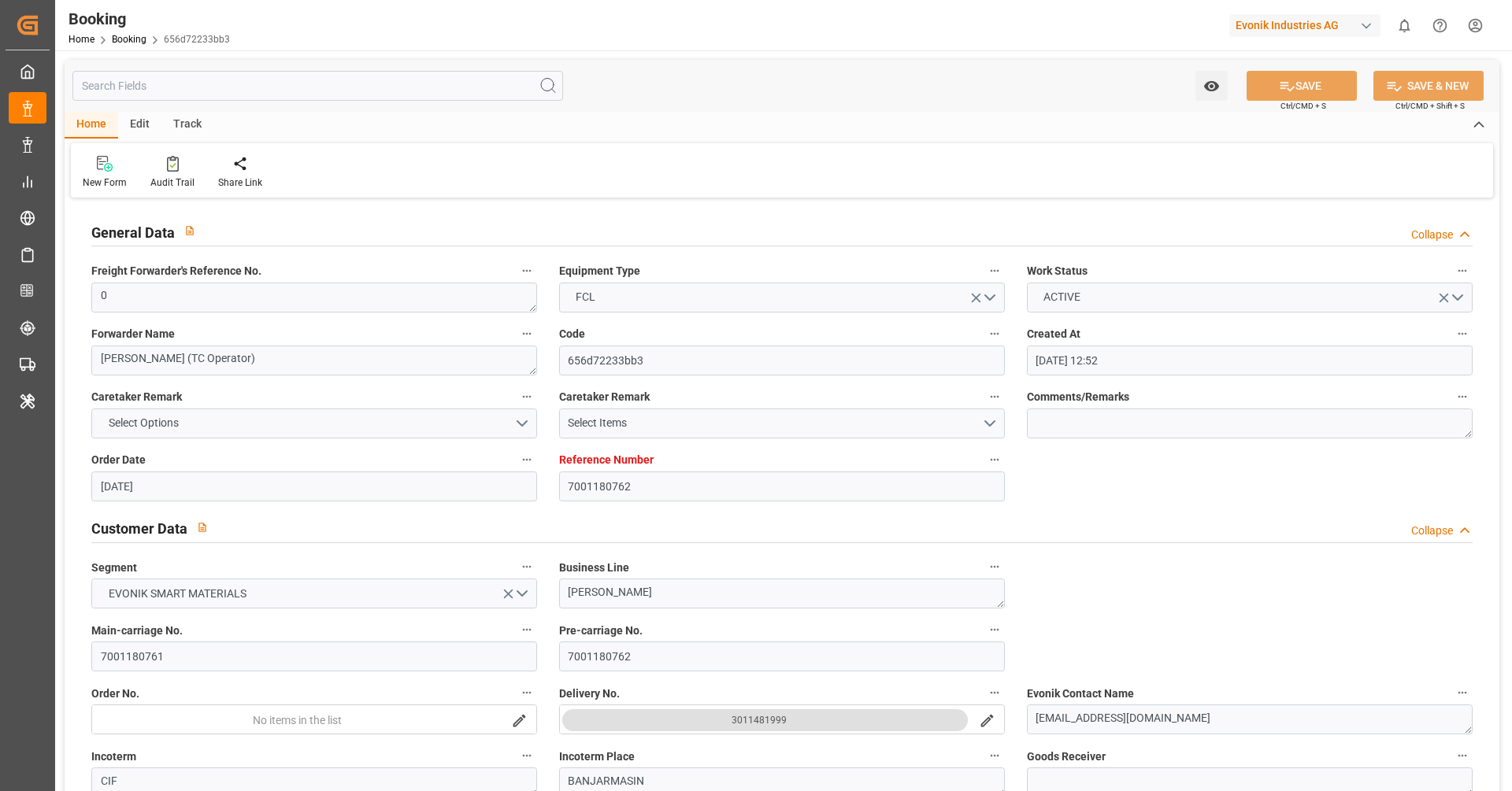
type input "22.09.2025 09:38"
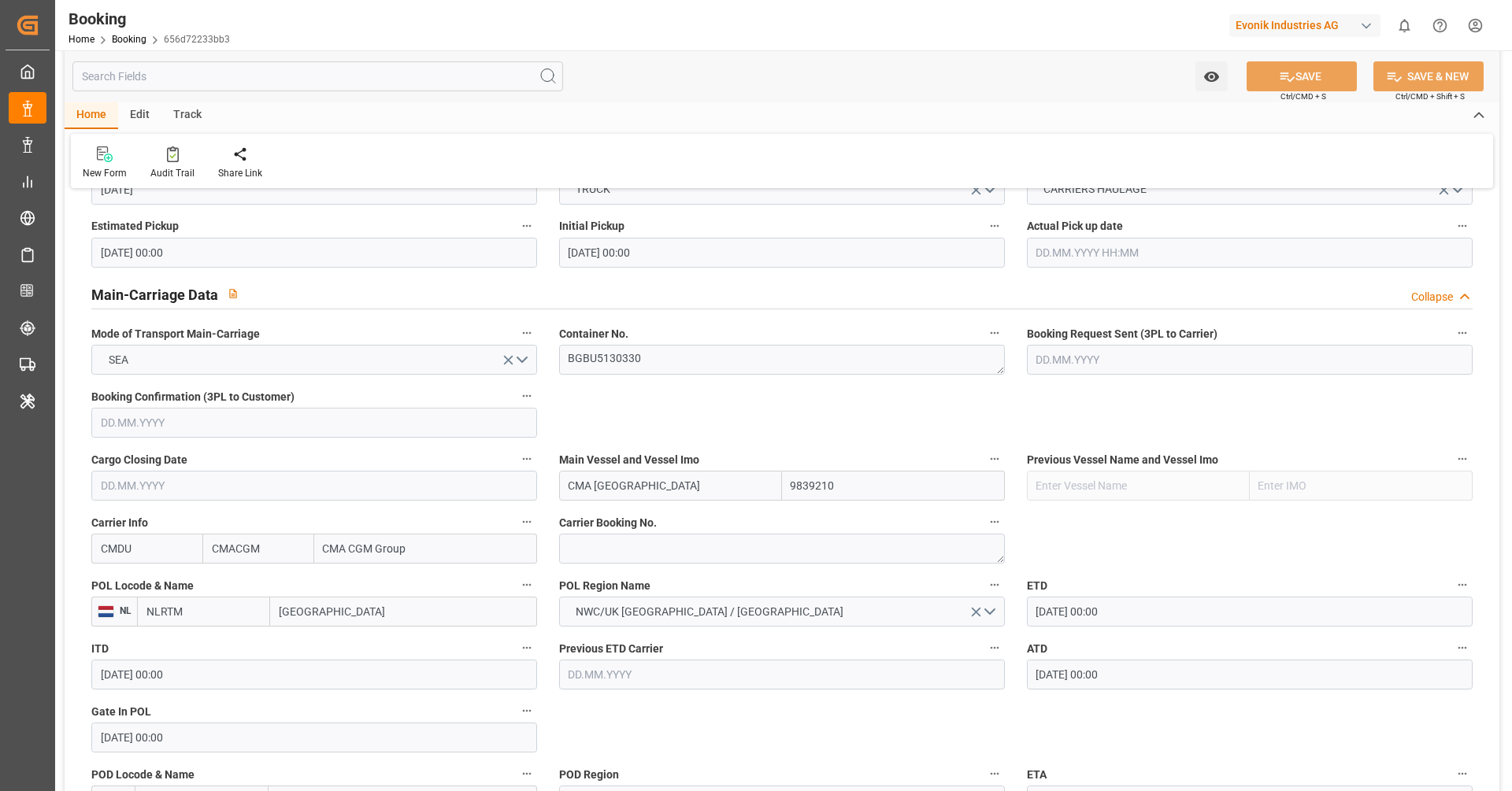
scroll to position [914, 0]
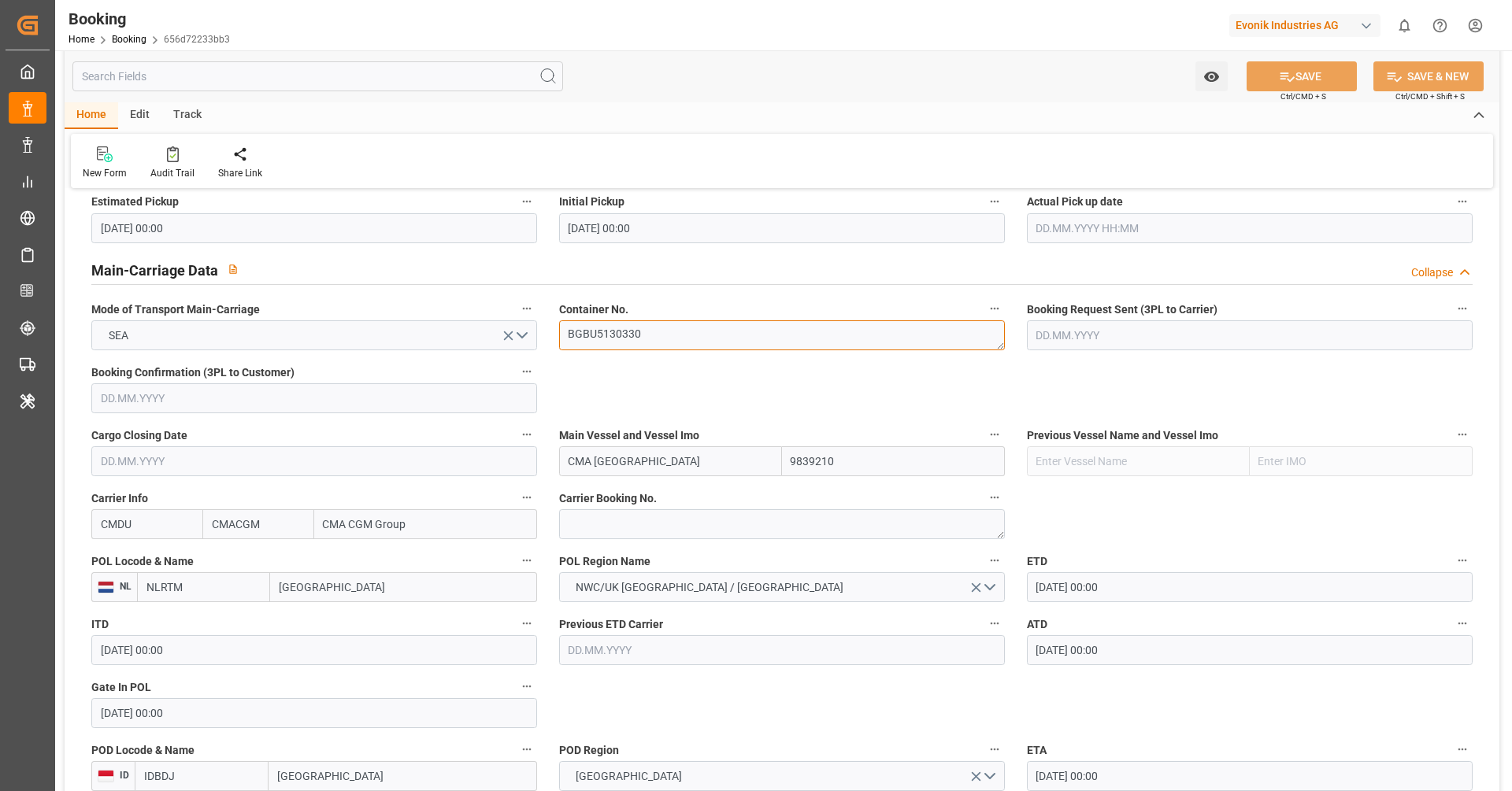
click at [686, 339] on textarea "BGBU5130330" at bounding box center [782, 334] width 446 height 30
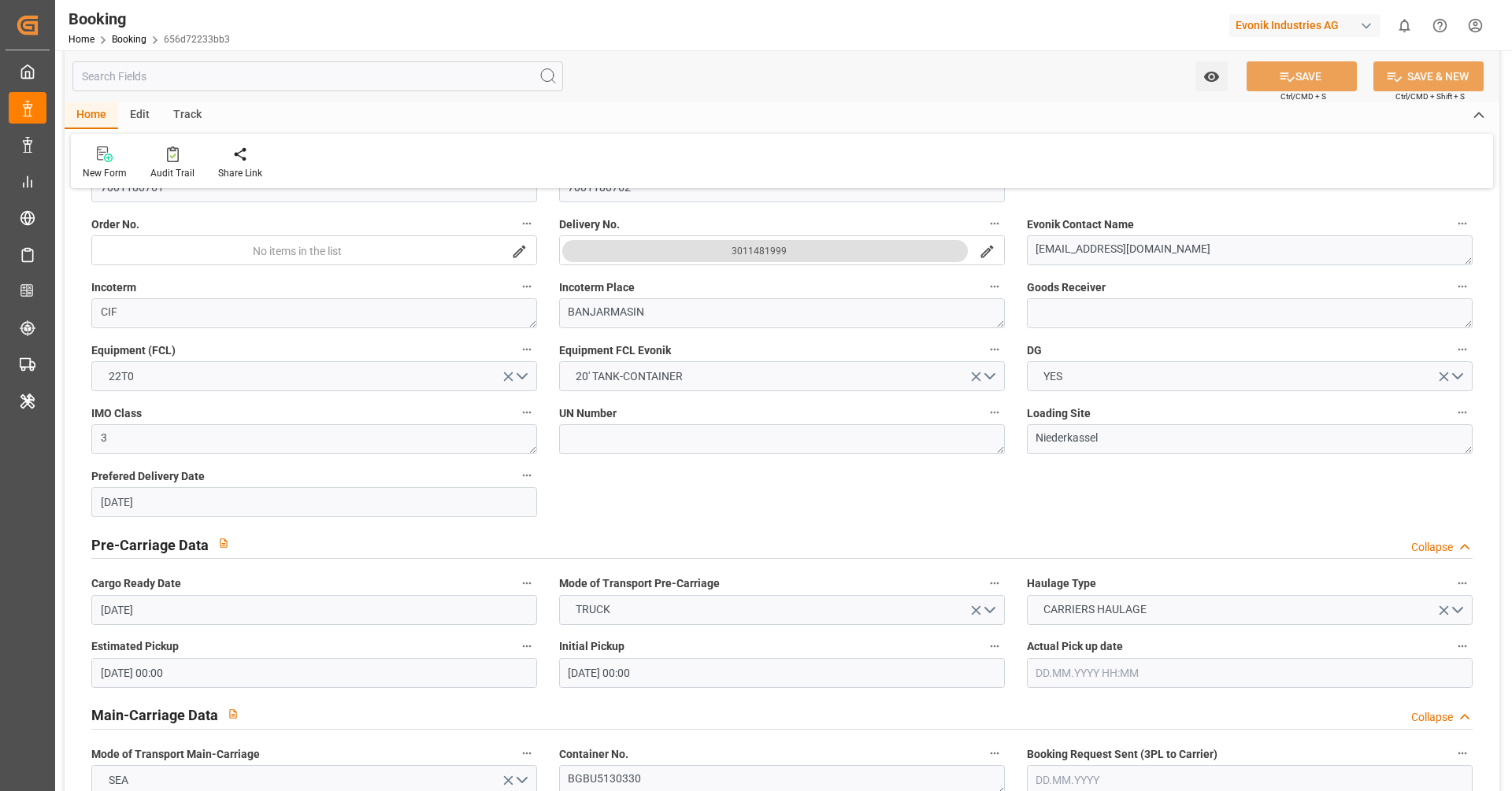
scroll to position [467, 0]
click at [827, 90] on div "Watch Option SAVE Ctrl/CMD + S SAVE & NEW Ctrl/CMD + Shift + S" at bounding box center [782, 76] width 1434 height 52
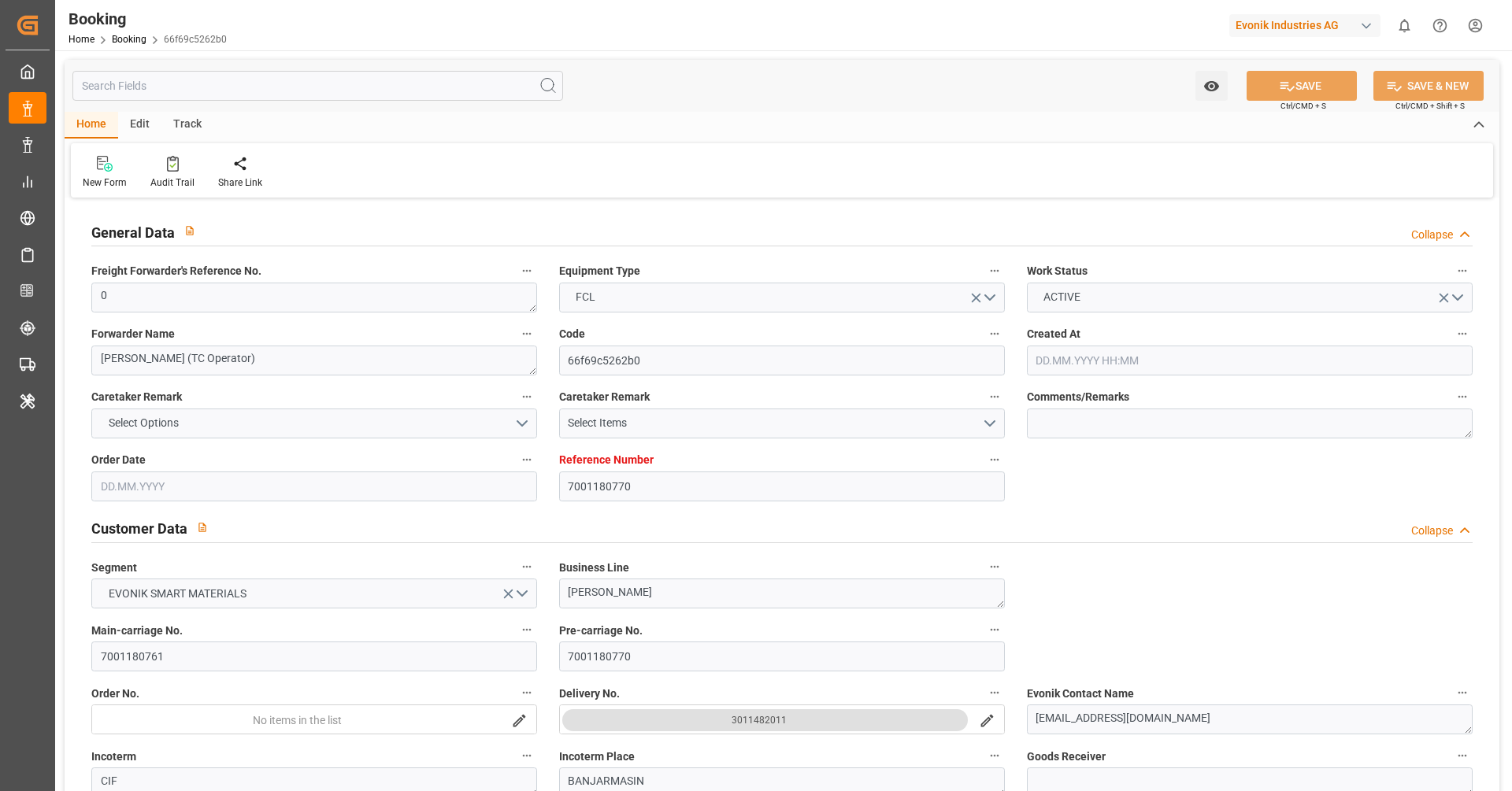
type input "7001180770"
type input "9839210"
type input "CMACGM"
type input "CMA CGM Group"
type input "NLRTM"
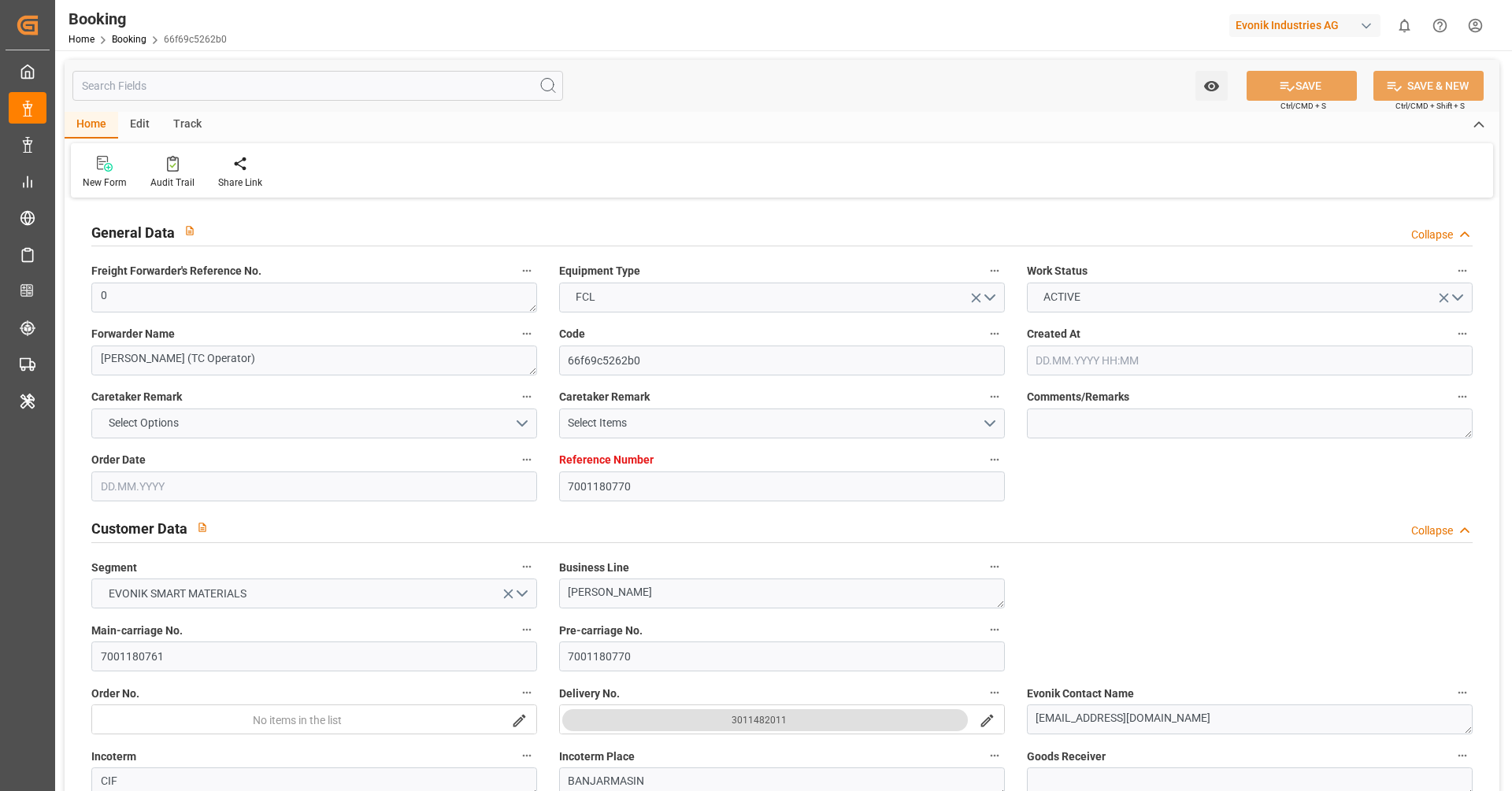
type input "IDBDJ"
type input "MYPKG"
type input "IDJKT"
type input "49"
type input "0"
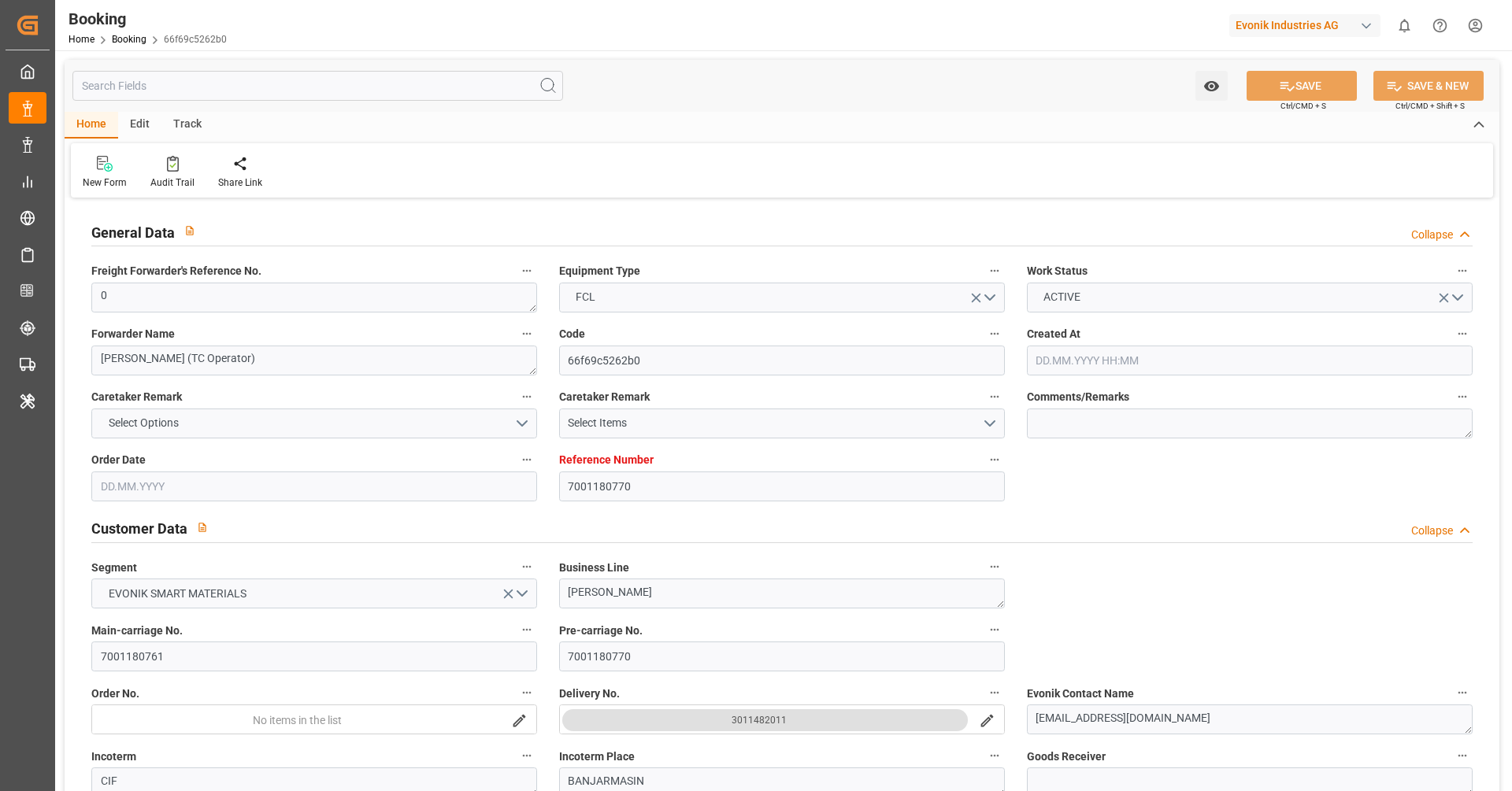
type input "[DATE] 12:52"
type input "[DATE]"
type input "[DATE] 00:00"
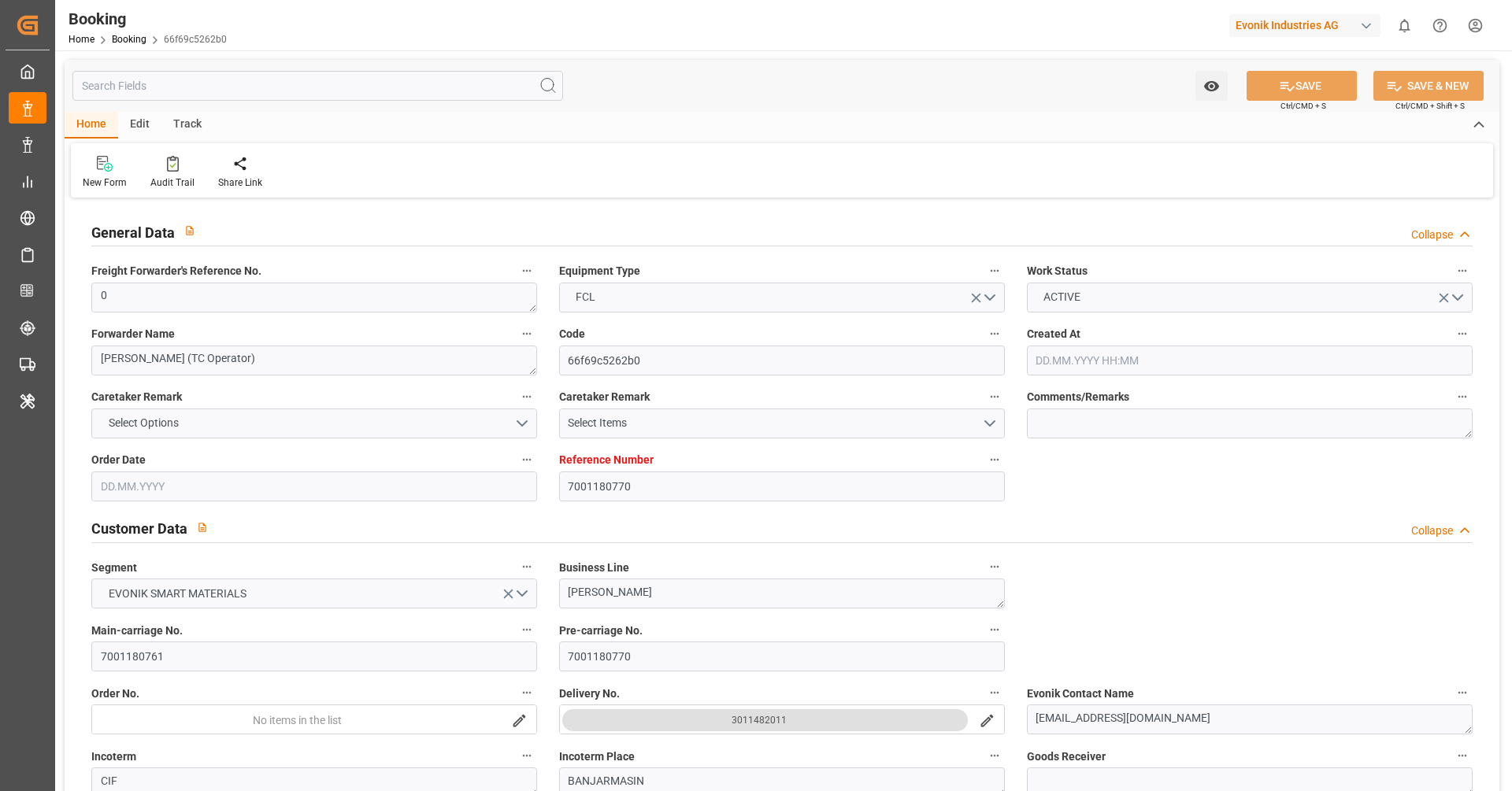
type input "[DATE] 00:00"
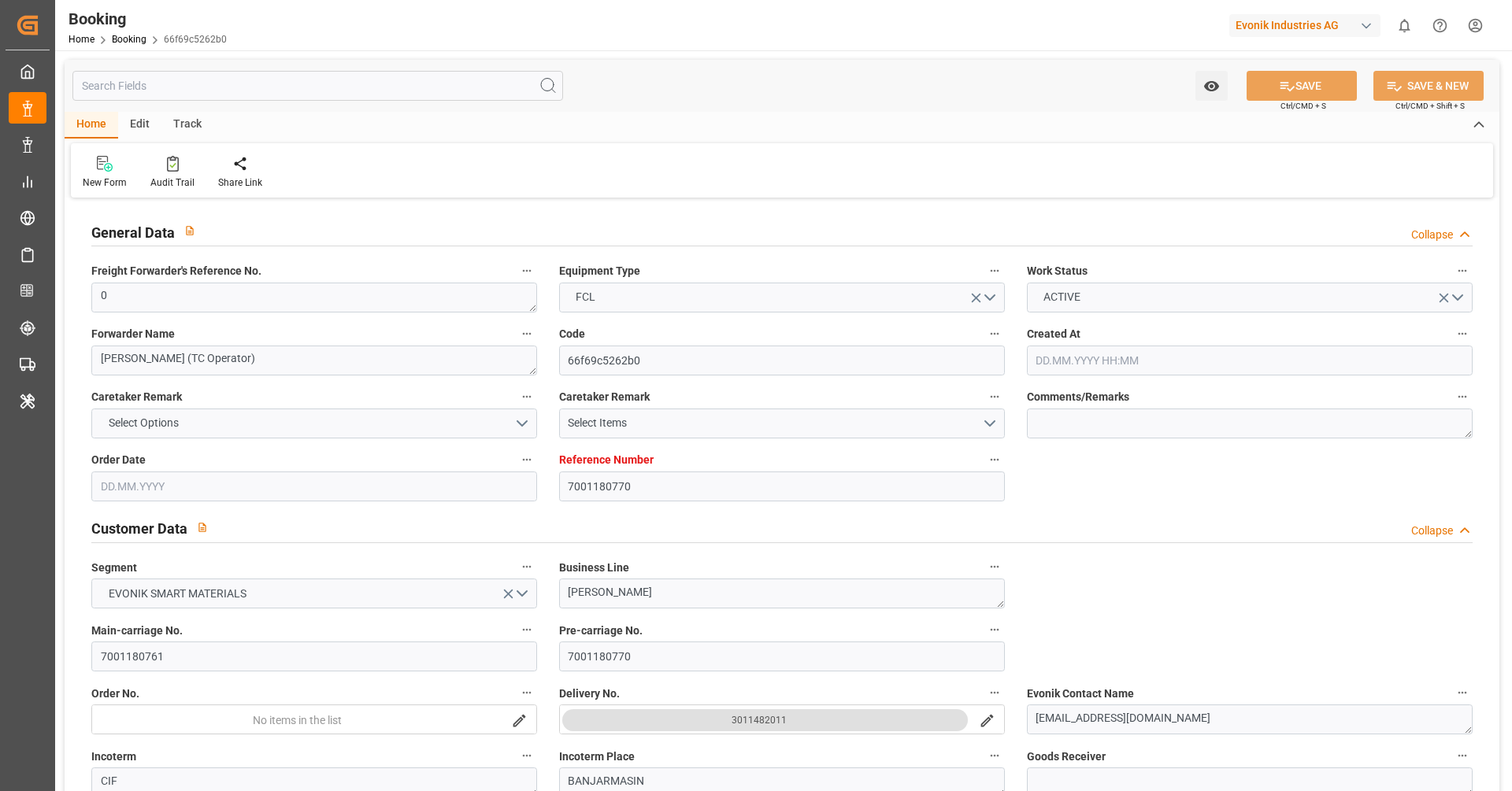
type input "[DATE] 00:00"
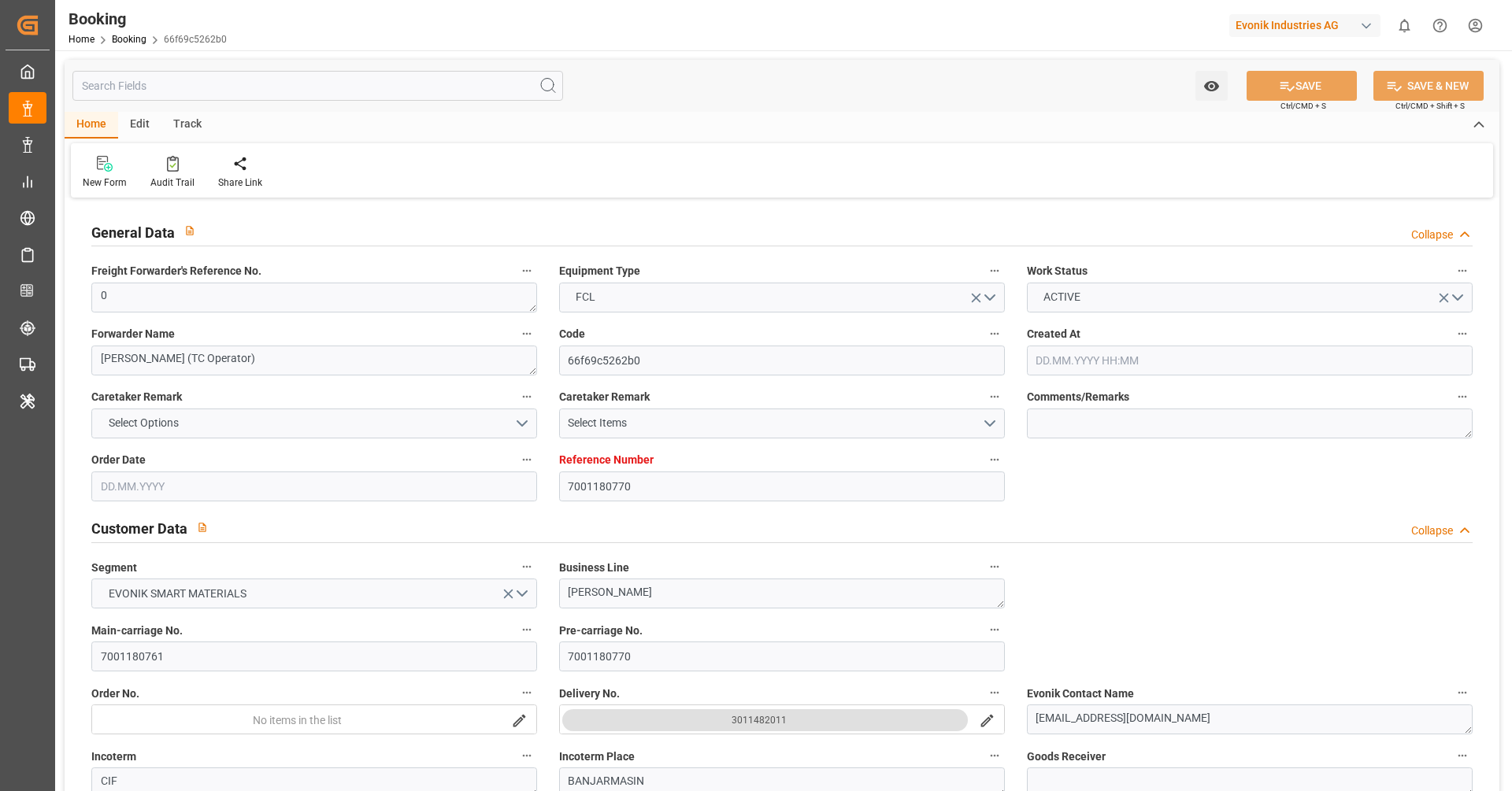
type input "[DATE] 00:00"
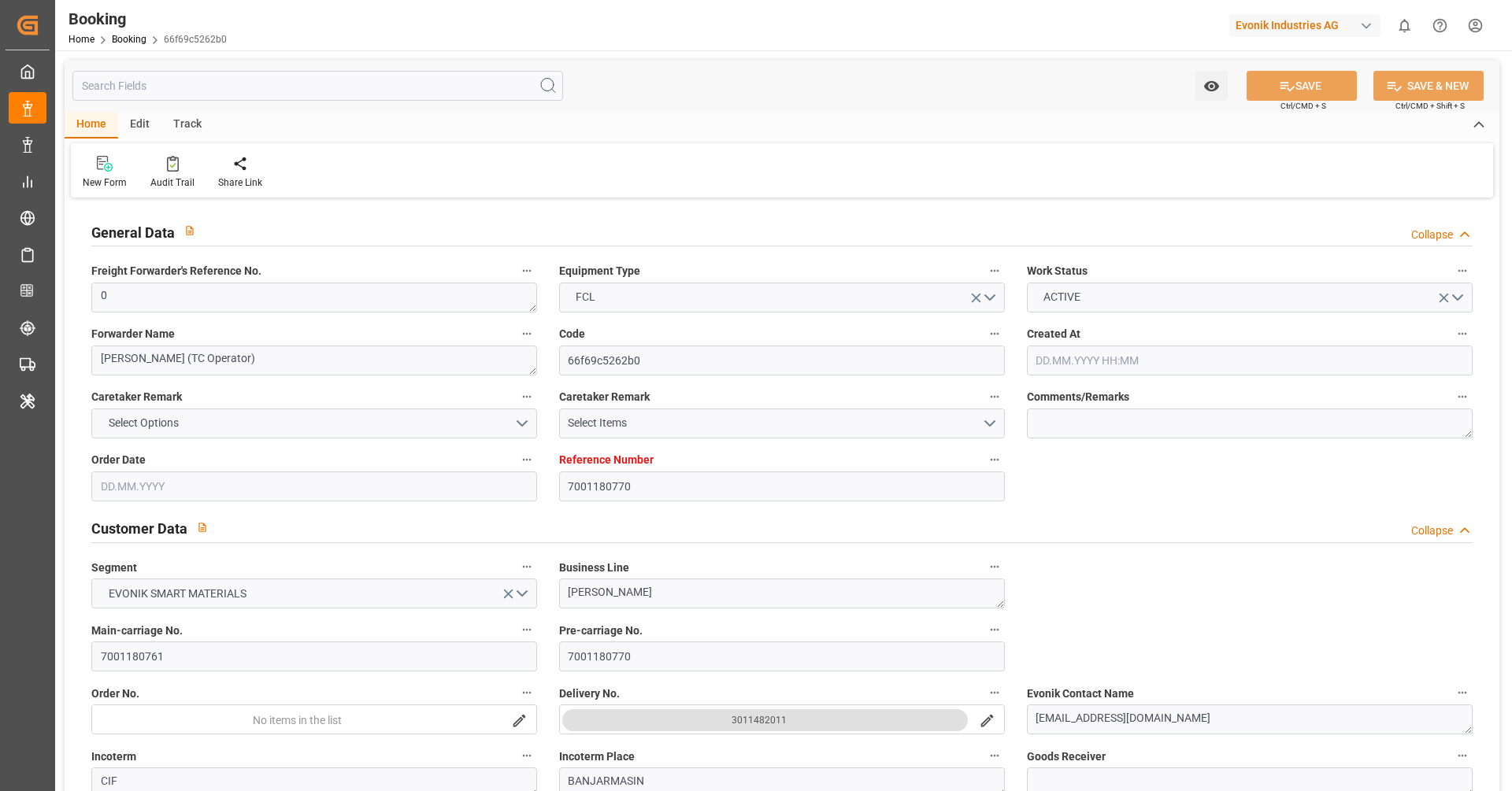
type input "[DATE] 00:00"
type input "[DATE]"
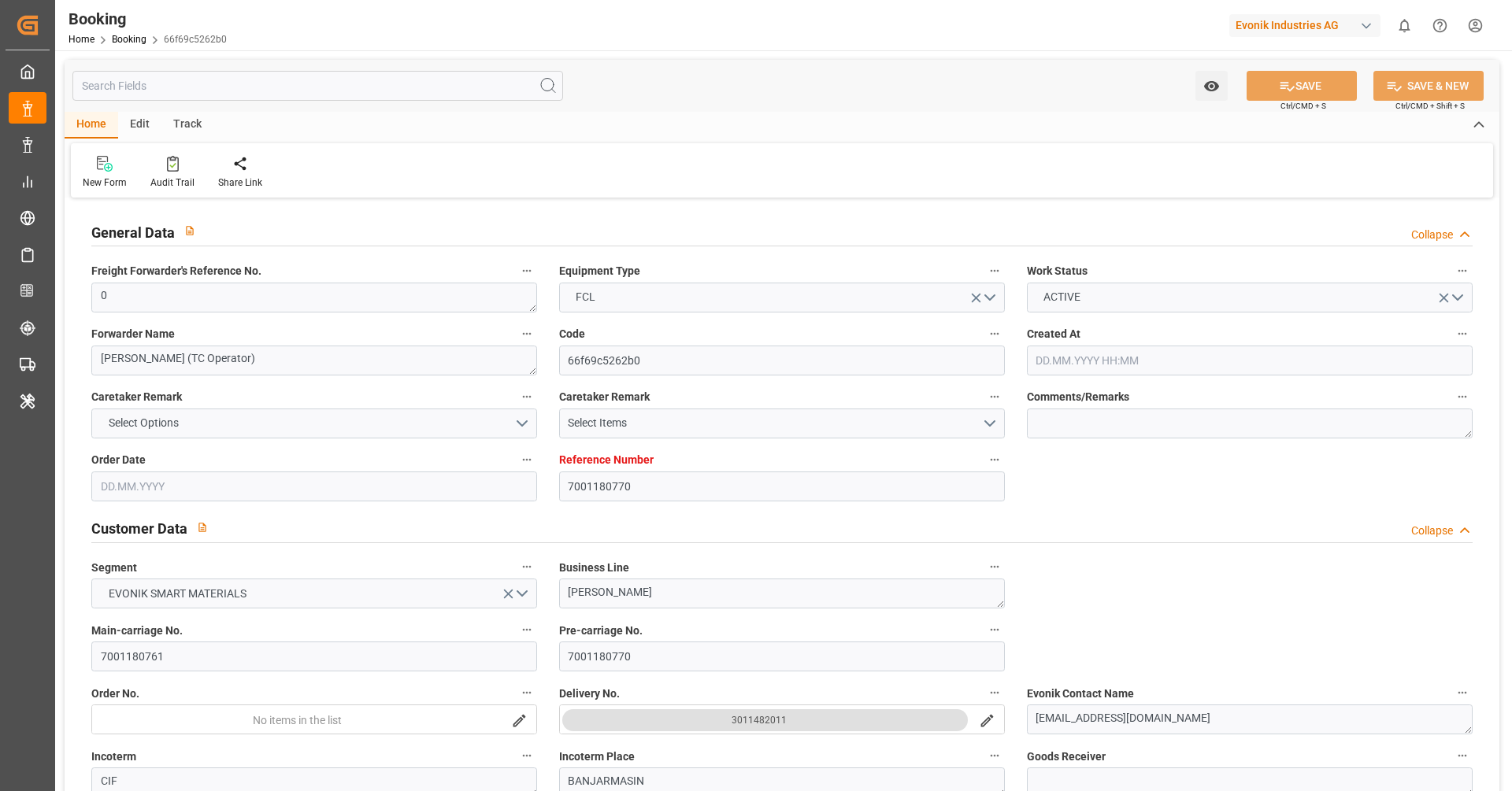
type input "22.09.2025 09:43"
type input "7001180766"
type input "9839210"
type input "CMACGM"
type input "CMA CGM Group"
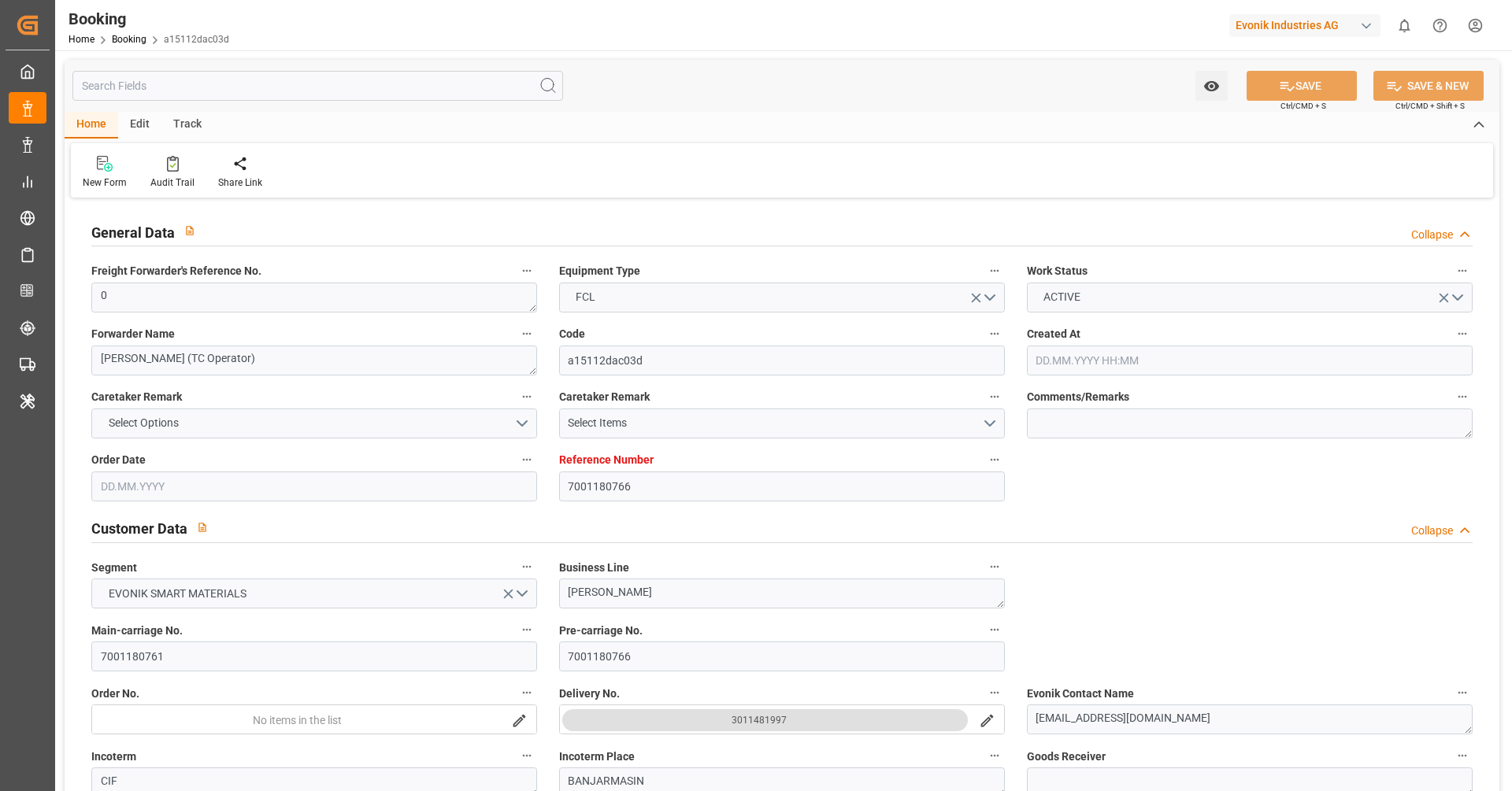
type input "NLRTM"
type input "IDBDJ"
type input "MYPKG"
type input "IDJKT"
type input "49"
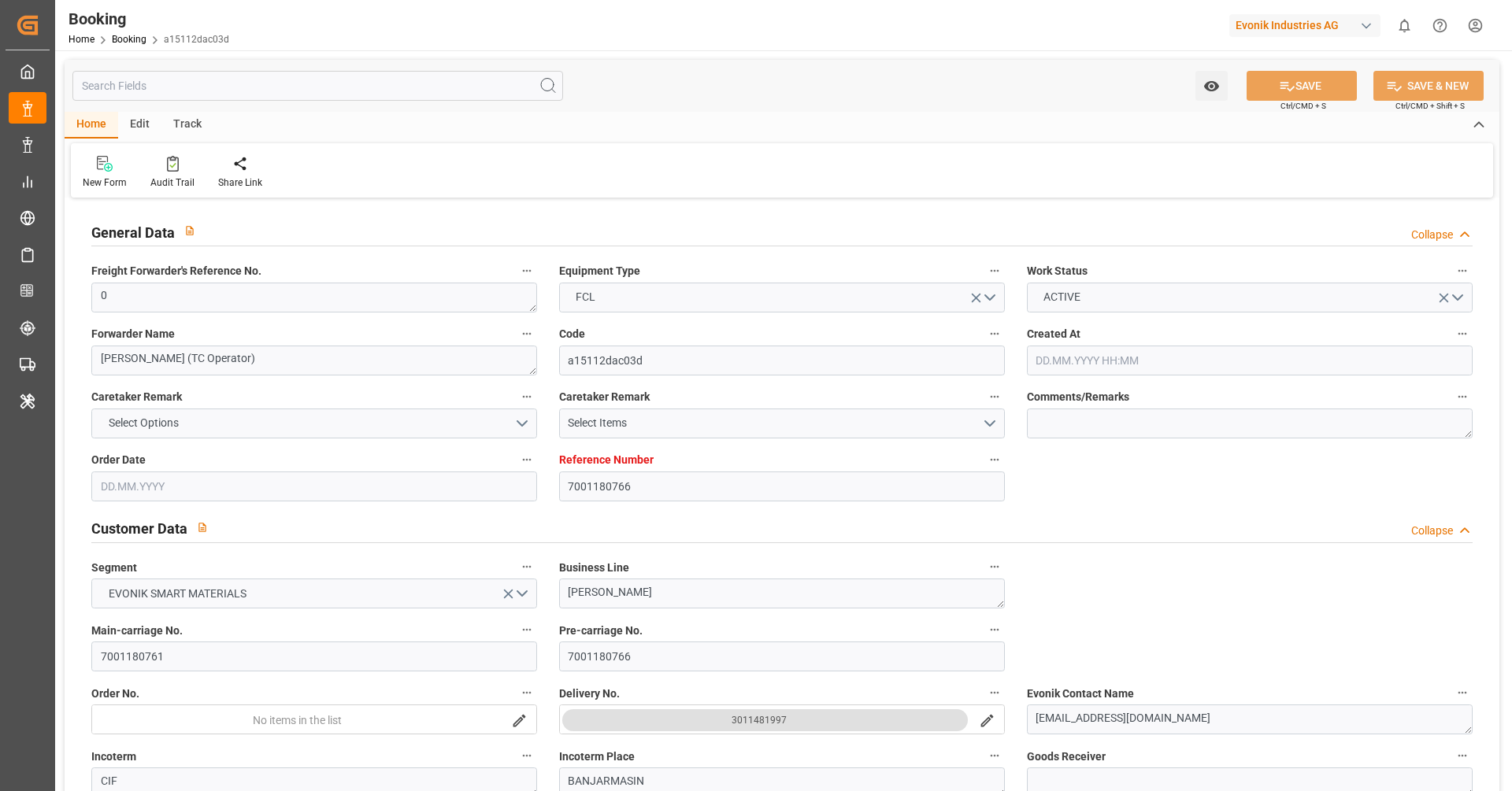
type input "0"
type input "[DATE] 12:52"
type input "[DATE]"
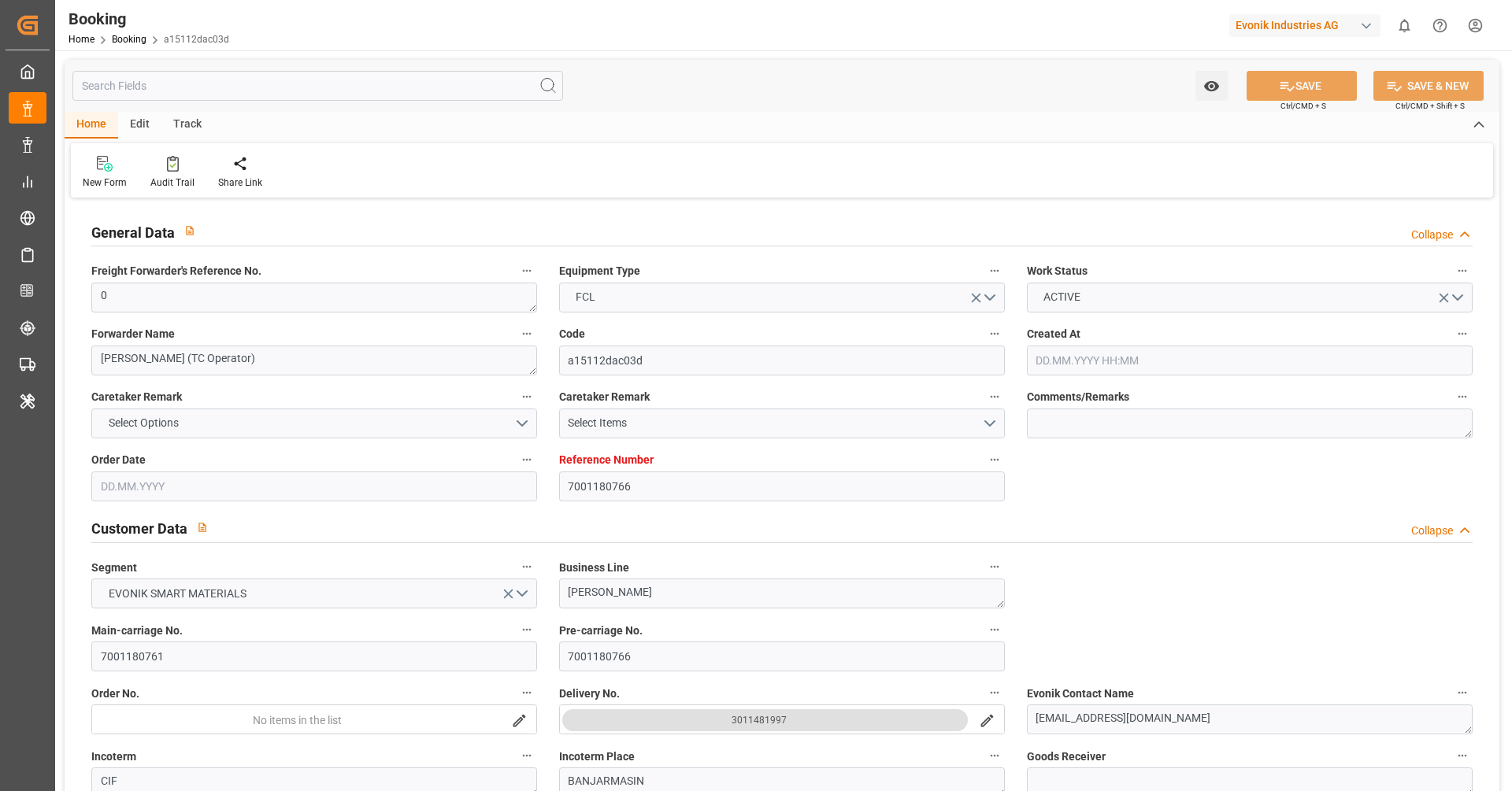
type input "[DATE] 00:00"
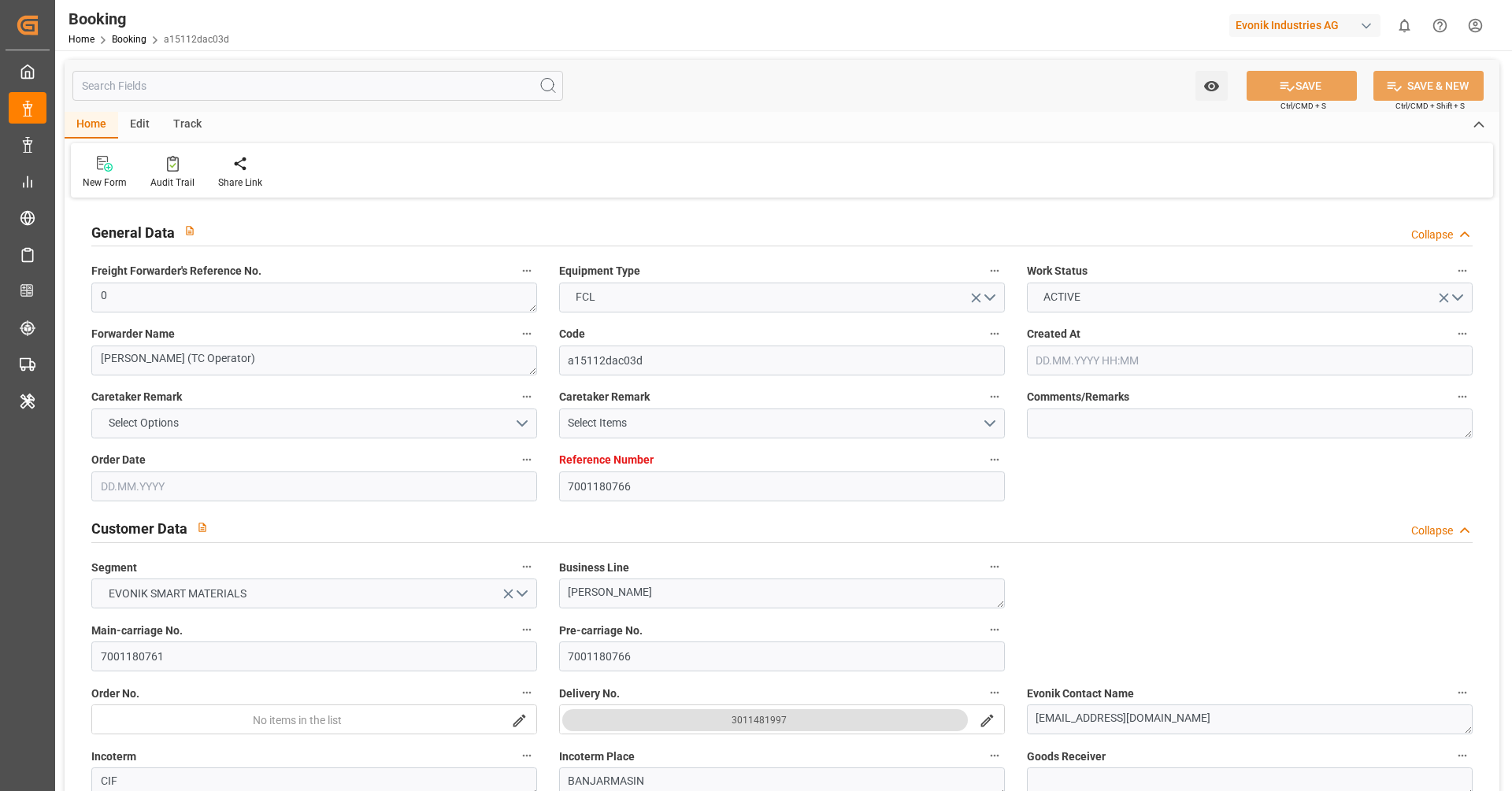
type input "[DATE] 00:00"
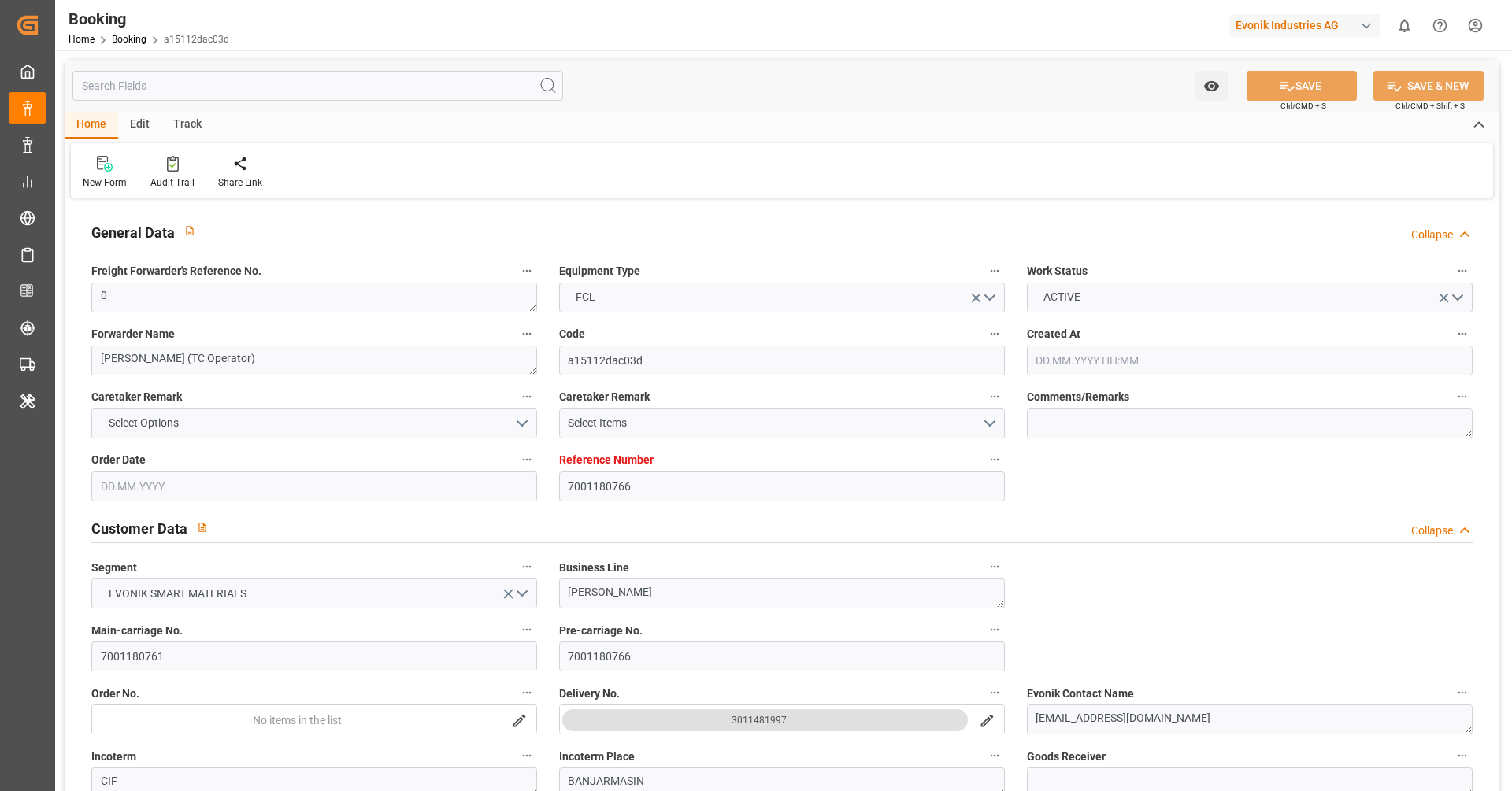
type input "[DATE] 00:00"
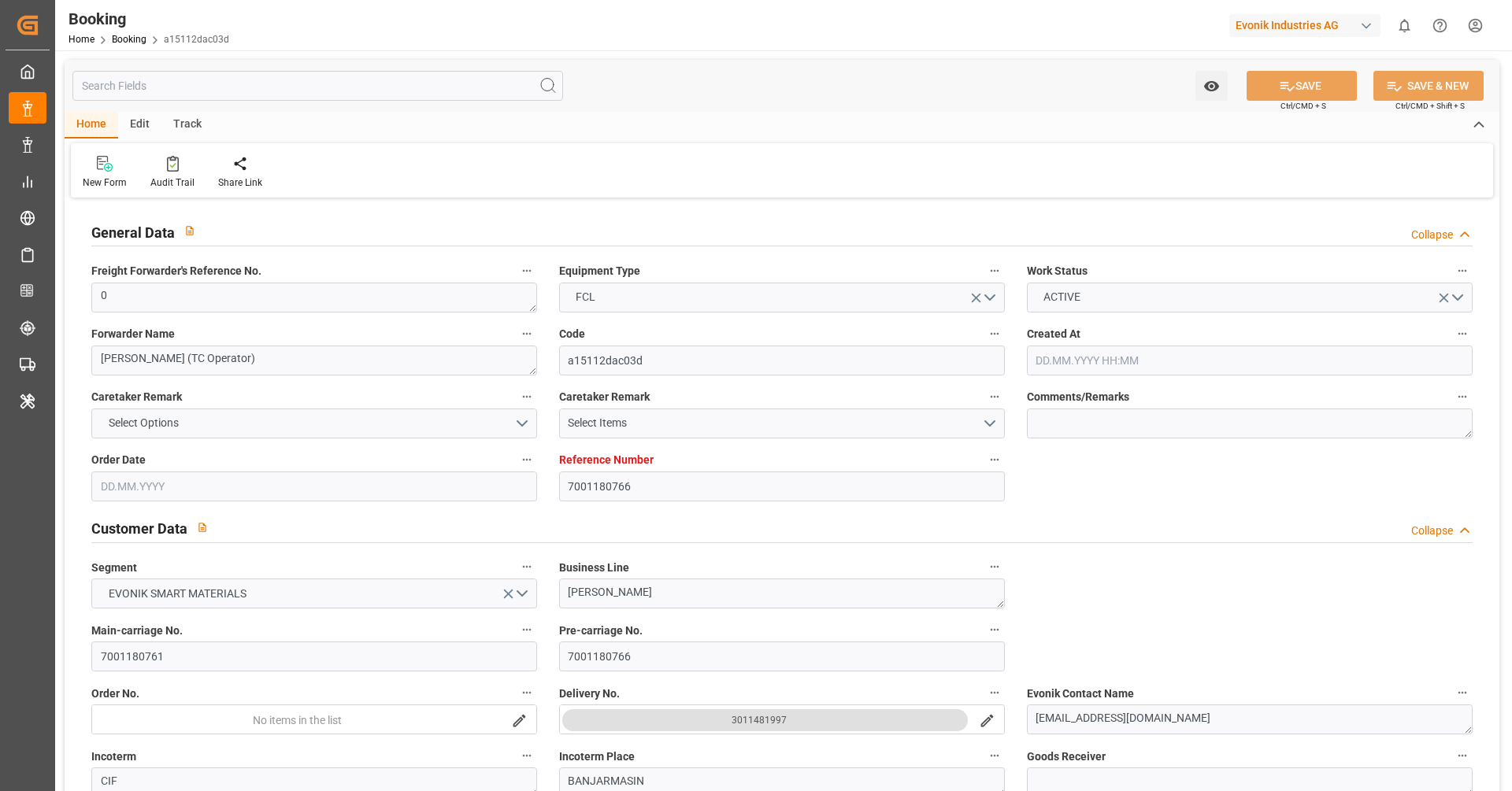
type input "[DATE] 00:00"
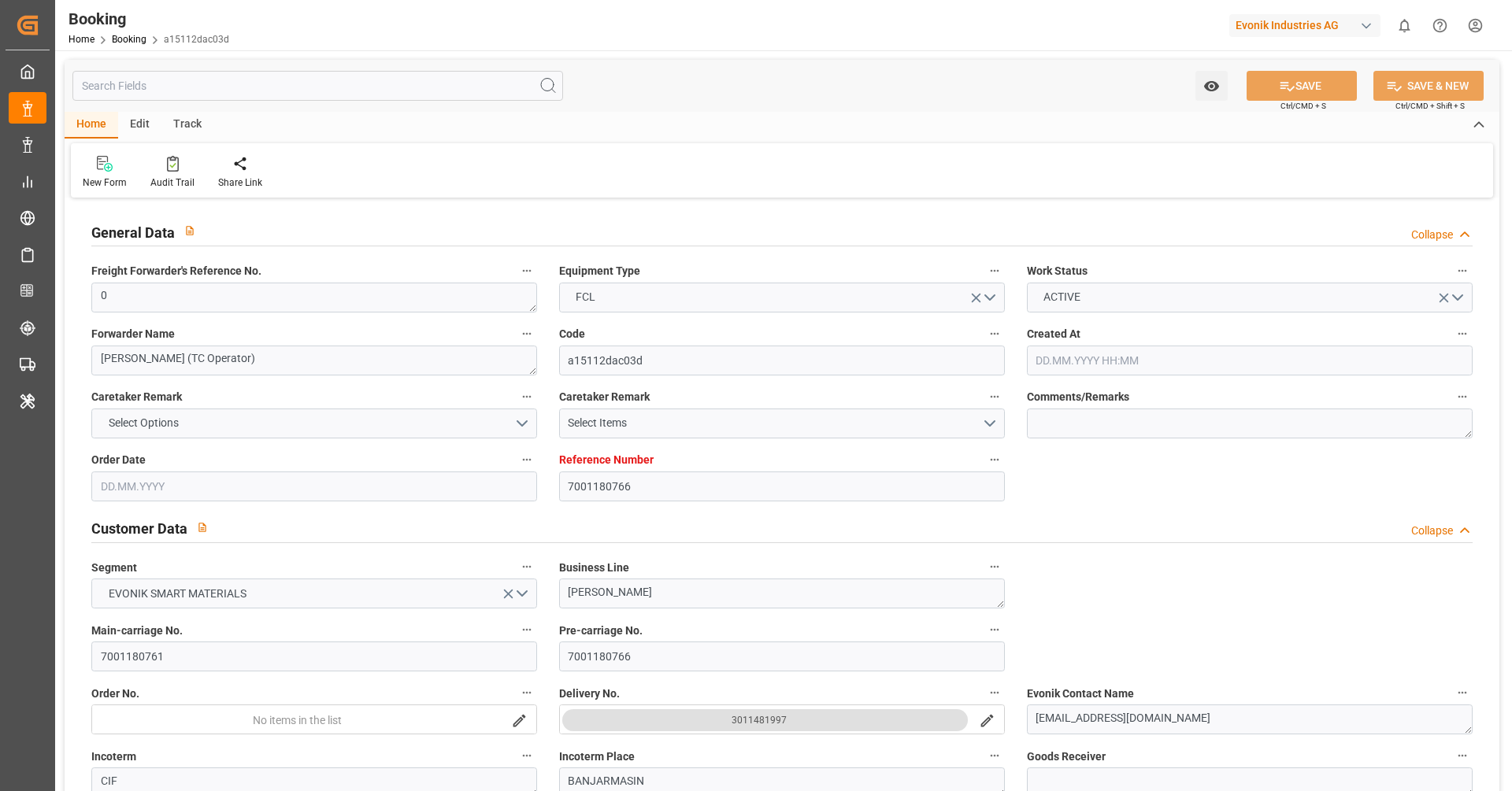
type input "[DATE]"
type input "[DATE] 09:45"
click at [674, 115] on div "Home Edit Track" at bounding box center [782, 125] width 1434 height 26
